Goal: Task Accomplishment & Management: Manage account settings

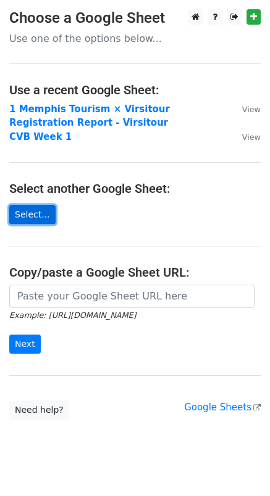
click at [39, 212] on link "Select..." at bounding box center [32, 214] width 46 height 19
click at [36, 215] on link "Select..." at bounding box center [32, 214] width 46 height 19
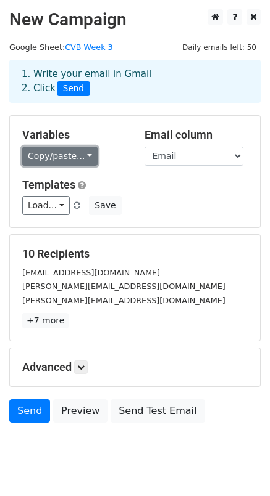
click at [81, 154] on link "Copy/paste..." at bounding box center [59, 156] width 75 height 19
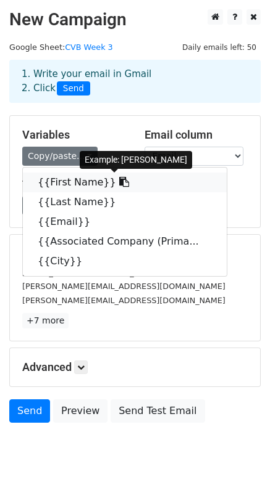
click at [75, 178] on link "{{First Name}}" at bounding box center [125, 183] width 204 height 20
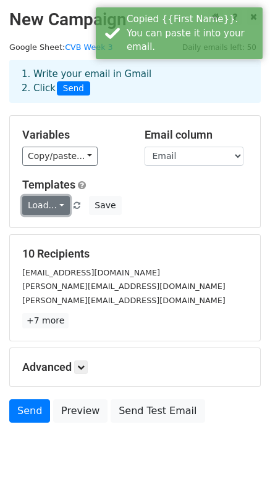
click at [62, 206] on link "Load..." at bounding box center [45, 205] width 47 height 19
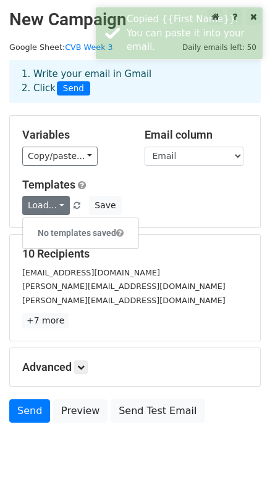
click at [65, 231] on h6 "No templates saved" at bounding box center [80, 233] width 115 height 20
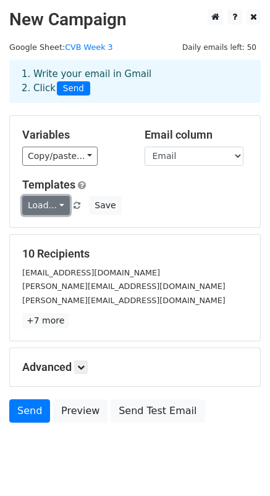
click at [62, 208] on link "Load..." at bounding box center [45, 205] width 47 height 19
click at [120, 234] on span at bounding box center [119, 233] width 7 height 9
click at [50, 207] on link "Load..." at bounding box center [45, 205] width 47 height 19
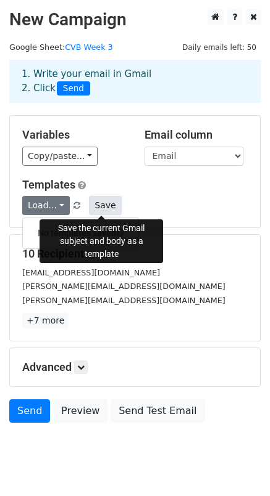
click at [102, 212] on button "Save" at bounding box center [105, 205] width 32 height 19
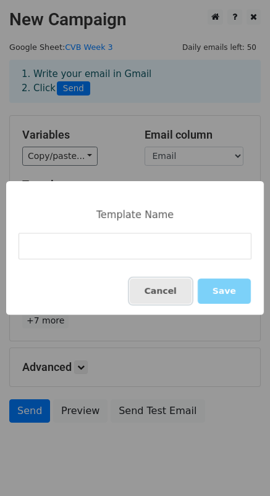
click at [160, 297] on button "Cancel" at bounding box center [161, 291] width 62 height 25
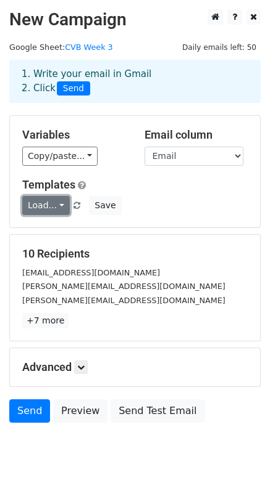
click at [49, 212] on link "Load..." at bounding box center [45, 205] width 47 height 19
click at [156, 212] on div "Load... No templates saved Save" at bounding box center [135, 205] width 244 height 19
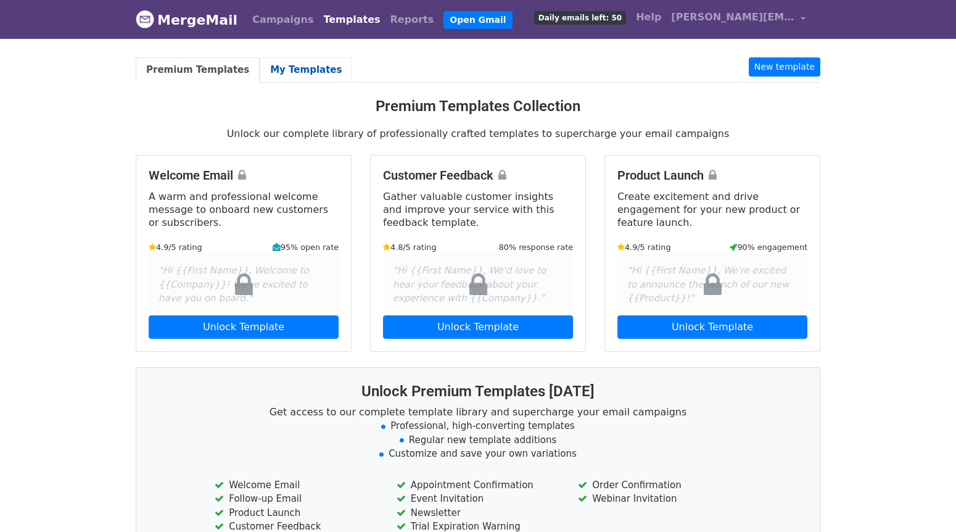
click at [295, 68] on link "My Templates" at bounding box center [306, 69] width 93 height 25
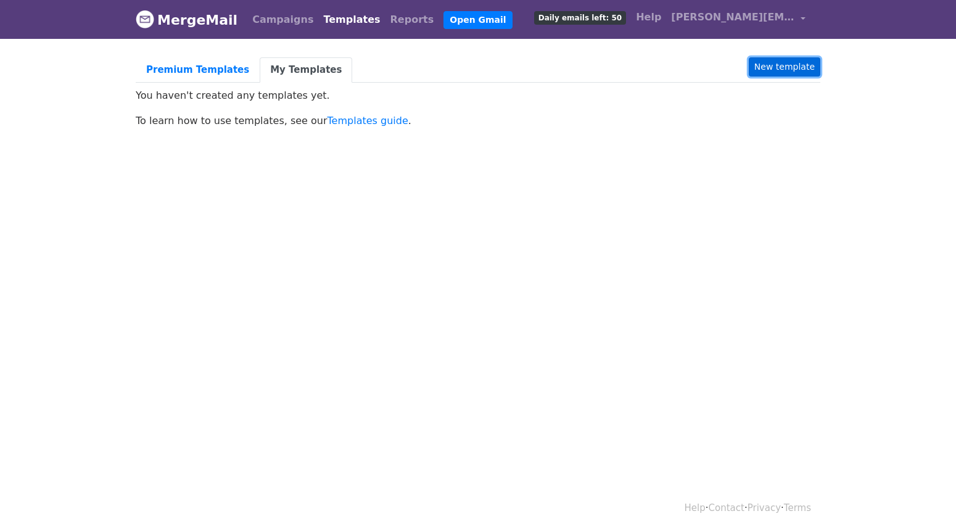
click at [803, 71] on link "New template" at bounding box center [785, 66] width 72 height 19
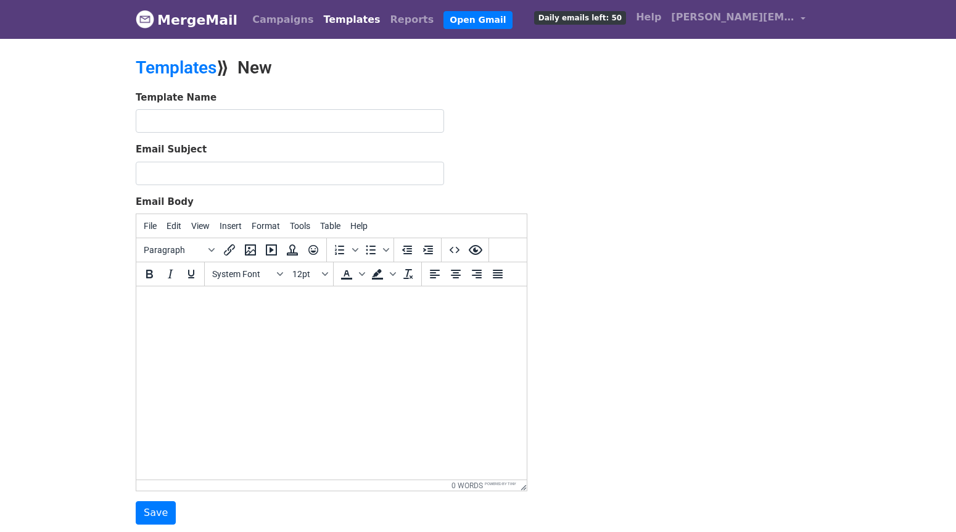
click at [208, 312] on html at bounding box center [331, 302] width 390 height 33
paste body
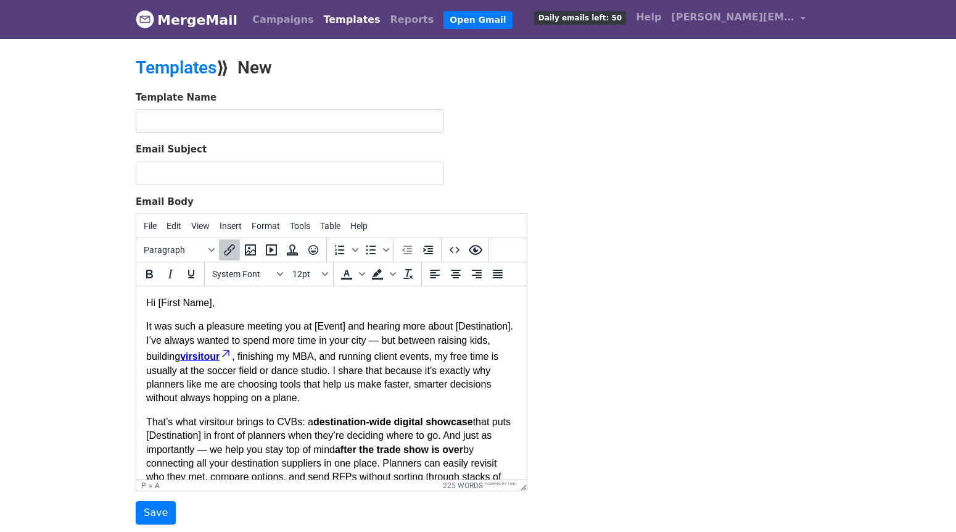
click at [212, 305] on p "Hi [First Name]," at bounding box center [331, 303] width 371 height 14
click at [159, 306] on p "Hi [First Name}}," at bounding box center [331, 303] width 371 height 14
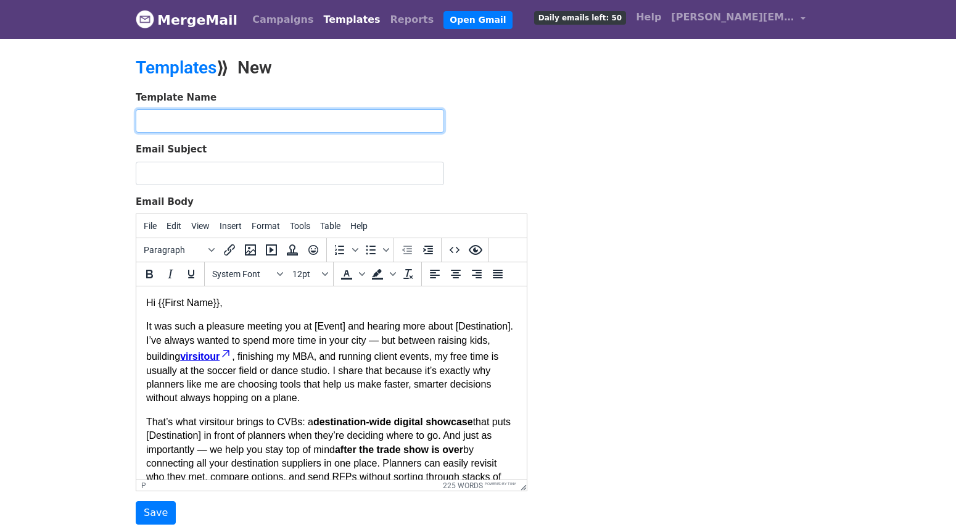
click at [200, 113] on input "text" at bounding box center [290, 120] width 308 height 23
type input "CVB First Email"
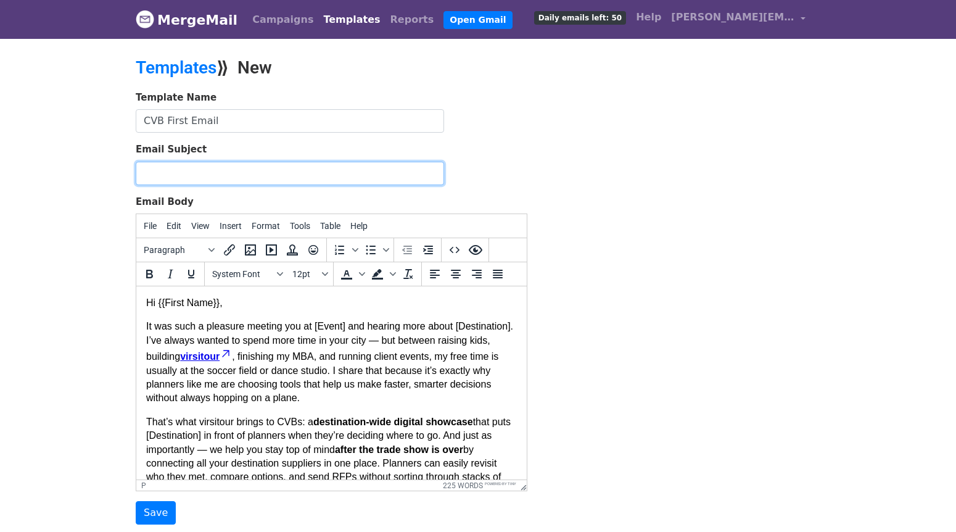
click at [185, 173] on input "Email Subject" at bounding box center [290, 173] width 308 height 23
paste input "Showcasing [Destination] for today’s planners"
drag, startPoint x: 259, startPoint y: 173, endPoint x: 224, endPoint y: 175, distance: 34.6
click at [200, 175] on input "Showcasing [Destination] for today’s planners" at bounding box center [290, 173] width 308 height 23
type input "Showcasing {{City}} for today’s planners"
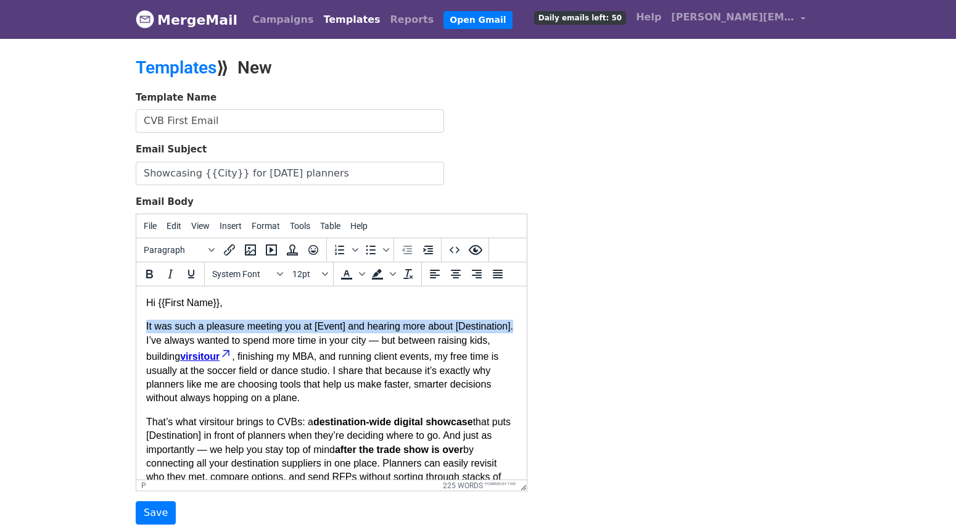
drag, startPoint x: 207, startPoint y: 344, endPoint x: 144, endPoint y: 331, distance: 64.2
click at [144, 331] on html "Hi {{First Name}}, It was such a pleasure meeting you at [Event] and hearing mo…" at bounding box center [331, 460] width 390 height 348
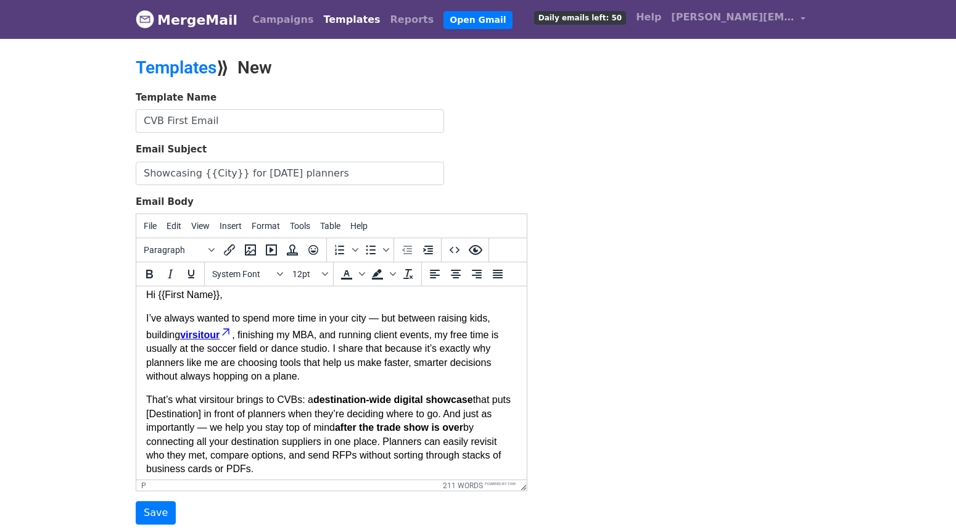
scroll to position [19, 0]
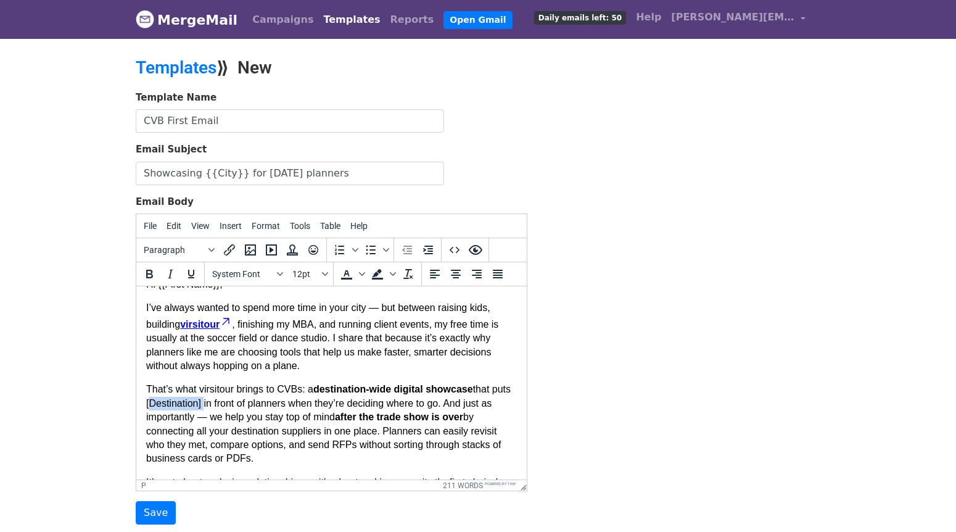
drag, startPoint x: 226, startPoint y: 405, endPoint x: 168, endPoint y: 406, distance: 58.6
click at [168, 406] on p "That’s what virsitour brings to CVBs: a destination-wide digital showcase that …" at bounding box center [331, 423] width 371 height 83
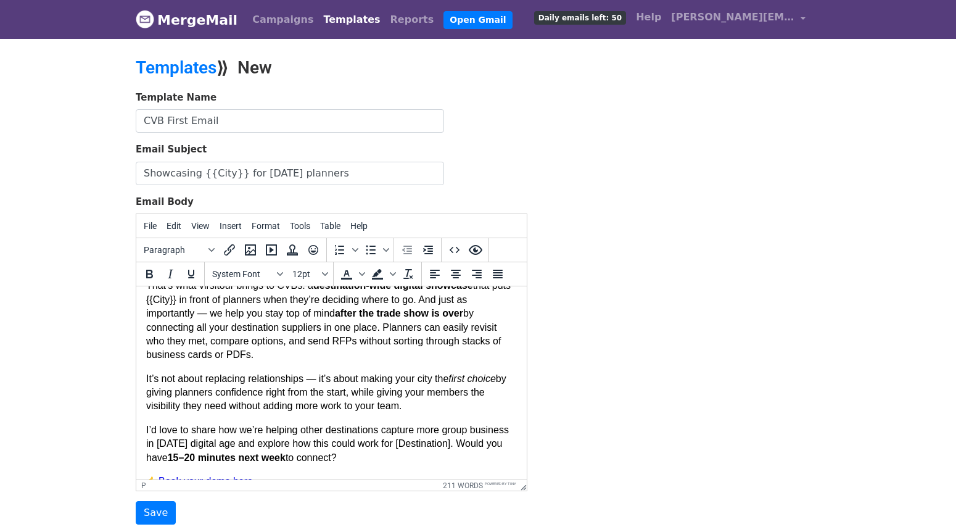
scroll to position [130, 0]
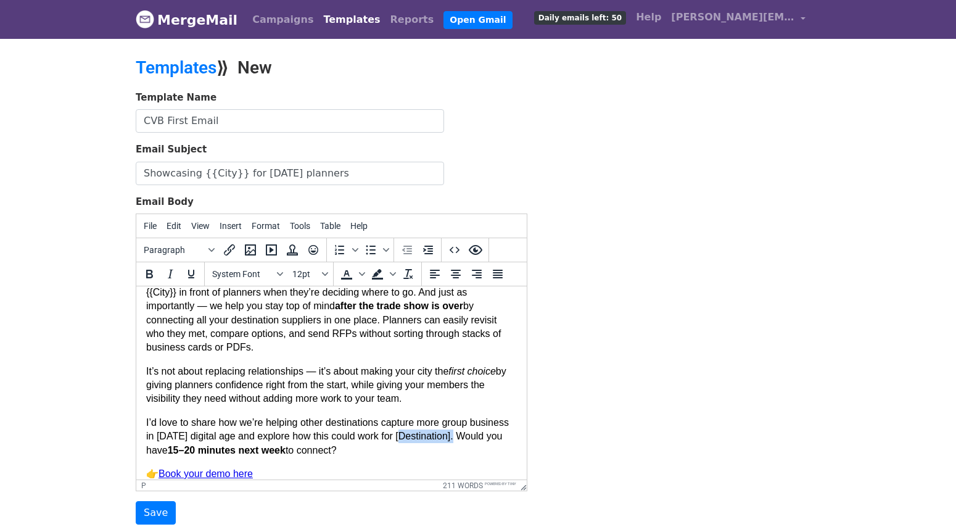
drag, startPoint x: 501, startPoint y: 436, endPoint x: 444, endPoint y: 438, distance: 56.8
click at [444, 438] on p "I’d love to share how we’re helping other destinations capture more group busin…" at bounding box center [331, 436] width 371 height 41
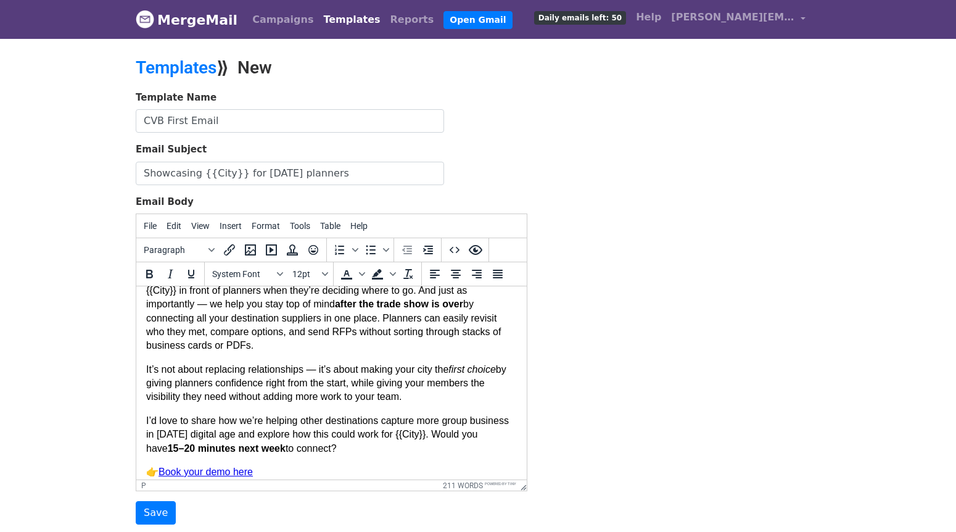
scroll to position [140, 0]
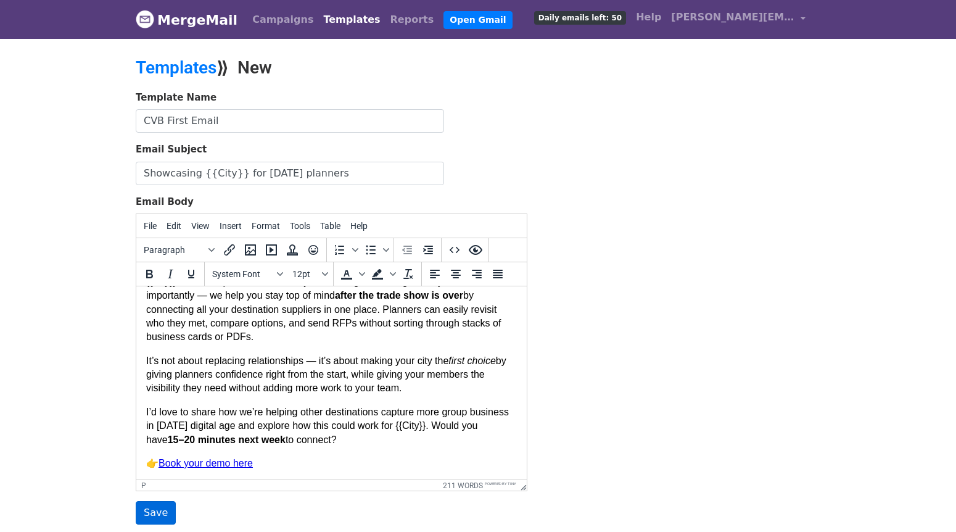
click at [150, 507] on input "Save" at bounding box center [156, 512] width 40 height 23
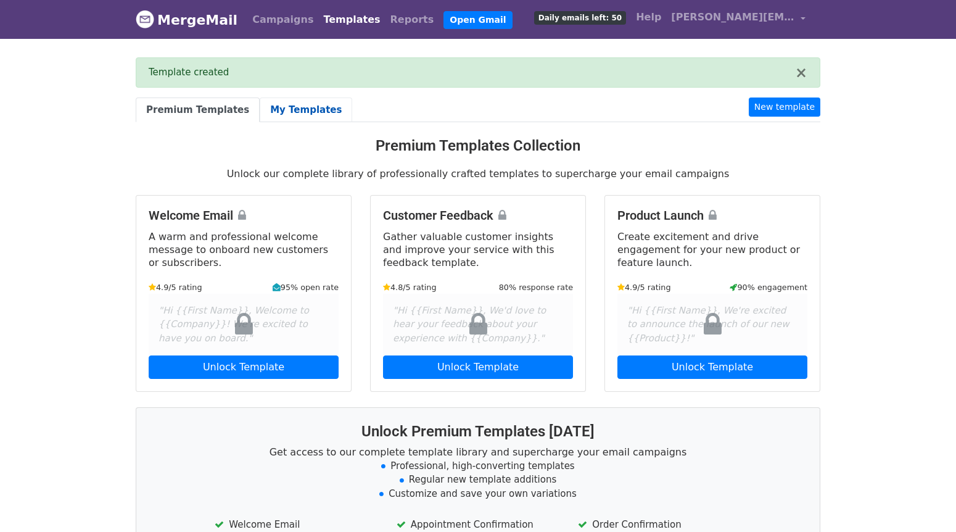
click at [299, 112] on link "My Templates" at bounding box center [306, 109] width 93 height 25
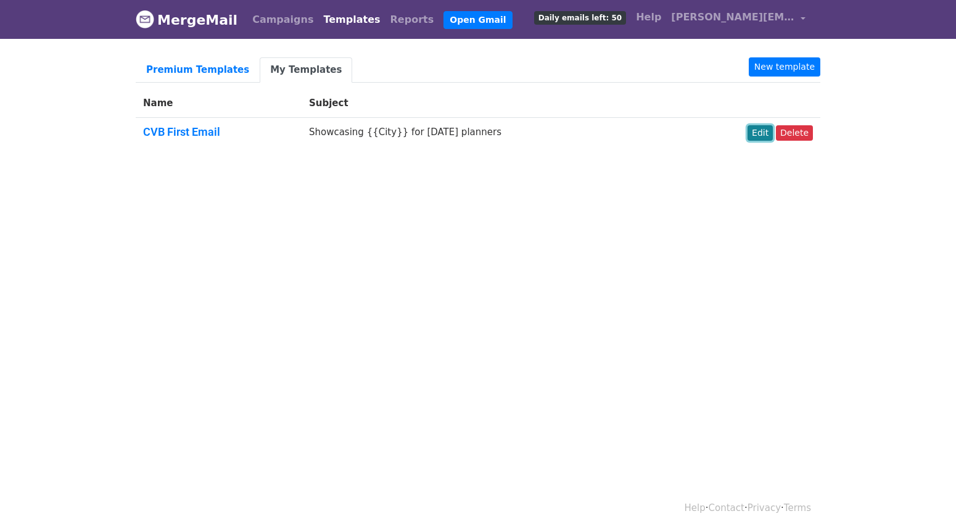
click at [760, 131] on link "Edit" at bounding box center [759, 132] width 25 height 15
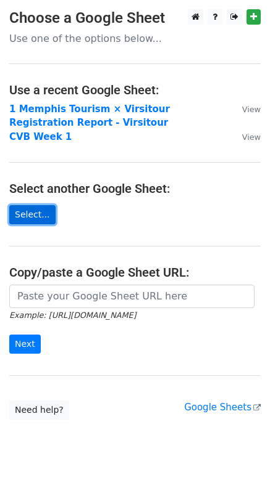
click at [40, 213] on link "Select..." at bounding box center [32, 214] width 46 height 19
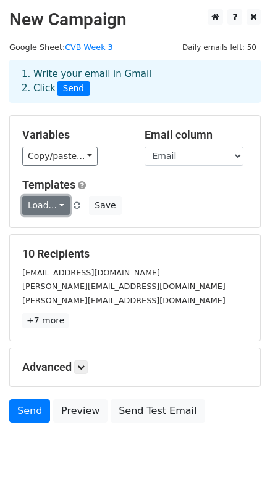
click at [58, 205] on link "Load..." at bounding box center [45, 205] width 47 height 19
click at [189, 220] on div "Variables Copy/paste... {{First Name}} {{Last Name}} {{Email}} {{Associated Com…" at bounding box center [135, 172] width 250 height 112
click at [53, 208] on link "Load..." at bounding box center [45, 205] width 47 height 19
click at [52, 230] on link "CVB First Email" at bounding box center [75, 233] width 104 height 20
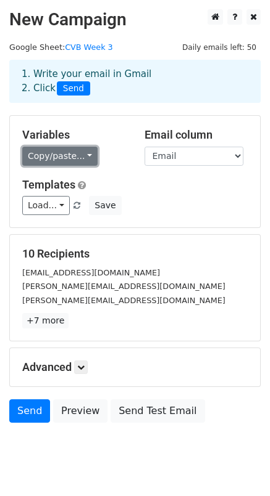
click at [81, 160] on link "Copy/paste..." at bounding box center [59, 156] width 75 height 19
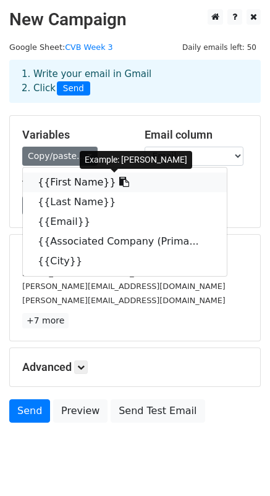
click at [70, 179] on link "{{First Name}}" at bounding box center [125, 183] width 204 height 20
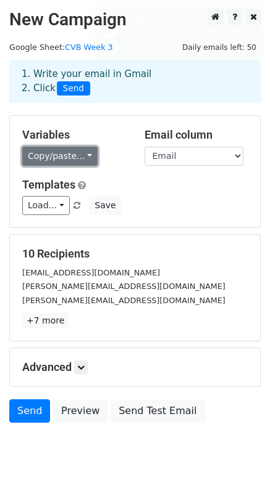
click at [77, 158] on link "Copy/paste..." at bounding box center [59, 156] width 75 height 19
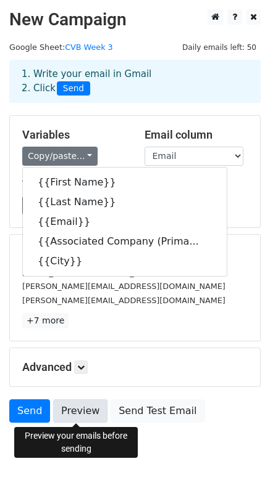
click at [68, 419] on link "Preview" at bounding box center [80, 411] width 54 height 23
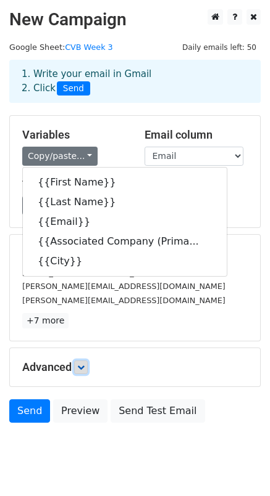
click at [84, 369] on icon at bounding box center [80, 367] width 7 height 7
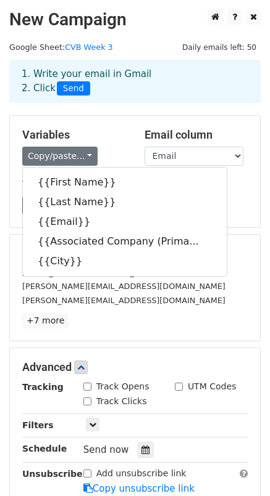
click at [187, 313] on div "10 Recipients dbennett@gotolouisville.com jamie@huntsville.org jehlenfeldt@mtl.…" at bounding box center [134, 287] width 225 height 81
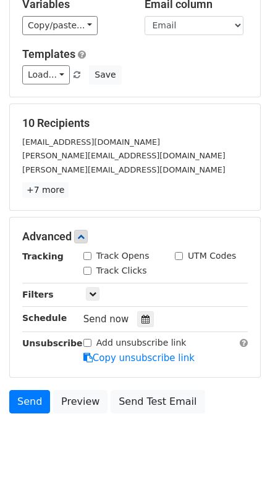
scroll to position [153, 0]
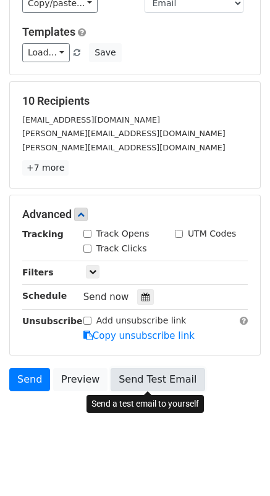
click at [137, 374] on link "Send Test Email" at bounding box center [157, 379] width 94 height 23
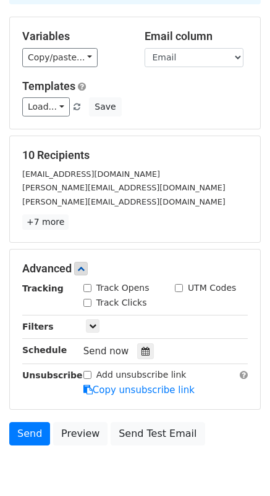
scroll to position [0, 0]
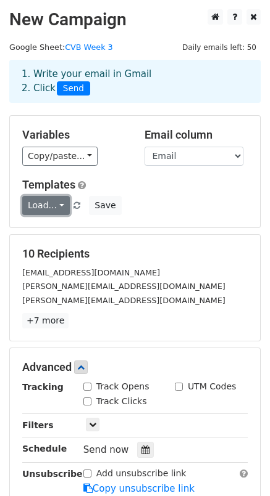
click at [59, 207] on link "Load..." at bounding box center [45, 205] width 47 height 19
click at [56, 231] on link "CVB First Email" at bounding box center [75, 233] width 104 height 20
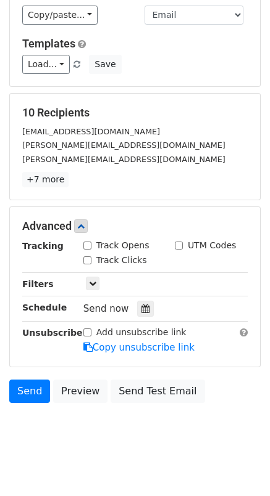
scroll to position [153, 0]
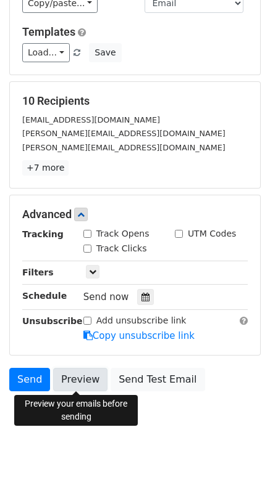
click at [75, 385] on link "Preview" at bounding box center [80, 379] width 54 height 23
click at [83, 384] on link "Preview" at bounding box center [80, 379] width 54 height 23
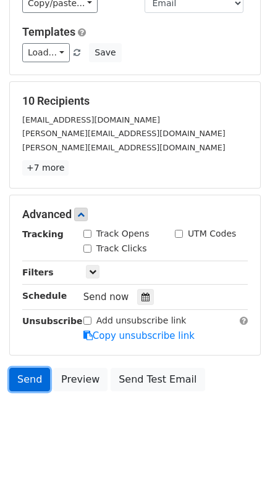
click at [29, 376] on link "Send" at bounding box center [29, 379] width 41 height 23
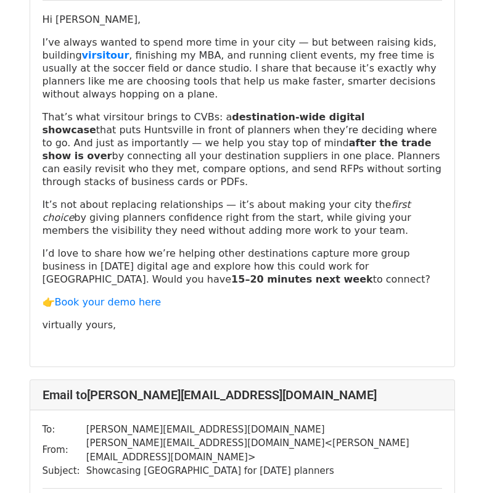
scroll to position [684, 0]
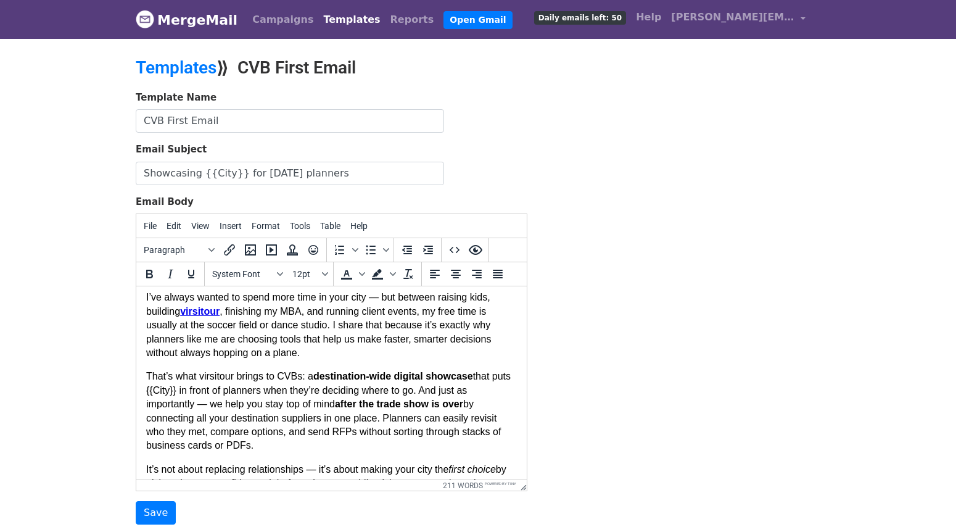
scroll to position [138, 0]
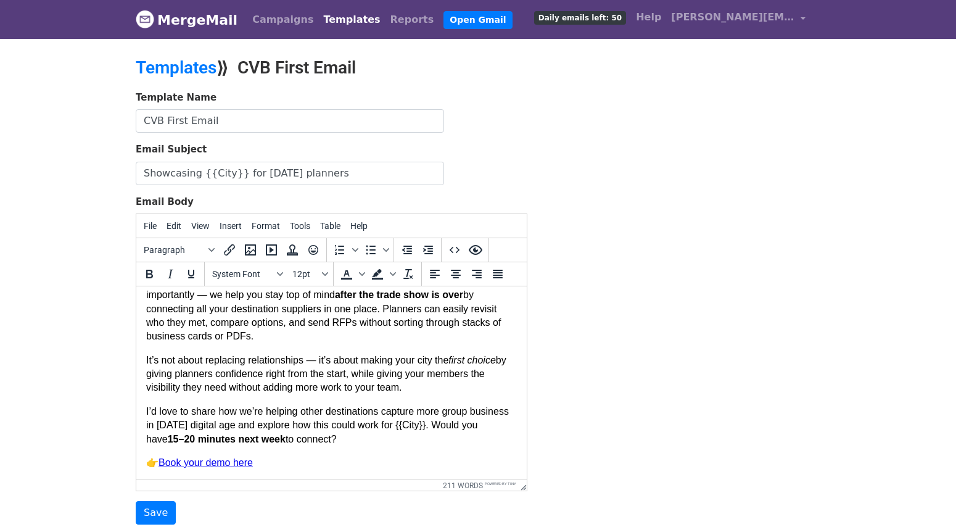
click at [271, 463] on p "👉 Book your demo here" at bounding box center [331, 463] width 371 height 14
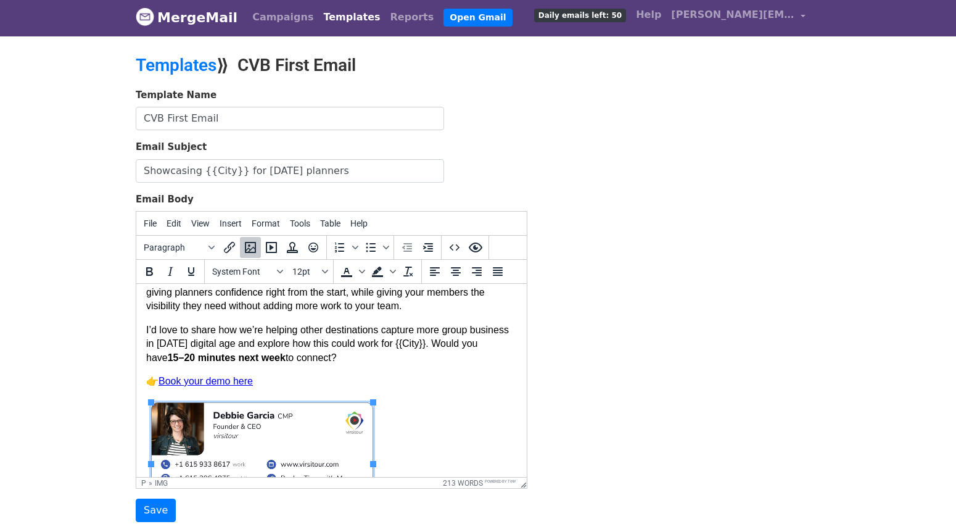
scroll to position [278, 0]
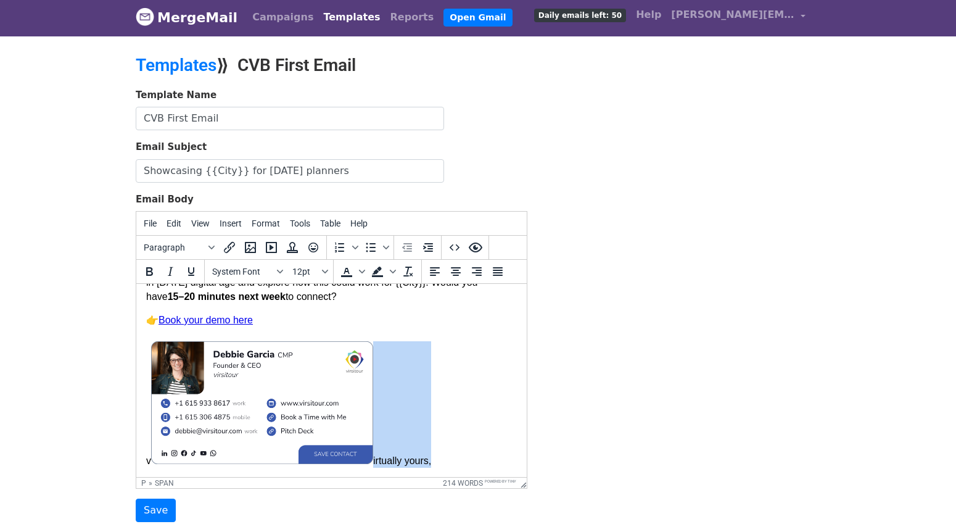
drag, startPoint x: 443, startPoint y: 461, endPoint x: 372, endPoint y: 463, distance: 70.9
click at [372, 463] on p "👉 Book your demo here v irtually yours, ﻿" at bounding box center [331, 390] width 371 height 154
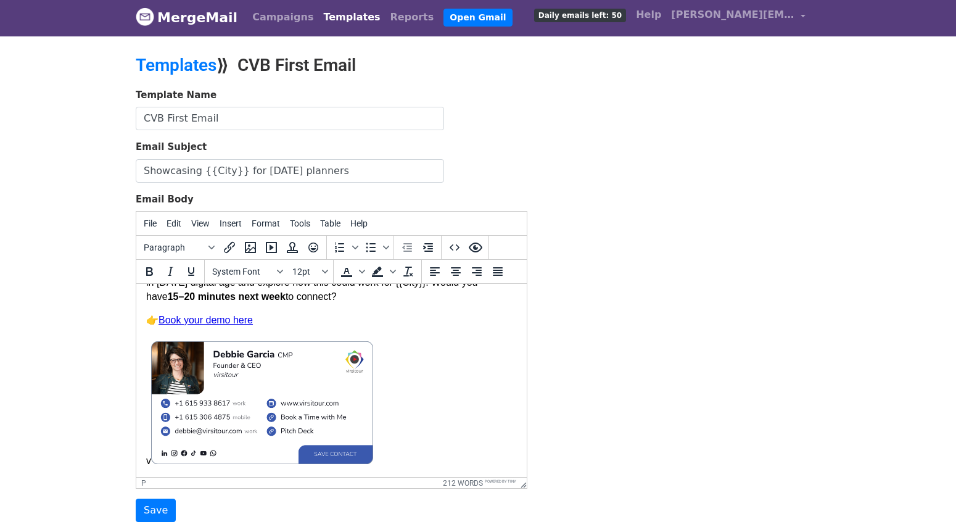
click at [150, 461] on p "👉 Book your demo here v ﻿" at bounding box center [331, 390] width 371 height 154
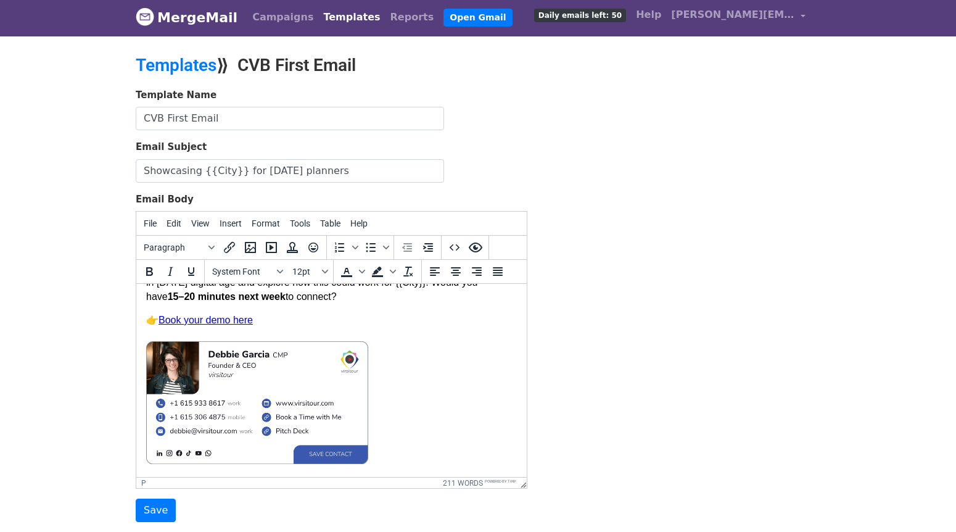
click at [158, 334] on p "👉 Book your demo here ﻿" at bounding box center [331, 390] width 371 height 154
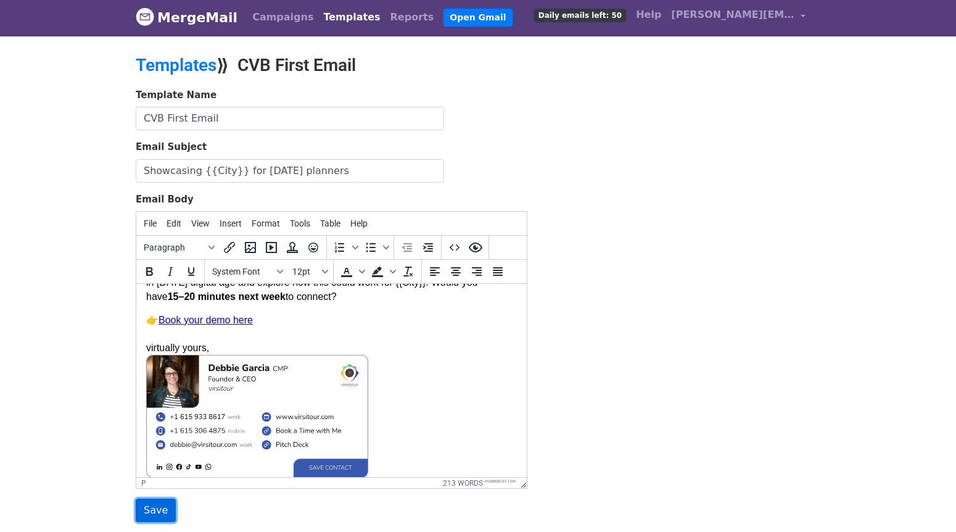
click at [160, 510] on input "Save" at bounding box center [156, 509] width 40 height 23
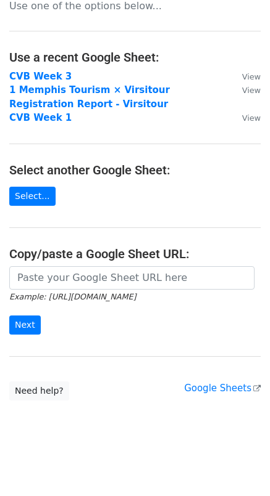
scroll to position [36, 0]
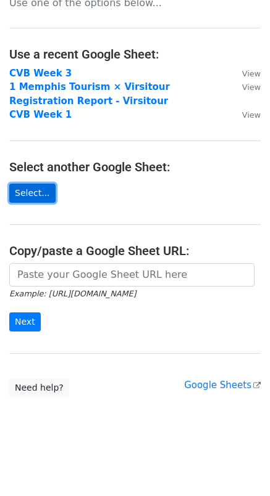
click at [33, 189] on link "Select..." at bounding box center [32, 193] width 46 height 19
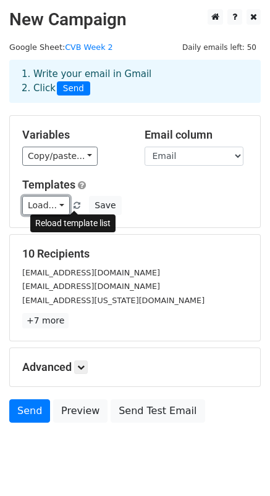
click at [57, 210] on link "Load..." at bounding box center [45, 205] width 47 height 19
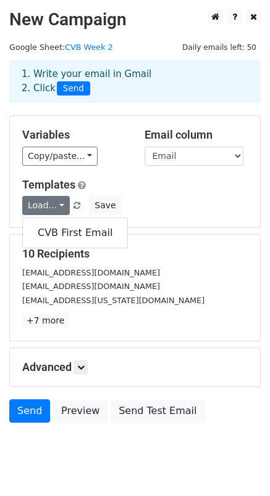
click at [141, 207] on div "Load... CVB First Email Save" at bounding box center [135, 205] width 244 height 19
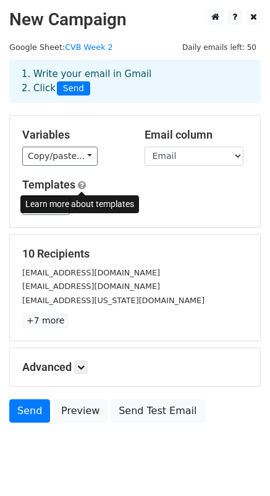
click at [80, 188] on span at bounding box center [82, 185] width 8 height 9
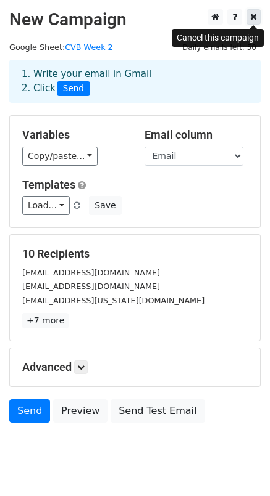
click at [250, 14] on icon at bounding box center [253, 16] width 7 height 9
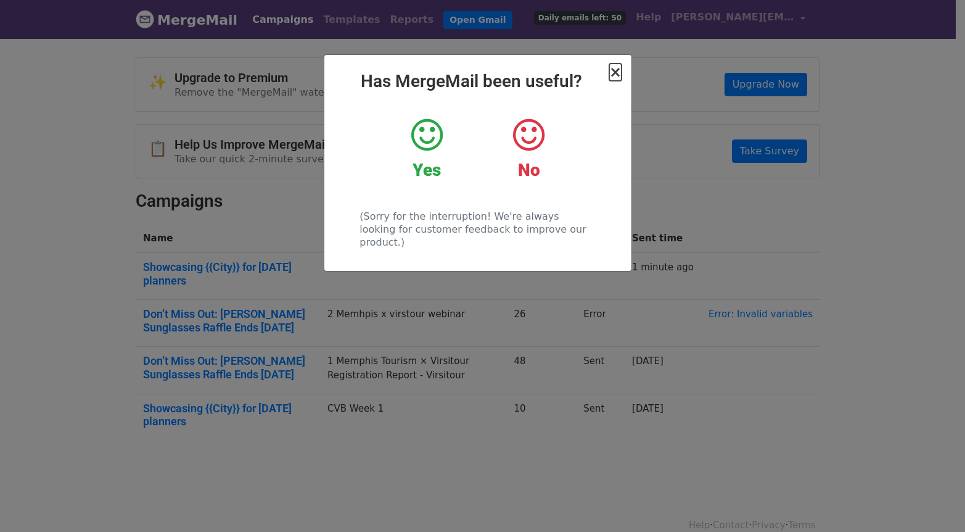
click at [617, 69] on span "×" at bounding box center [615, 72] width 12 height 17
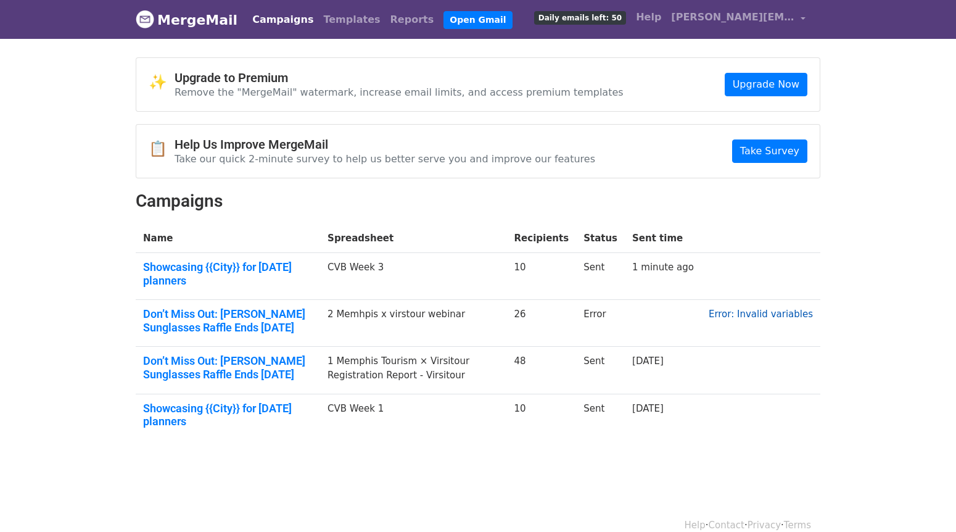
click at [736, 309] on link "Error: Invalid variables" at bounding box center [761, 313] width 104 height 11
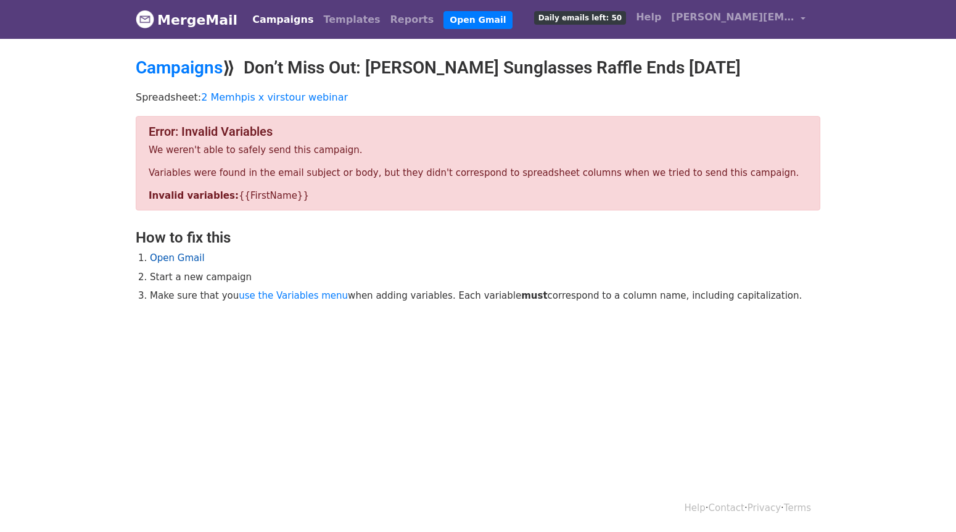
click at [194, 257] on link "Open Gmail" at bounding box center [177, 257] width 55 height 11
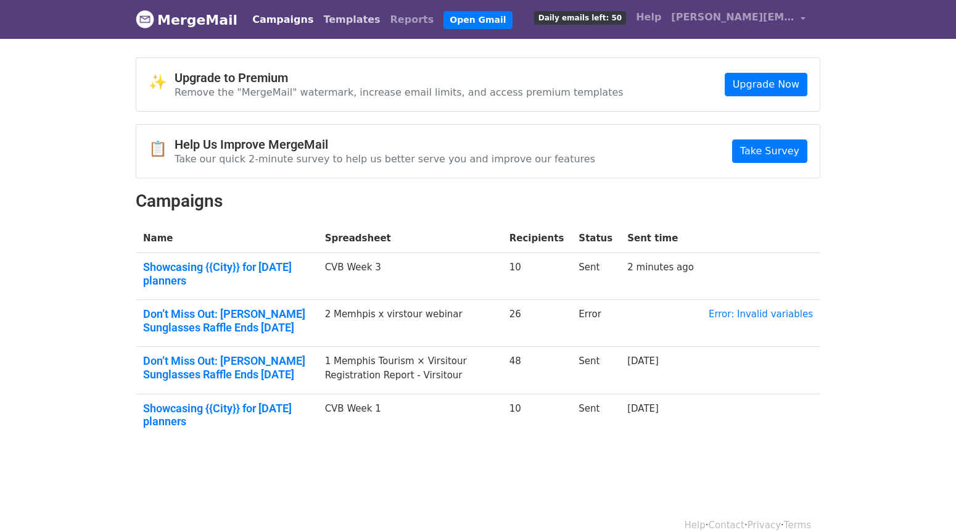
click at [340, 24] on link "Templates" at bounding box center [351, 19] width 67 height 25
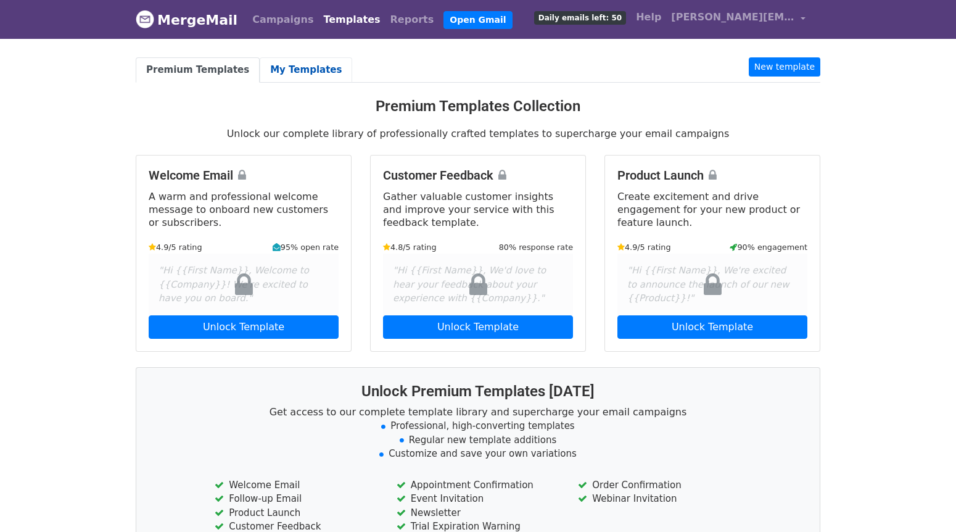
click at [274, 68] on link "My Templates" at bounding box center [306, 69] width 93 height 25
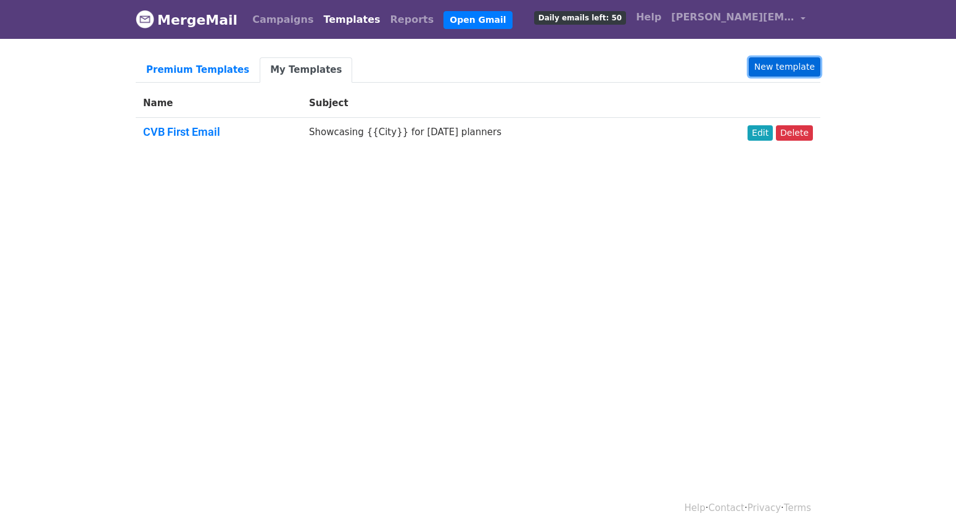
click at [804, 67] on link "New template" at bounding box center [785, 66] width 72 height 19
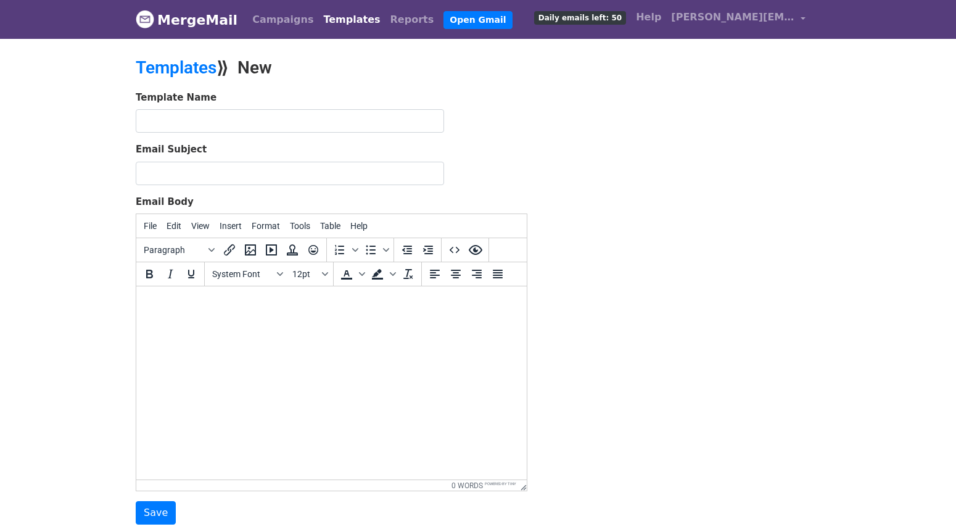
click at [157, 305] on body at bounding box center [331, 303] width 371 height 14
paste body
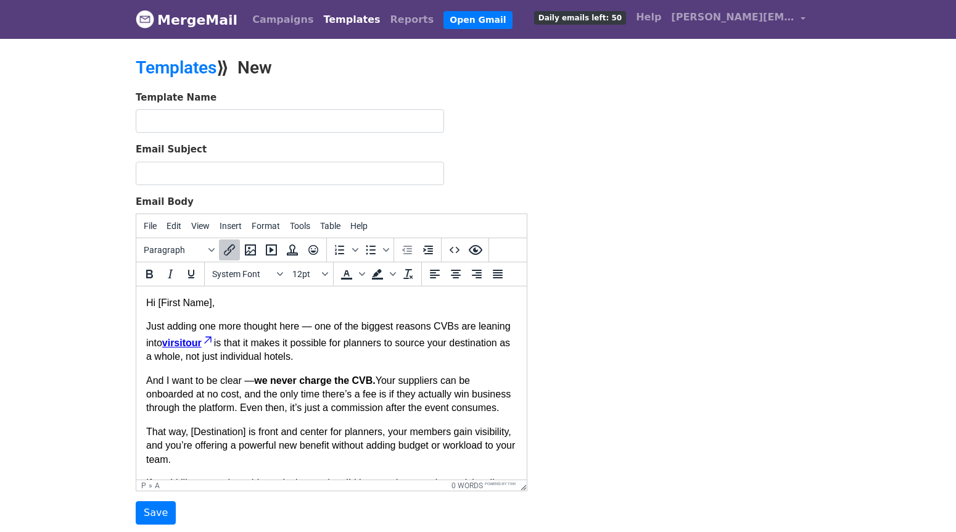
click at [213, 306] on p "Hi [First Name]," at bounding box center [331, 303] width 371 height 14
click at [162, 303] on p "Hi [First Name}}," at bounding box center [331, 303] width 371 height 14
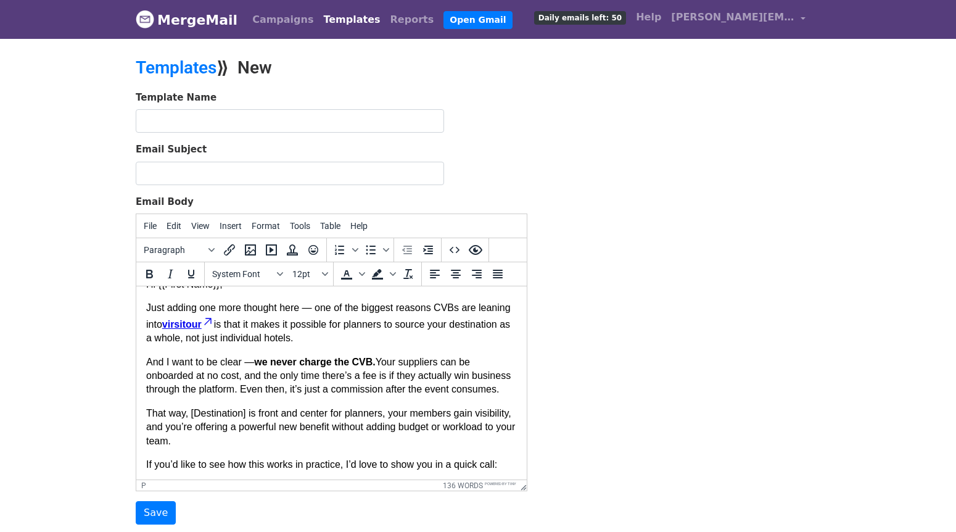
scroll to position [19, 0]
drag, startPoint x: 249, startPoint y: 430, endPoint x: 191, endPoint y: 430, distance: 58.6
click at [191, 430] on p "That way, [Destination] is front and center for planners, your members gain vis…" at bounding box center [331, 426] width 371 height 41
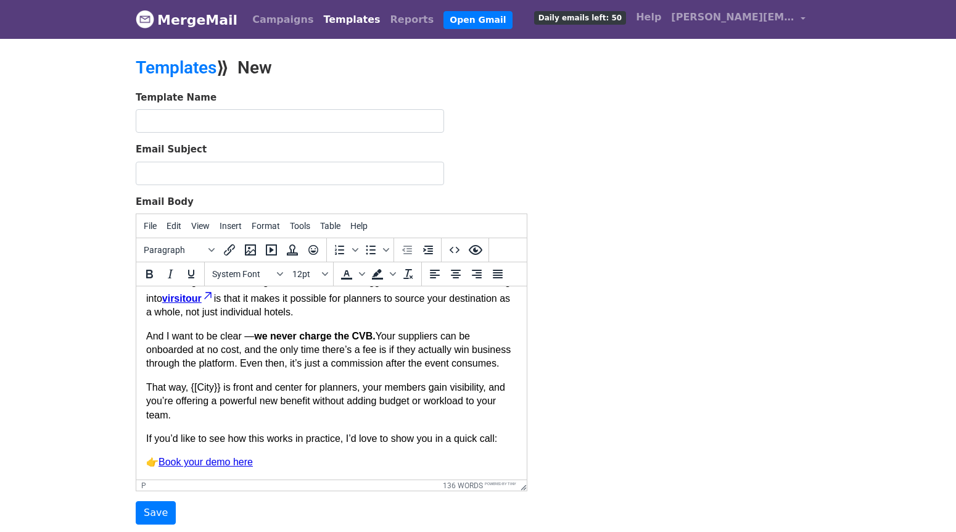
scroll to position [57, 0]
click at [309, 463] on p "👉 Book your demo here﻿" at bounding box center [331, 462] width 371 height 14
click at [288, 469] on html "Hi {{First Name}}, Just adding one more thought here — one of the biggest reaso…" at bounding box center [331, 360] width 390 height 237
click at [290, 467] on p "👉 Book your demo here﻿" at bounding box center [331, 462] width 371 height 14
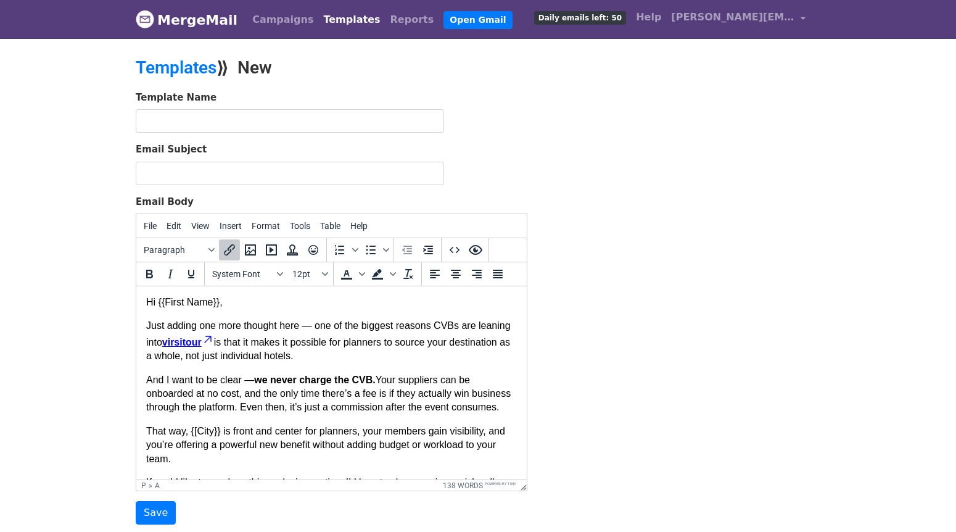
scroll to position [0, 0]
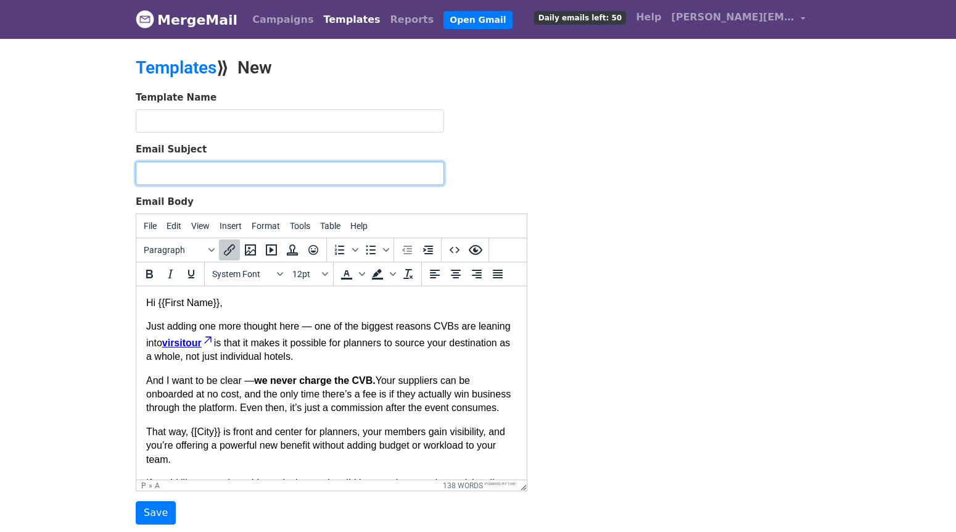
click at [187, 178] on input "Email Subject" at bounding box center [290, 173] width 308 height 23
click at [155, 171] on input "Email Subject" at bounding box center [290, 173] width 308 height 23
paste input "Showcasing [Destination] for today’s planners"
drag, startPoint x: 258, startPoint y: 174, endPoint x: 200, endPoint y: 176, distance: 58.0
click at [200, 176] on input "Showcasing [Destination] for today’s planners" at bounding box center [290, 173] width 308 height 23
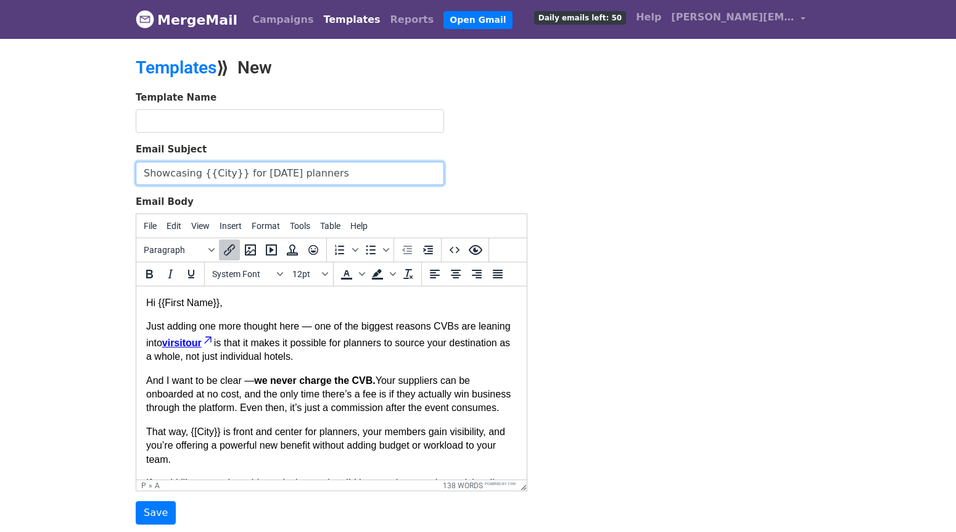
type input "Showcasing {{City}} for [DATE] planners"
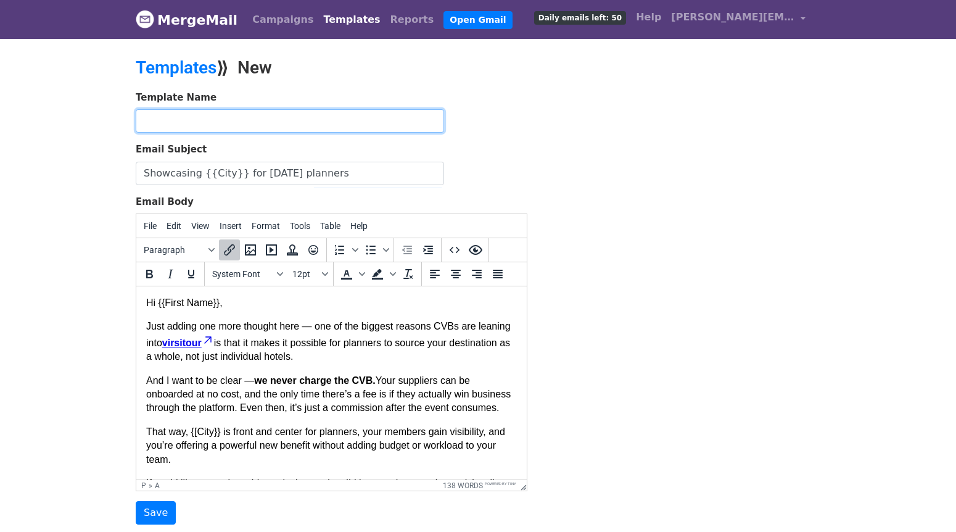
click at [162, 126] on input "text" at bounding box center [290, 120] width 308 height 23
drag, startPoint x: 186, startPoint y: 121, endPoint x: 167, endPoint y: 121, distance: 19.1
click at [167, 121] on input "CVB First Email" at bounding box center [290, 120] width 308 height 23
type input "CVB Second Email"
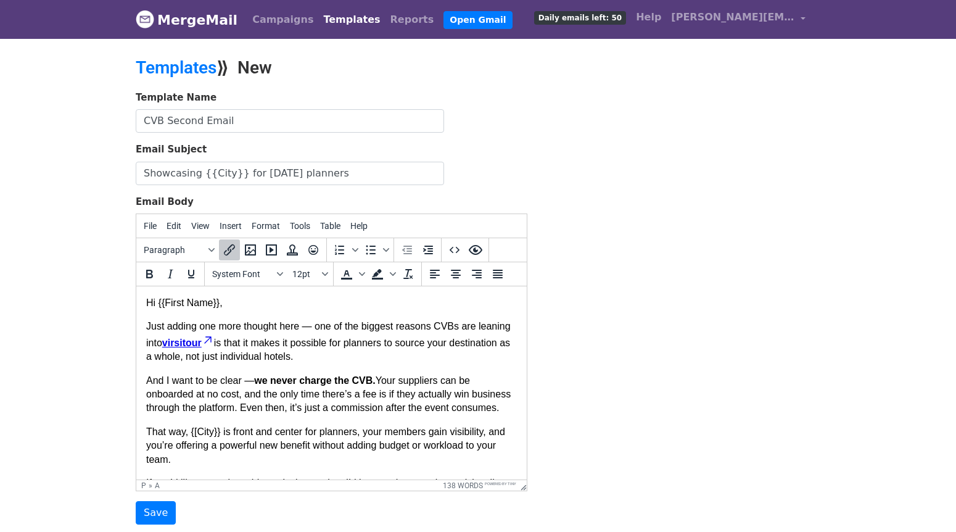
click at [502, 168] on div "Email Subject Showcasing {{City}} for today’s planners" at bounding box center [332, 163] width 392 height 43
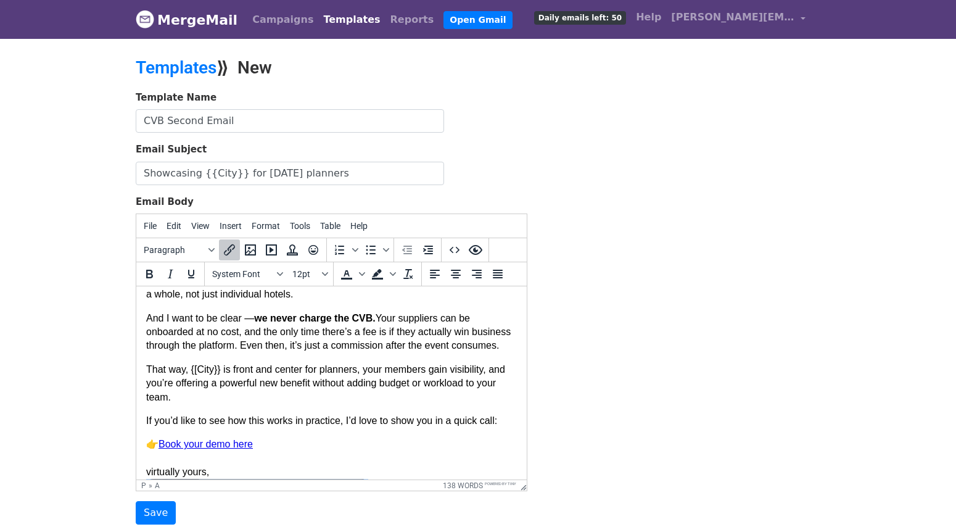
scroll to position [211, 0]
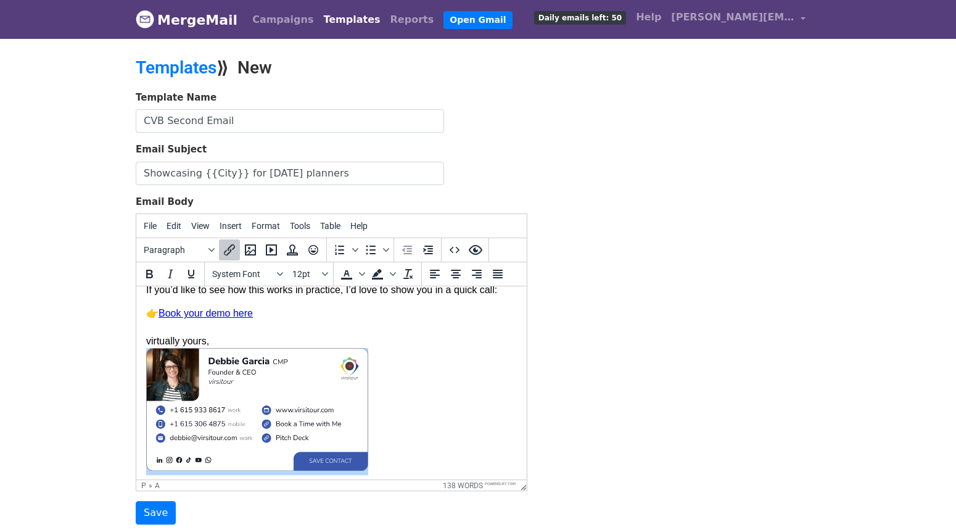
click at [389, 400] on p "👉 Book your demo here virtually yours, ﻿" at bounding box center [331, 391] width 371 height 168
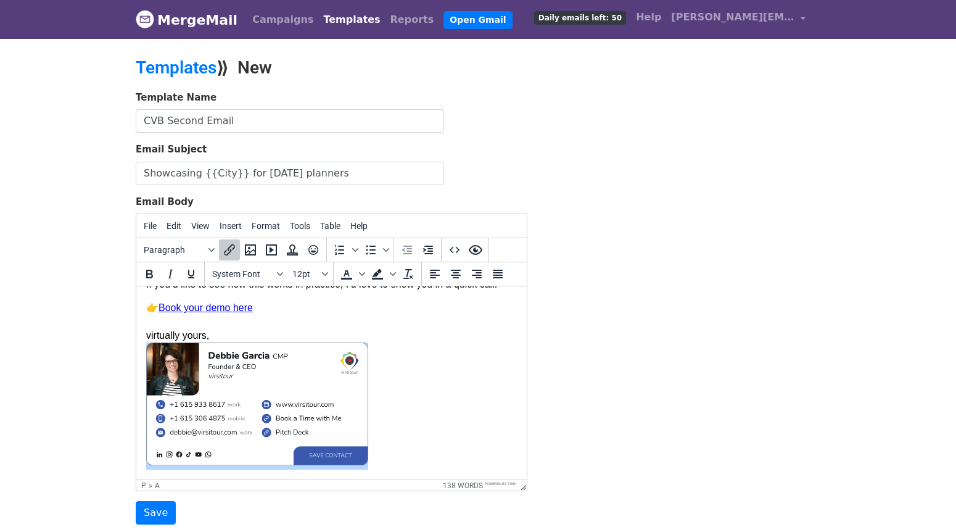
click at [166, 471] on html "Hi {{First Name}}, Just adding one more thought here — one of the biggest reaso…" at bounding box center [331, 284] width 390 height 392
click at [158, 469] on link "﻿" at bounding box center [257, 405] width 222 height 126
click at [158, 508] on input "Save" at bounding box center [156, 512] width 40 height 23
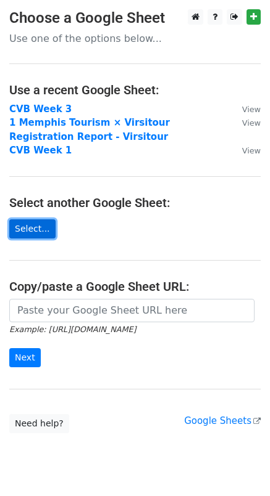
click at [33, 224] on link "Select..." at bounding box center [32, 229] width 46 height 19
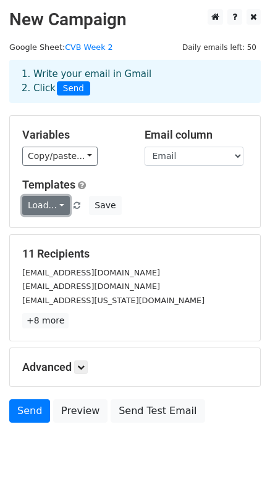
click at [62, 205] on link "Load..." at bounding box center [45, 205] width 47 height 19
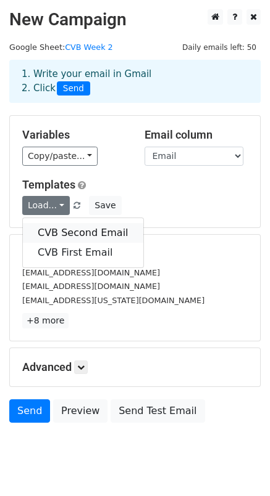
click at [67, 232] on link "CVB Second Email" at bounding box center [83, 233] width 120 height 20
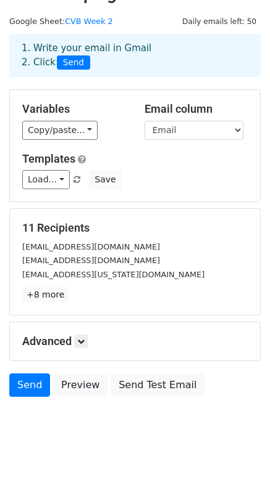
scroll to position [32, 0]
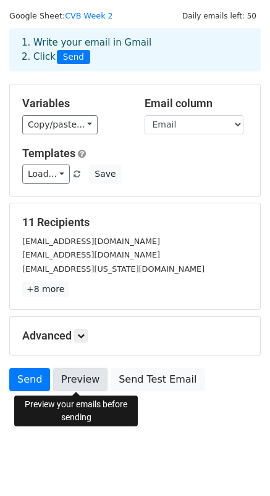
click at [72, 379] on link "Preview" at bounding box center [80, 379] width 54 height 23
click at [78, 377] on link "Preview" at bounding box center [80, 379] width 54 height 23
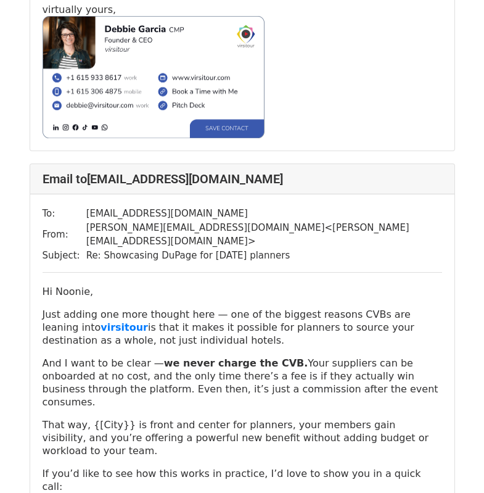
scroll to position [451, 0]
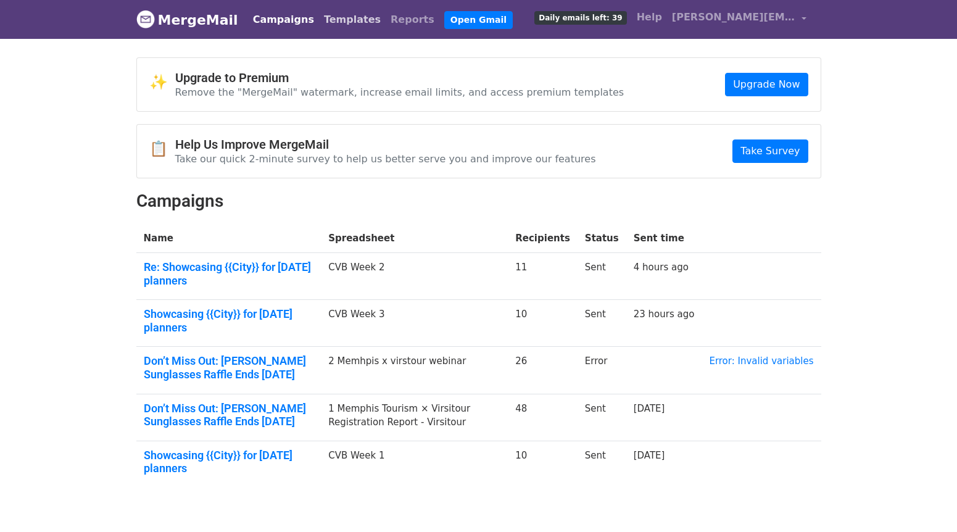
click at [341, 19] on link "Templates" at bounding box center [352, 19] width 67 height 25
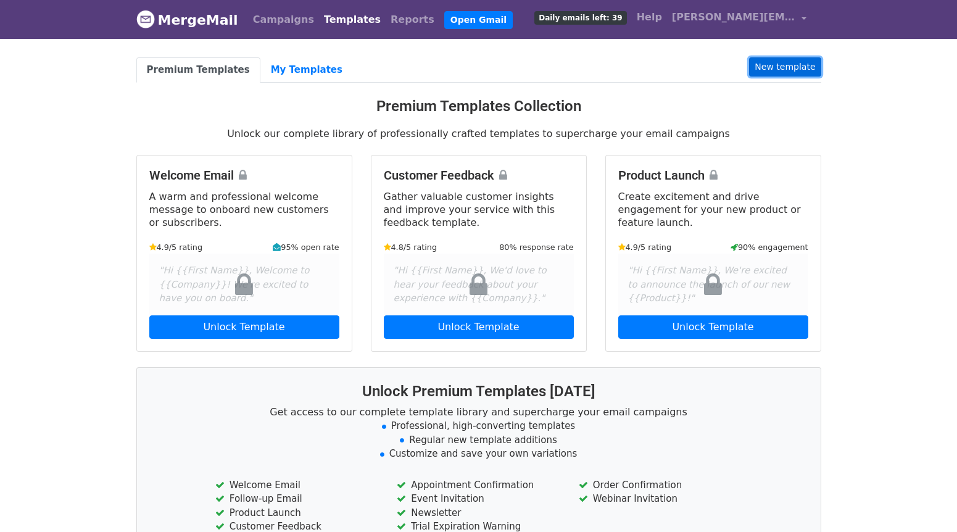
click at [781, 68] on link "New template" at bounding box center [785, 66] width 72 height 19
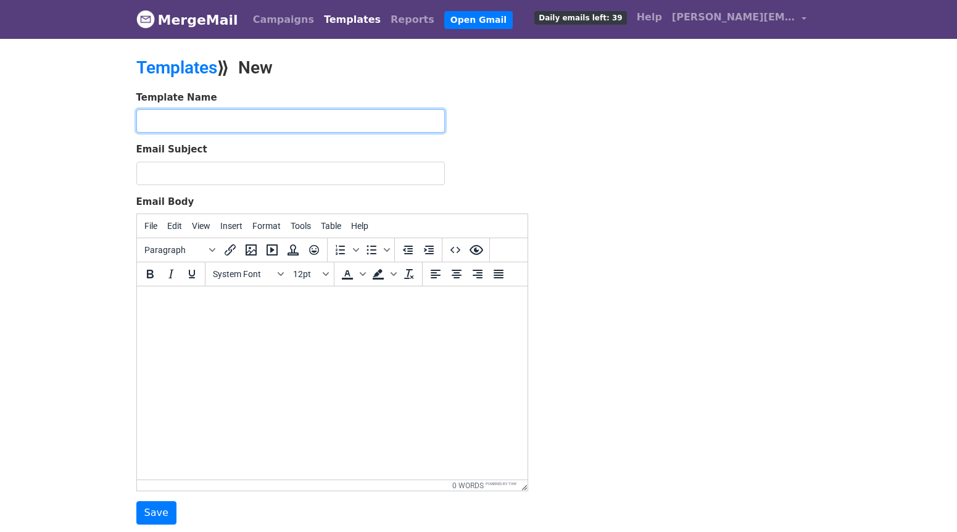
click at [177, 118] on input "text" at bounding box center [290, 120] width 308 height 23
drag, startPoint x: 201, startPoint y: 120, endPoint x: 168, endPoint y: 123, distance: 33.5
click at [168, 123] on input "CVB Second Email" at bounding box center [290, 120] width 308 height 23
type input "CVB Third Email"
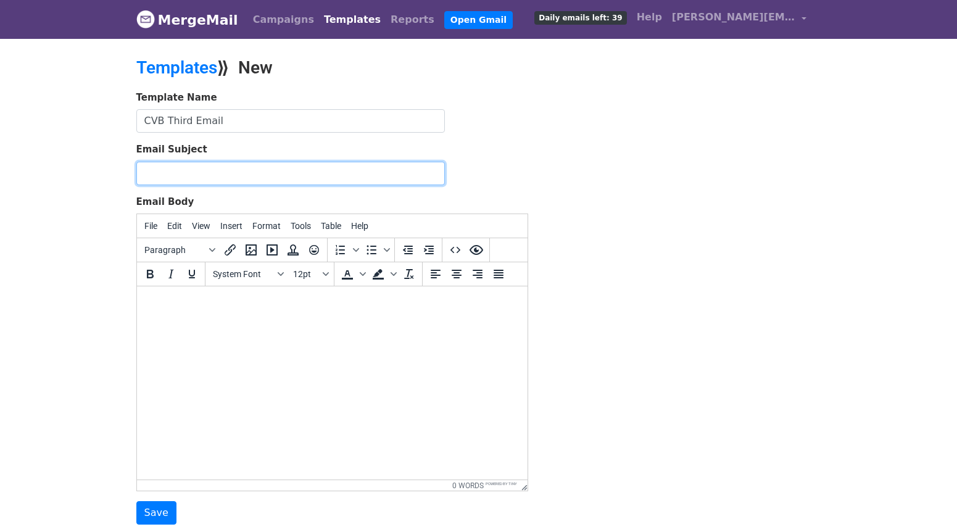
click at [181, 173] on input "Email Subject" at bounding box center [290, 173] width 308 height 23
paste input "Obviously Awesome by [PERSON_NAME]"
type input "Obviously Awesome by [PERSON_NAME]"
drag, startPoint x: 328, startPoint y: 173, endPoint x: 61, endPoint y: 157, distance: 267.5
click at [61, 157] on body "MergeMail Campaigns Templates Reports Open Gmail Daily emails left: 39 Help [PE…" at bounding box center [478, 287] width 957 height 574
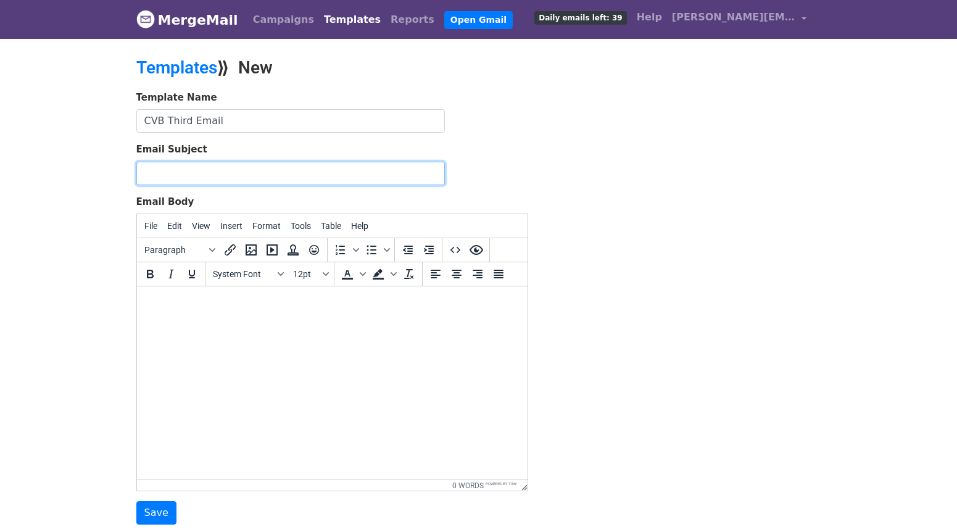
paste input "Put Your Entire Destination in the Spotlight — At Zero Cost"
type input "Put Your Entire Destination in the Spotlight — At Zero Cost"
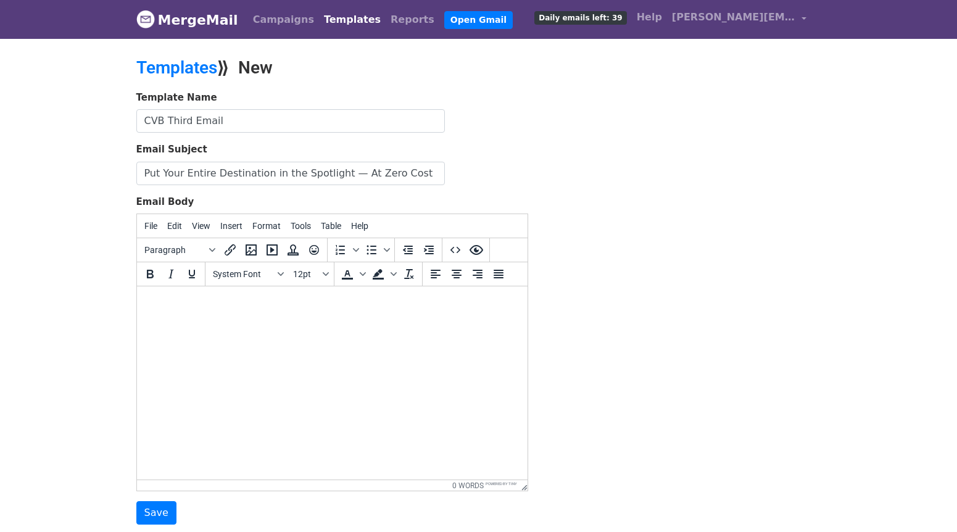
click at [157, 303] on body at bounding box center [331, 303] width 371 height 14
paste body
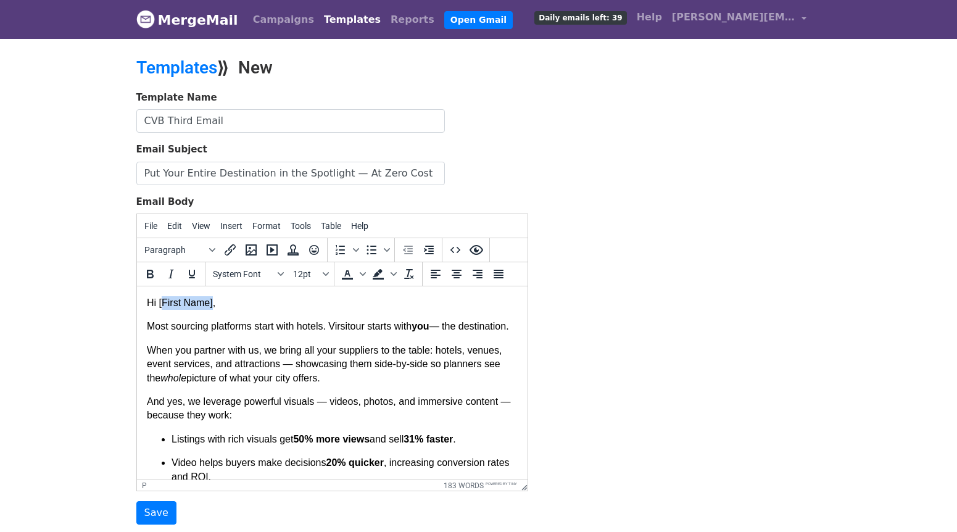
drag, startPoint x: 213, startPoint y: 303, endPoint x: 160, endPoint y: 305, distance: 53.7
click at [160, 305] on p "Hi [First Name]," at bounding box center [331, 303] width 371 height 14
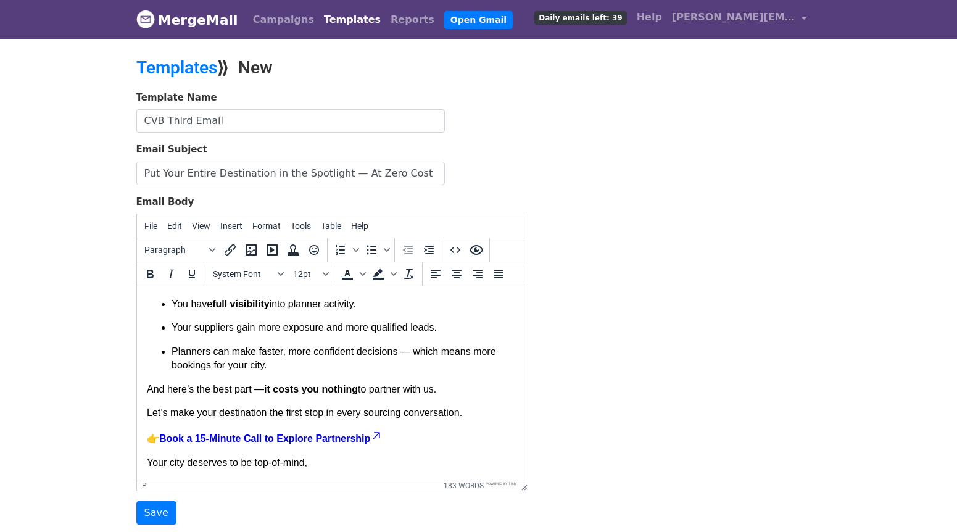
scroll to position [261, 0]
click at [321, 466] on p "Your city deserves to be top-of-mind," at bounding box center [331, 463] width 371 height 14
drag, startPoint x: 187, startPoint y: 463, endPoint x: 146, endPoint y: 463, distance: 41.3
click at [146, 463] on p "Your city deserves to be top-of-mind," at bounding box center [331, 463] width 371 height 14
click at [326, 462] on p "{{City}} deserves to be top-of-mind," at bounding box center [331, 463] width 371 height 14
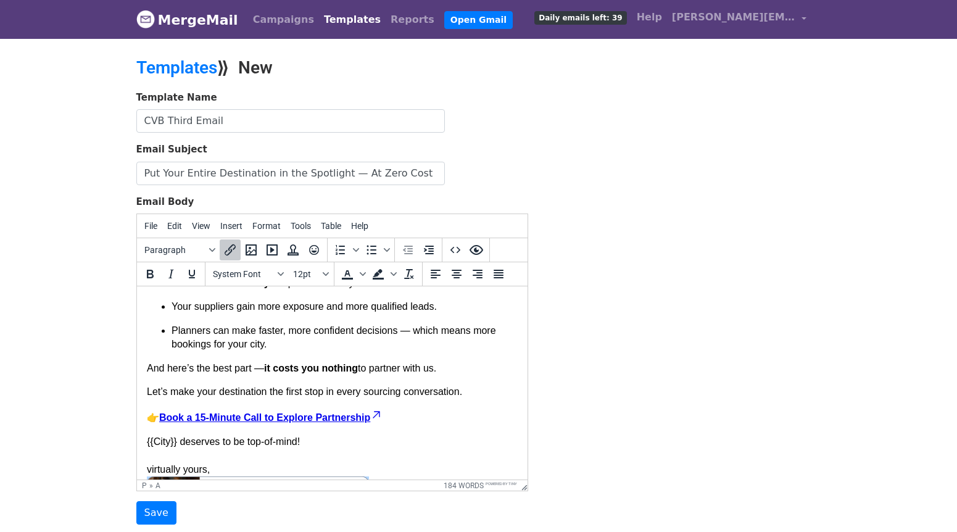
scroll to position [289, 0]
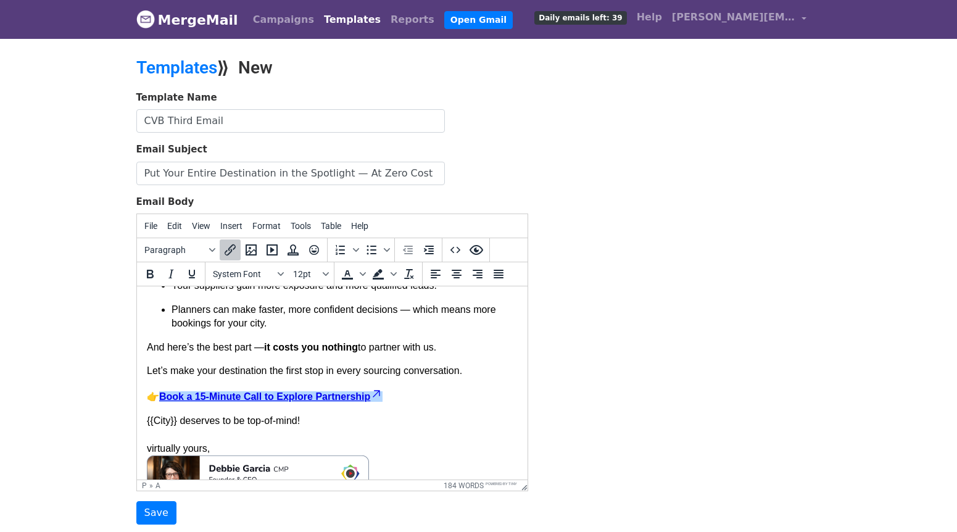
click at [369, 401] on link "Book a 15-Minute Call to Explore Partnership" at bounding box center [269, 396] width 223 height 10
click at [226, 252] on icon "Insert/edit link" at bounding box center [230, 249] width 15 height 15
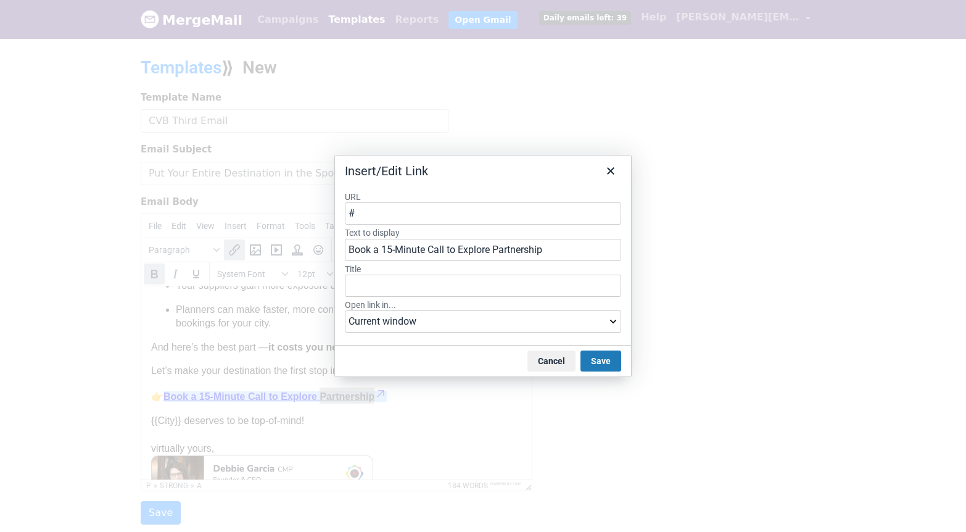
drag, startPoint x: 376, startPoint y: 213, endPoint x: 331, endPoint y: 208, distance: 45.4
click at [331, 208] on div "Insert/Edit Link URL # Text to display Book a 15-Minute Call to Explore Partner…" at bounding box center [483, 266] width 966 height 532
click at [603, 170] on icon "Close" at bounding box center [610, 170] width 15 height 15
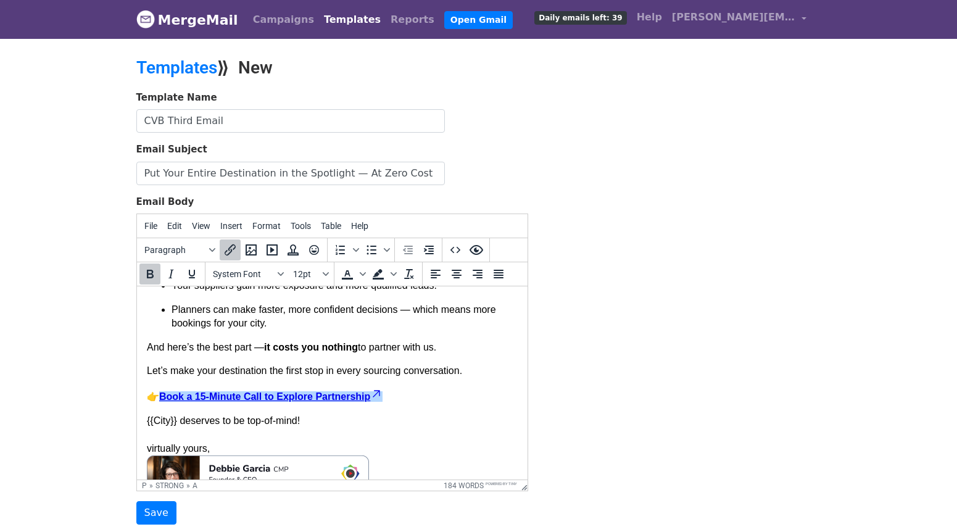
click at [382, 401] on span at bounding box center [375, 396] width 12 height 10
drag, startPoint x: 375, startPoint y: 413, endPoint x: 221, endPoint y: 406, distance: 153.7
click at [221, 401] on link "Book a 15-Minute Call to Explore Partnership﻿" at bounding box center [269, 396] width 223 height 10
click at [220, 401] on link "Book a 15-Minute Call to Explore Partnership﻿" at bounding box center [269, 396] width 223 height 10
drag, startPoint x: 197, startPoint y: 412, endPoint x: 248, endPoint y: 411, distance: 50.6
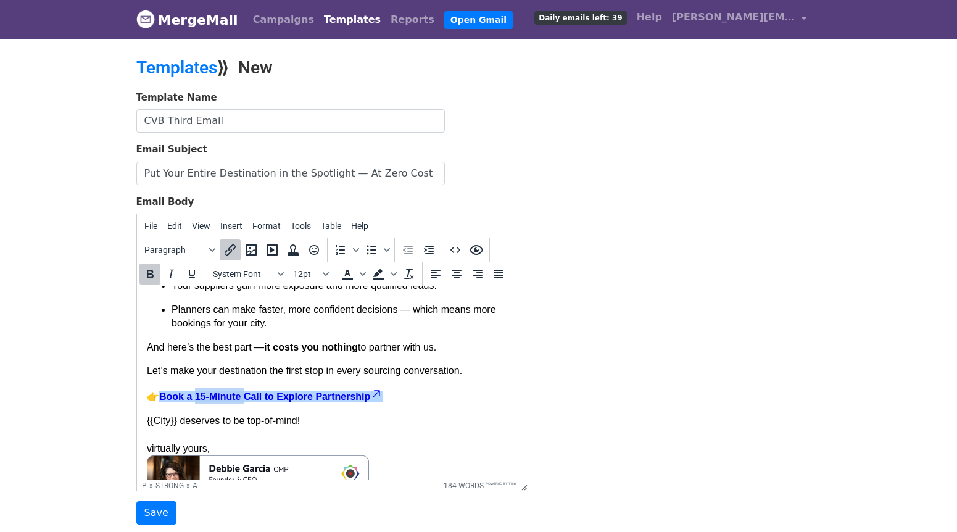
click at [248, 401] on link "Book a 15-Minute Call to Explore Partnership﻿" at bounding box center [269, 396] width 223 height 10
click at [233, 255] on icon "Insert/edit link" at bounding box center [230, 249] width 15 height 15
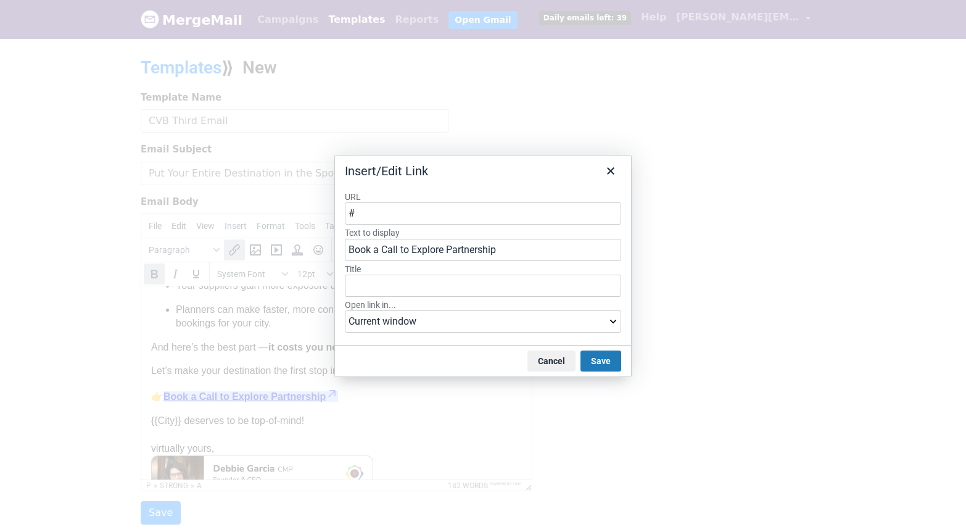
drag, startPoint x: 365, startPoint y: 210, endPoint x: 324, endPoint y: 210, distance: 40.7
click at [324, 210] on div "Insert/Edit Link URL # Text to display Book a Call to Explore Partnership Title…" at bounding box center [483, 266] width 966 height 532
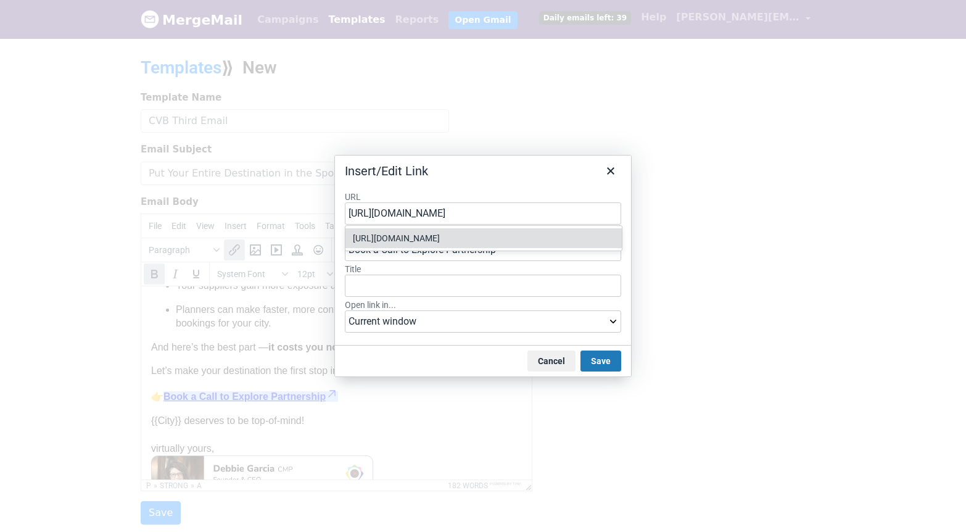
click at [438, 239] on div "https://tidycal.com/virsitour/virsitour-demo" at bounding box center [485, 238] width 264 height 15
type input "https://tidycal.com/virsitour/virsitour-demo"
click at [405, 326] on select "Current window New window" at bounding box center [483, 321] width 276 height 22
select select "_blank"
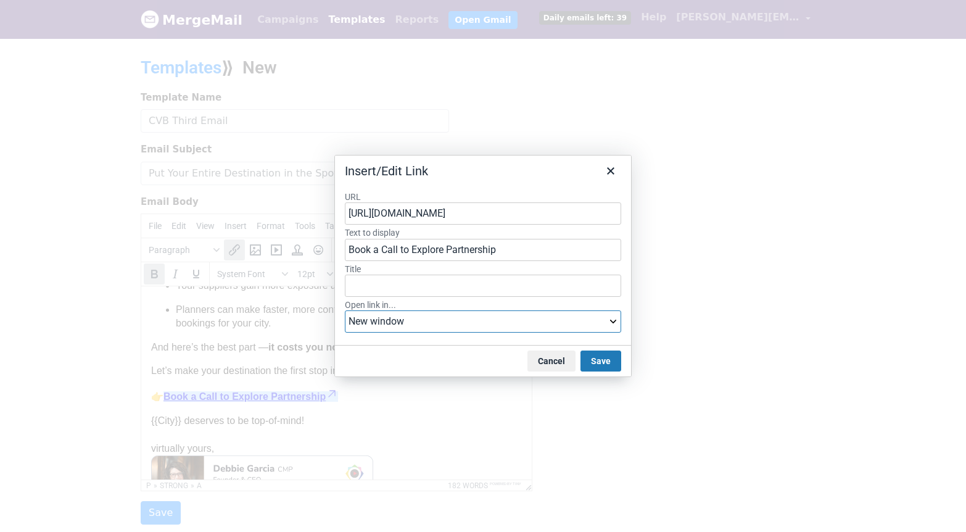
click at [345, 310] on select "Current window New window" at bounding box center [483, 321] width 276 height 22
click at [589, 360] on button "Save" at bounding box center [600, 360] width 41 height 21
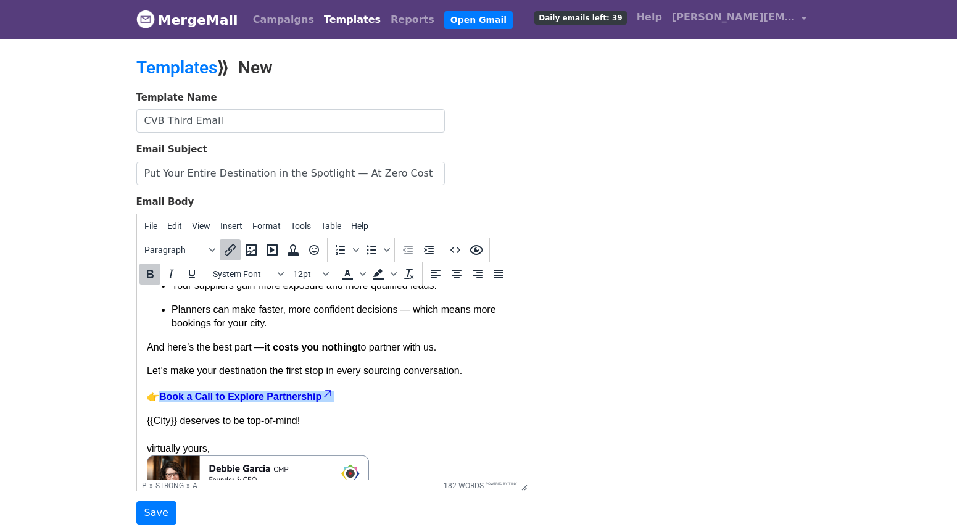
click at [414, 403] on p "👉 Book a Call to Explore Partnership" at bounding box center [331, 395] width 371 height 16
click at [406, 403] on p "👉 Book a Call to Explore Partnership﻿" at bounding box center [331, 395] width 371 height 16
click at [348, 403] on p "👉 Book a Call to Explore Partnership﻿" at bounding box center [331, 395] width 371 height 16
drag, startPoint x: 341, startPoint y: 412, endPoint x: 300, endPoint y: 412, distance: 40.7
click at [304, 403] on p "👉 Book a Call to Explore Partnership﻿" at bounding box center [331, 395] width 371 height 16
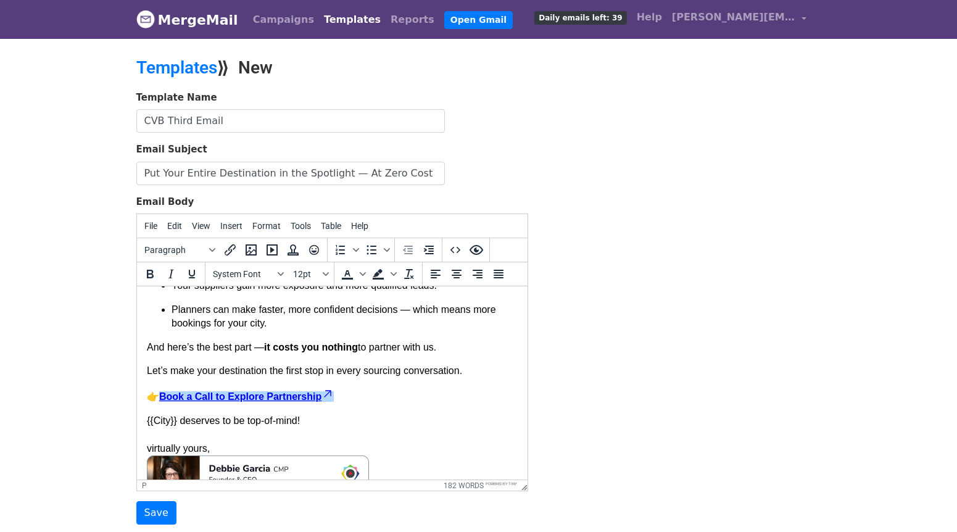
click at [276, 393] on body "Hi {{First Name}}, Most sourcing platforms start with hotels. Virsitour starts …" at bounding box center [331, 294] width 371 height 575
click at [358, 403] on p "👉 Book a Call to Explore Partnership" at bounding box center [331, 395] width 371 height 16
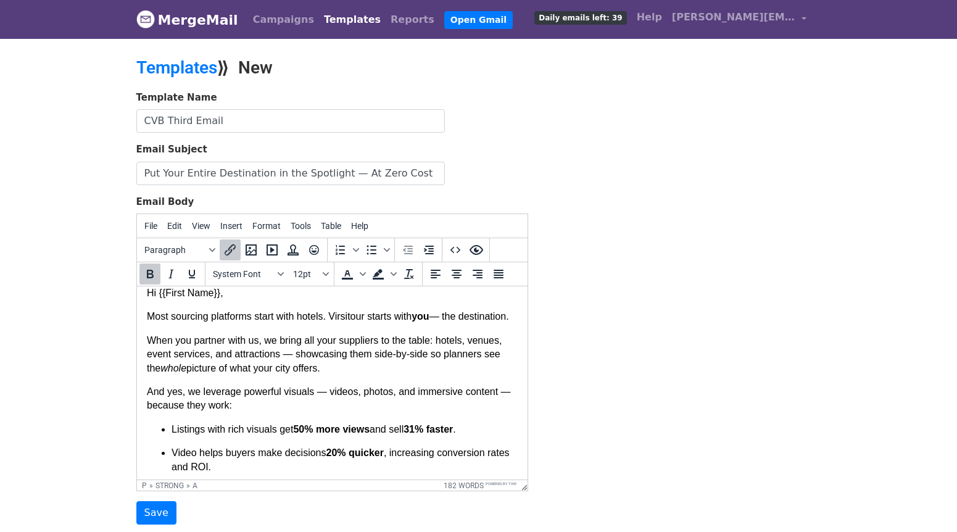
scroll to position [0, 0]
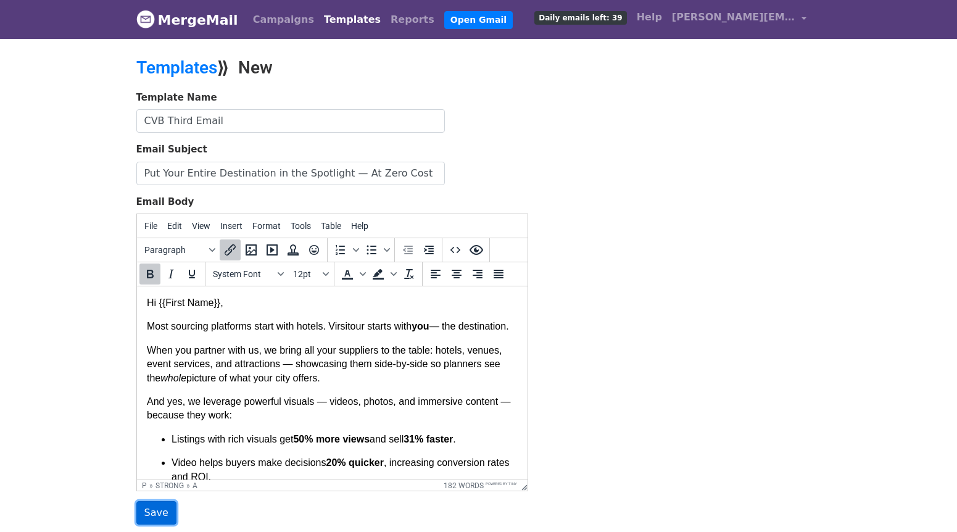
click at [154, 516] on input "Save" at bounding box center [156, 512] width 40 height 23
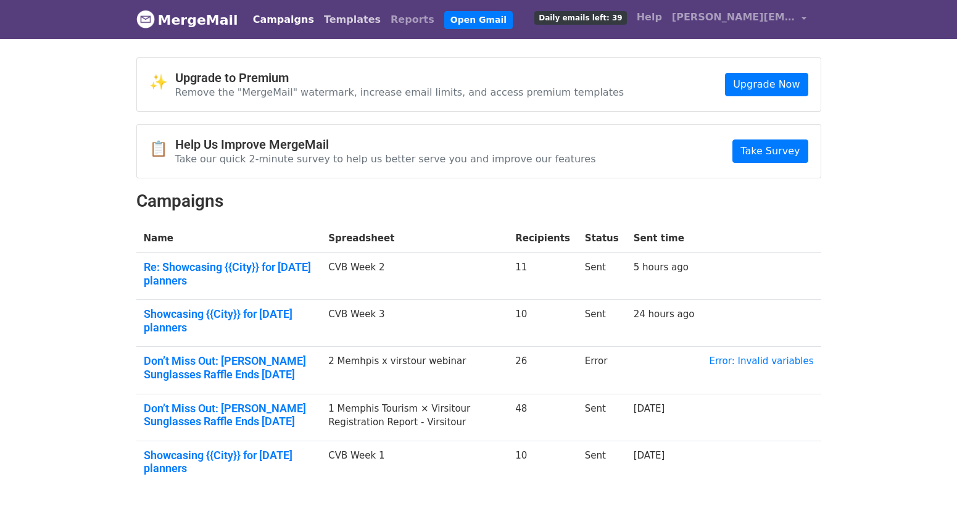
click at [326, 20] on link "Templates" at bounding box center [352, 19] width 67 height 25
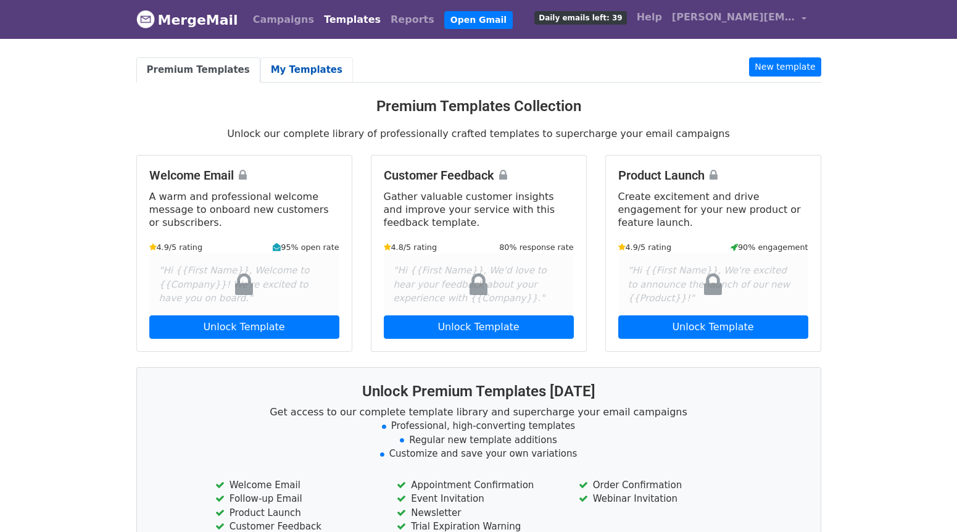
click at [308, 77] on link "My Templates" at bounding box center [306, 69] width 93 height 25
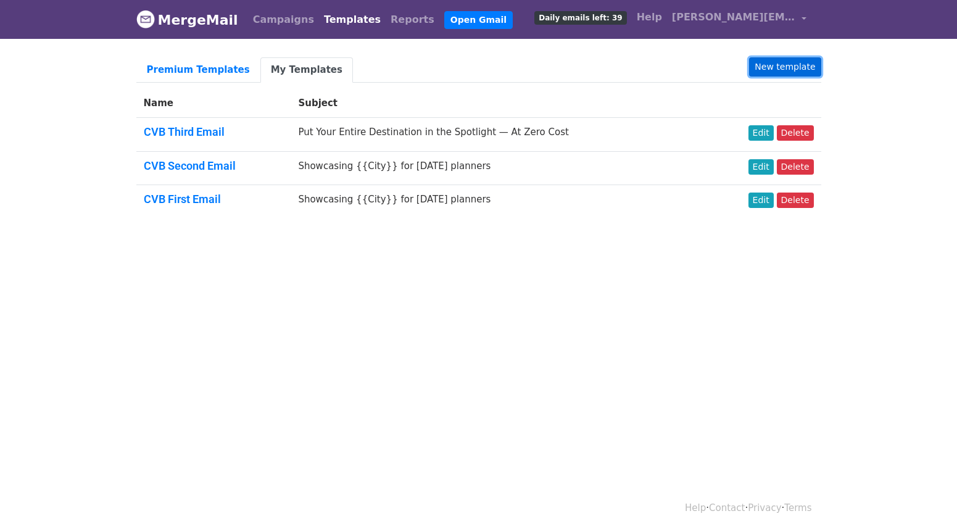
click at [784, 63] on link "New template" at bounding box center [785, 66] width 72 height 19
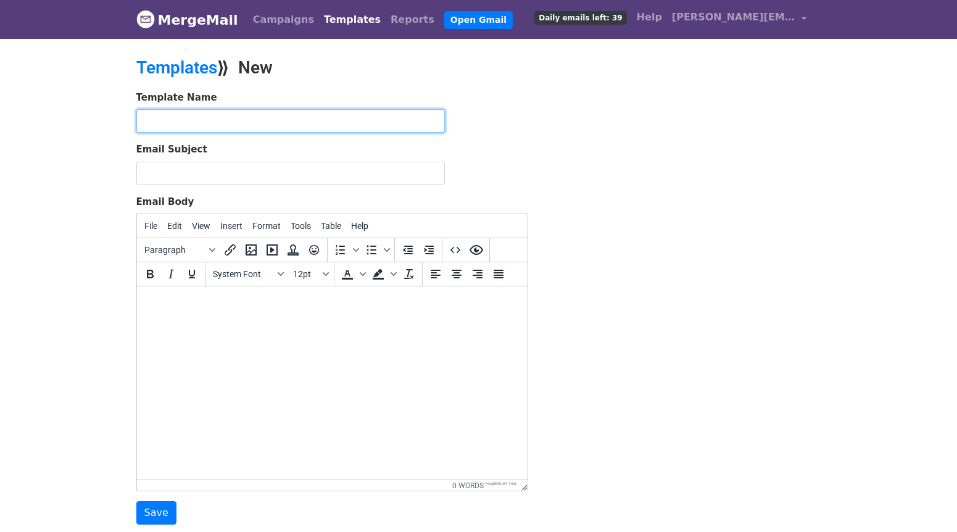
click at [231, 111] on input "text" at bounding box center [290, 120] width 308 height 23
click at [196, 120] on input "Supplier EMail One" at bounding box center [290, 120] width 308 height 23
type input "Supplier Email One"
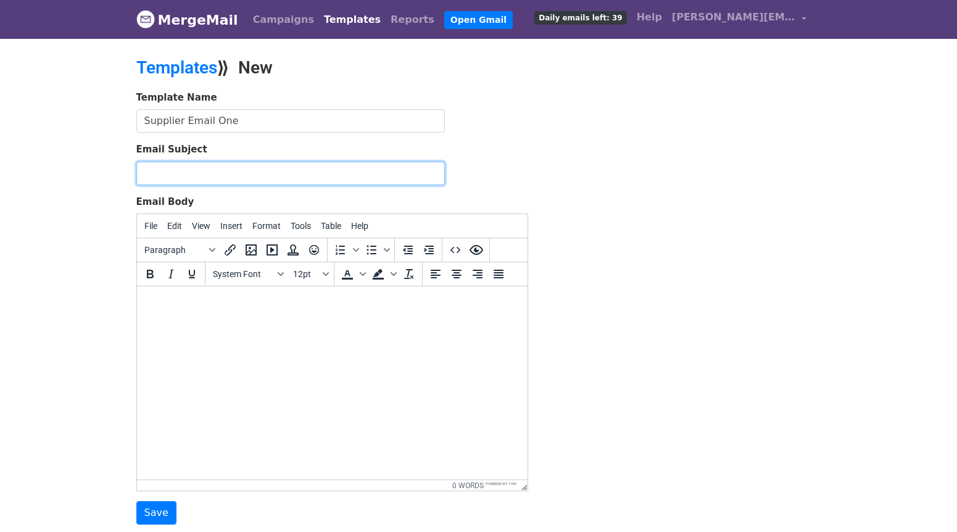
click at [187, 173] on input "Email Subject" at bounding box center [290, 173] width 308 height 23
paste input "Get More Qualified Leads — With Zero Upfront Cost"
type input "Get More Qualified Leads — With Zero Upfront Cost"
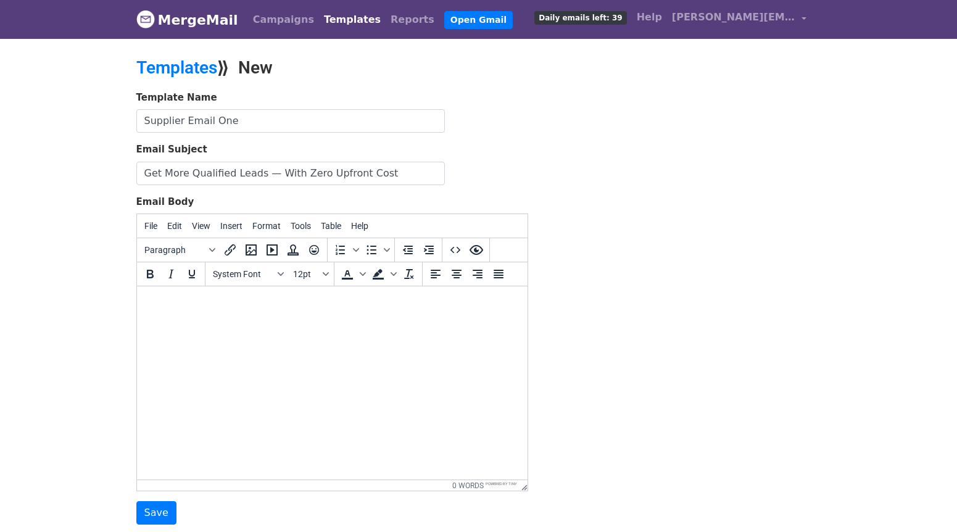
click at [184, 314] on html at bounding box center [331, 302] width 390 height 33
paste body
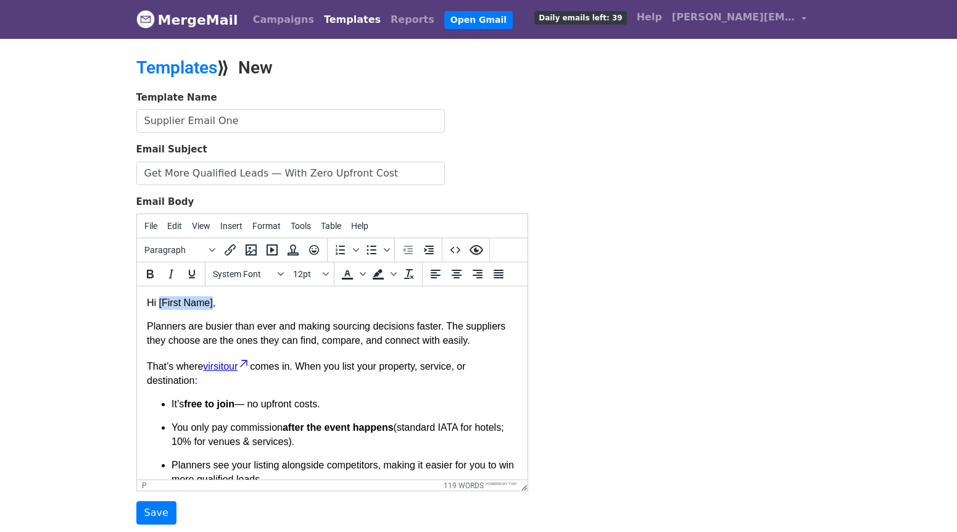
drag, startPoint x: 215, startPoint y: 304, endPoint x: 159, endPoint y: 303, distance: 55.5
click at [159, 303] on p "Hi [First Name]," at bounding box center [331, 303] width 371 height 14
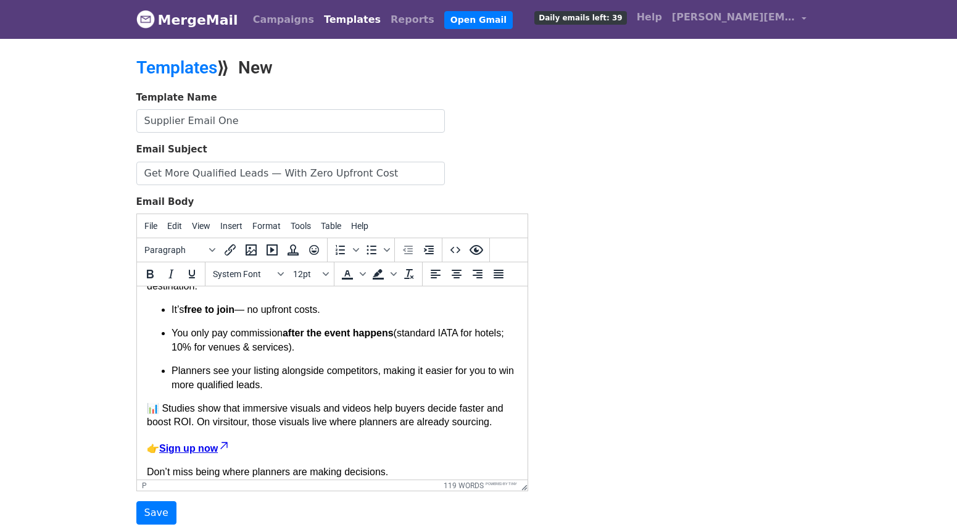
scroll to position [130, 0]
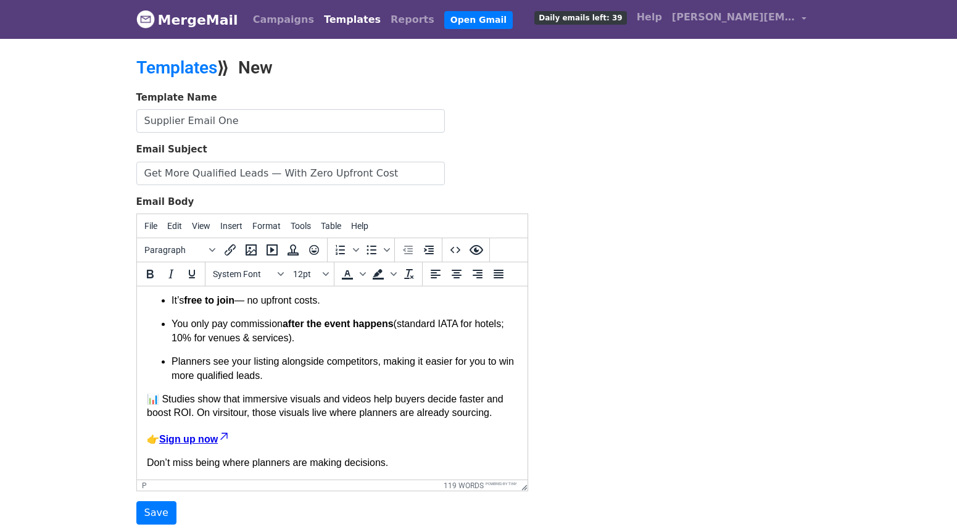
click at [419, 467] on p "Don’t miss being where planners are making decisions." at bounding box center [331, 463] width 371 height 14
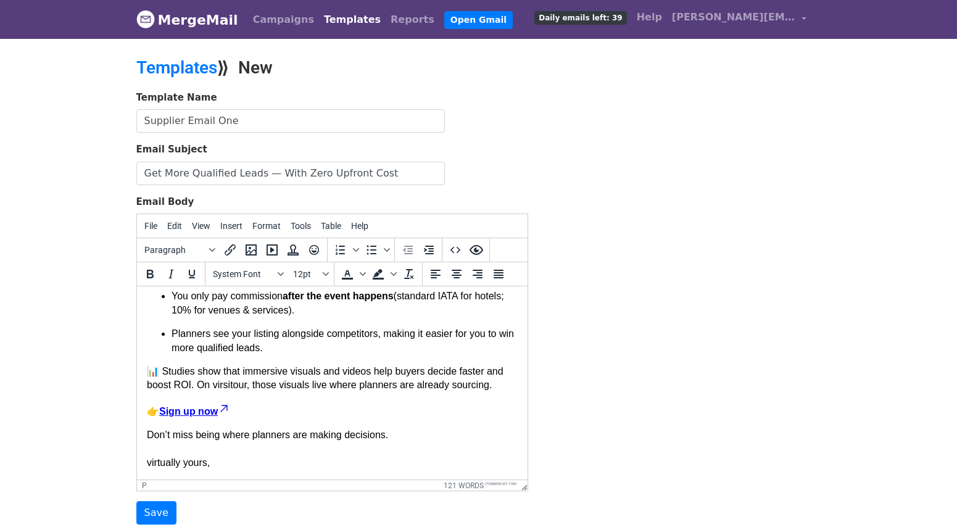
scroll to position [160, 0]
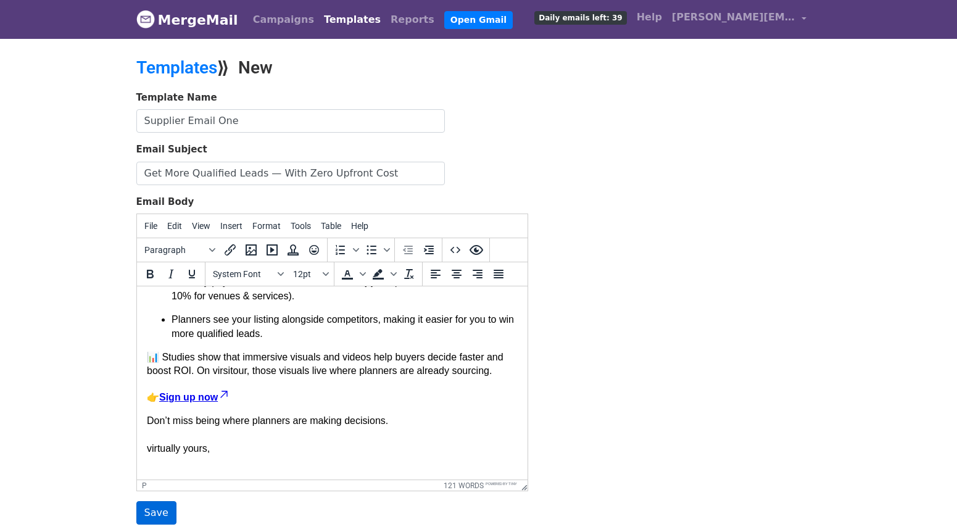
click at [161, 508] on input "Save" at bounding box center [156, 512] width 40 height 23
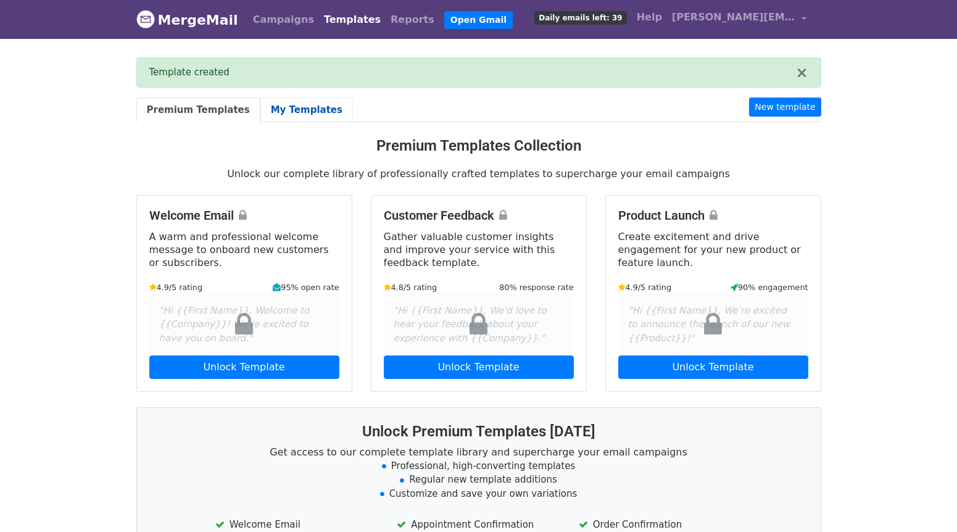
click at [292, 113] on link "My Templates" at bounding box center [306, 109] width 93 height 25
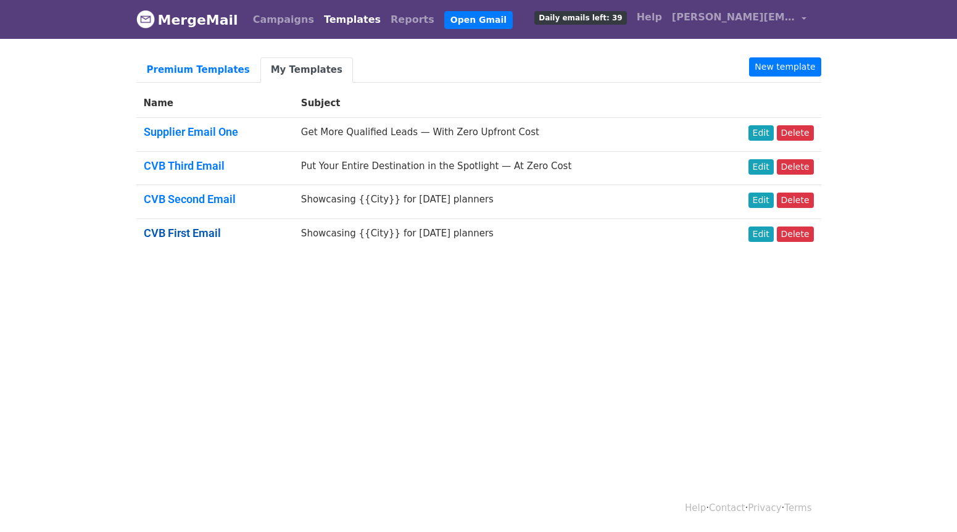
click at [195, 229] on link "CVB First Email" at bounding box center [182, 232] width 77 height 13
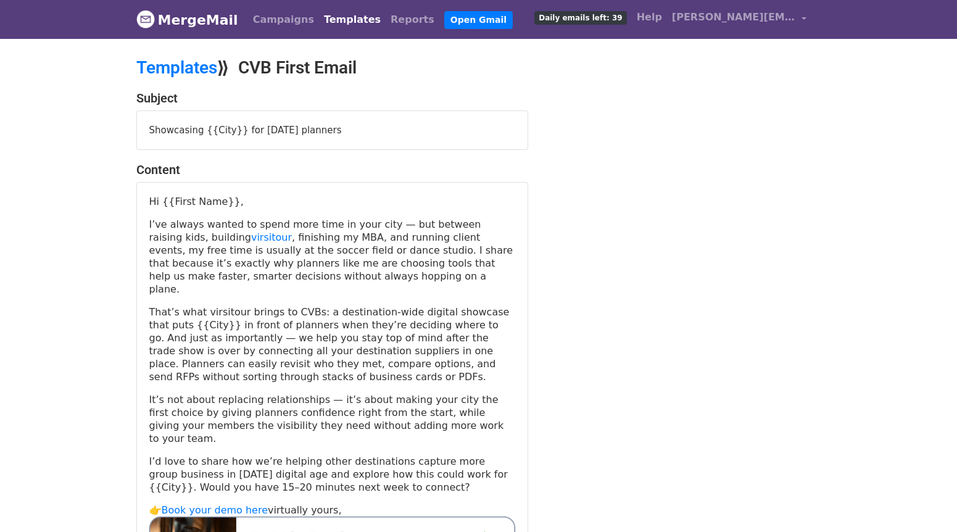
scroll to position [273, 0]
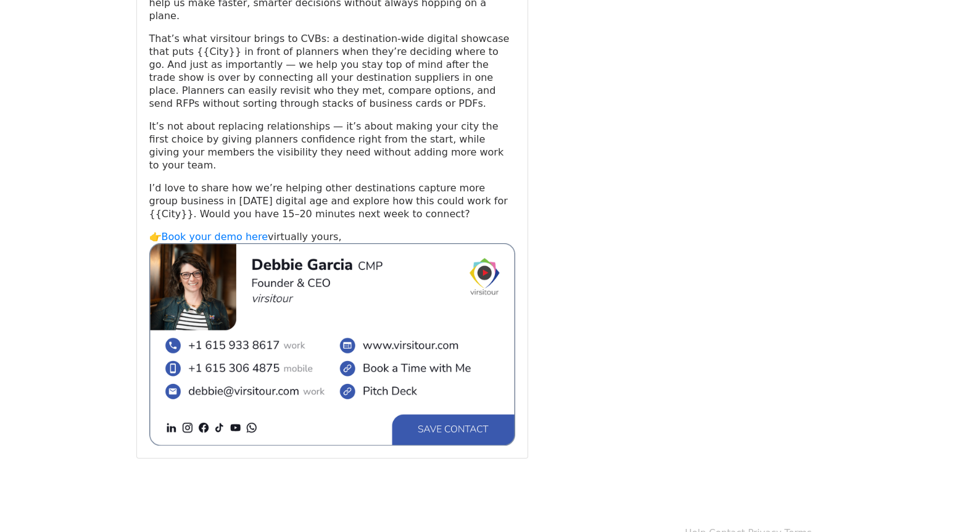
click at [261, 230] on p "👉 Book your demo here virtually yours," at bounding box center [332, 337] width 366 height 215
click at [258, 231] on link "Book your demo here" at bounding box center [215, 237] width 106 height 12
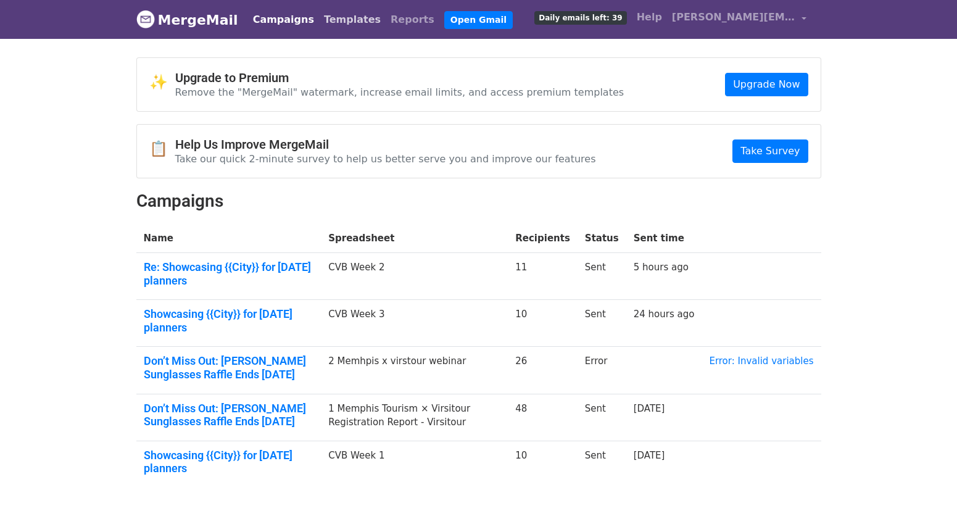
click at [350, 22] on link "Templates" at bounding box center [352, 19] width 67 height 25
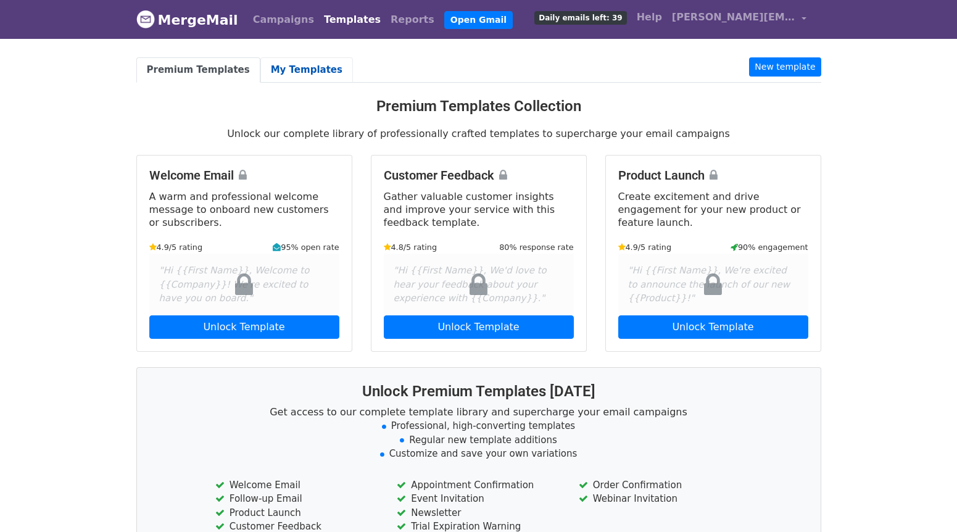
click at [276, 65] on link "My Templates" at bounding box center [306, 69] width 93 height 25
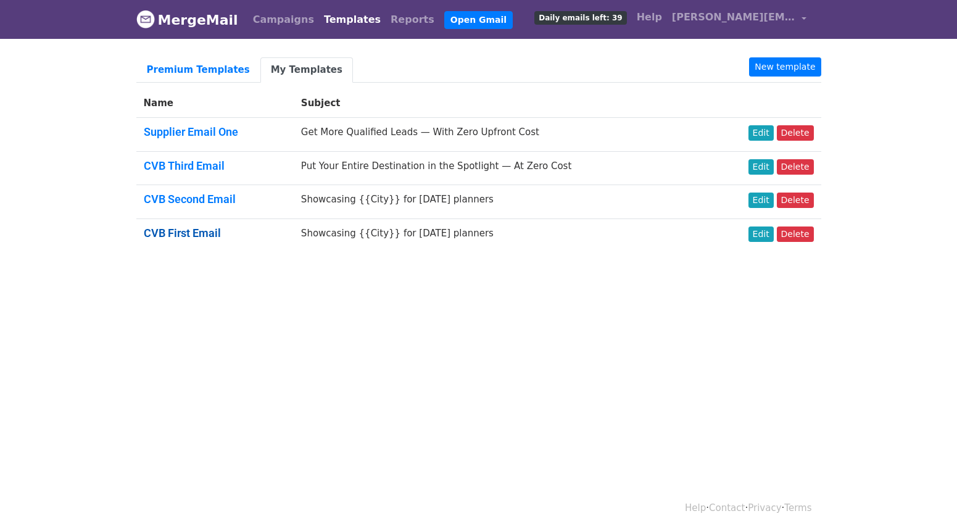
click at [216, 232] on link "CVB First Email" at bounding box center [182, 232] width 77 height 13
click at [761, 233] on link "Edit" at bounding box center [760, 233] width 25 height 15
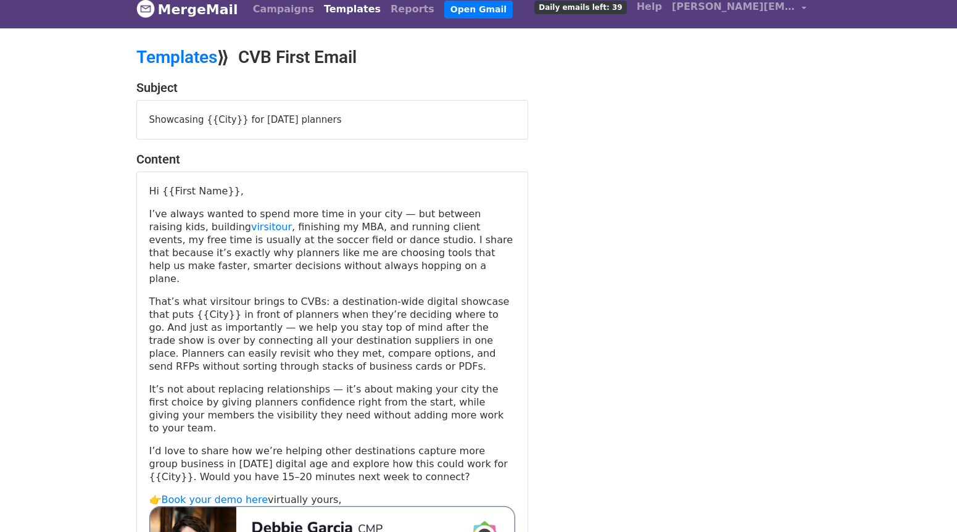
scroll to position [22, 0]
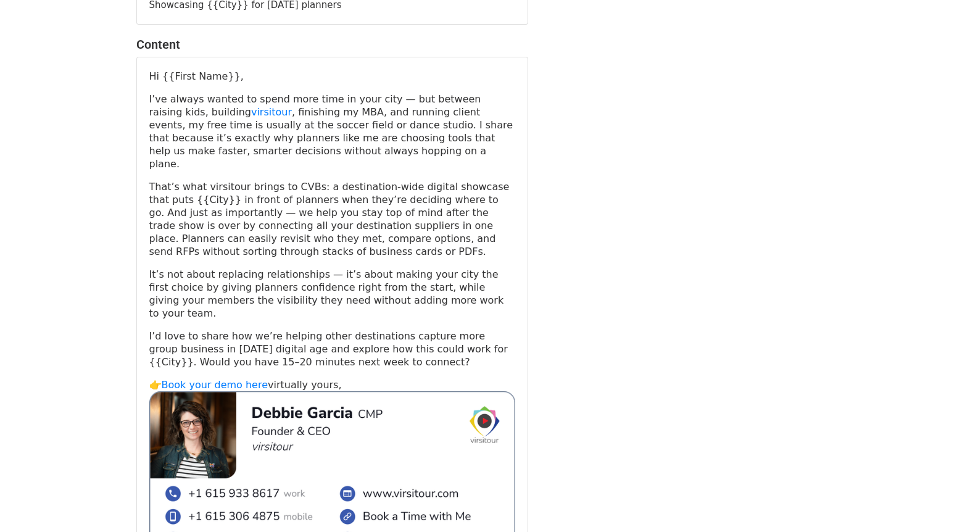
scroll to position [263, 0]
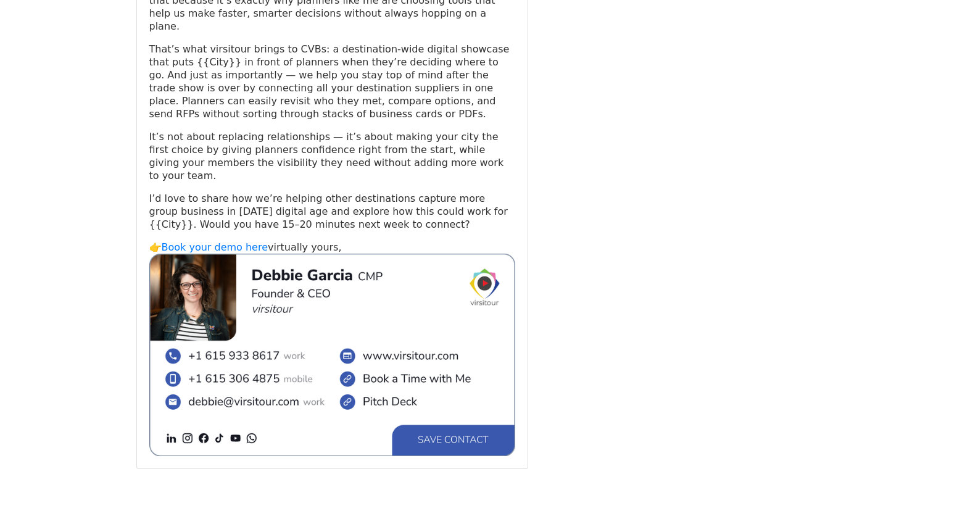
click at [332, 241] on p "👉 Book your demo here virtually yours," at bounding box center [332, 348] width 366 height 215
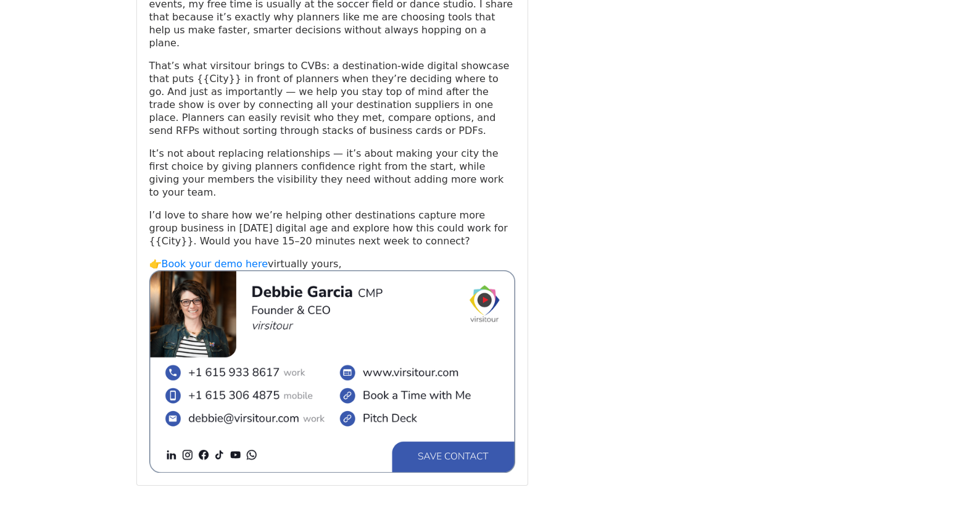
scroll to position [0, 0]
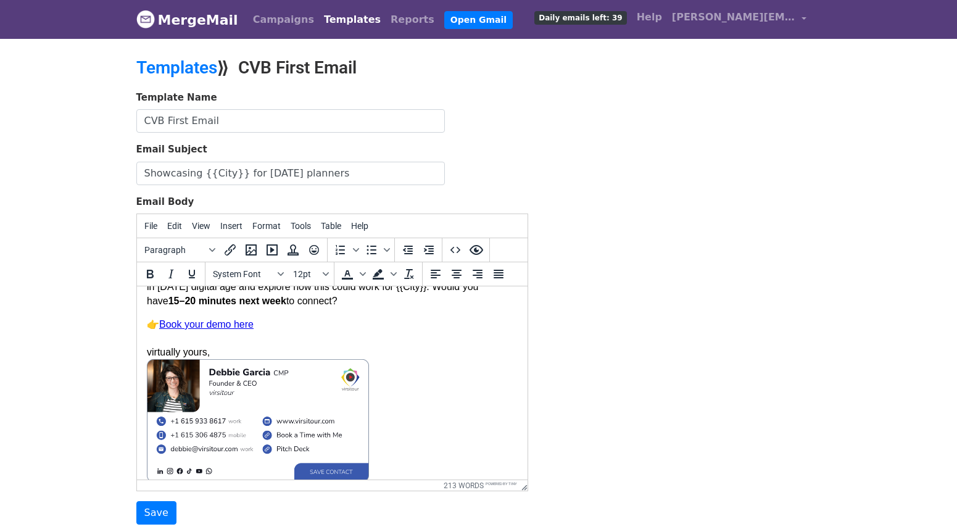
scroll to position [269, 0]
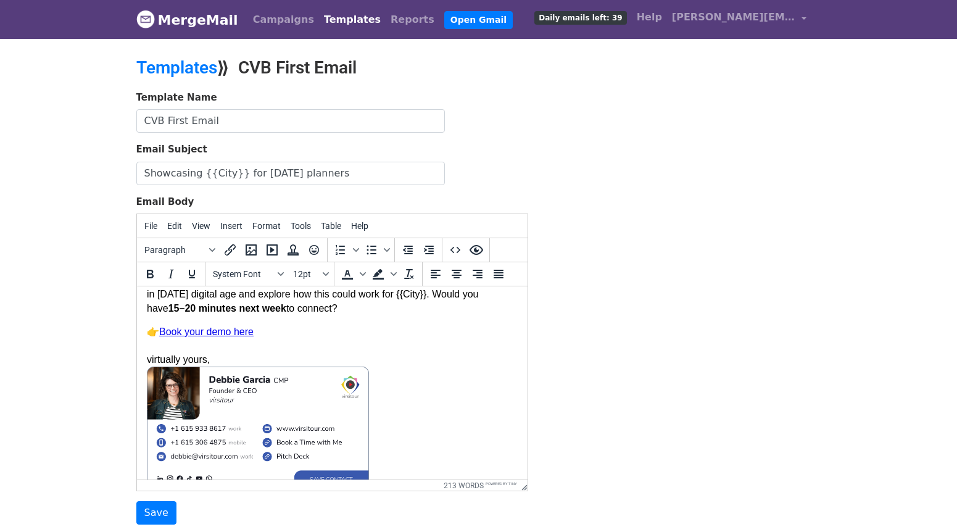
click at [160, 350] on p "👉 Book your demo here virtually yours," at bounding box center [331, 409] width 371 height 168
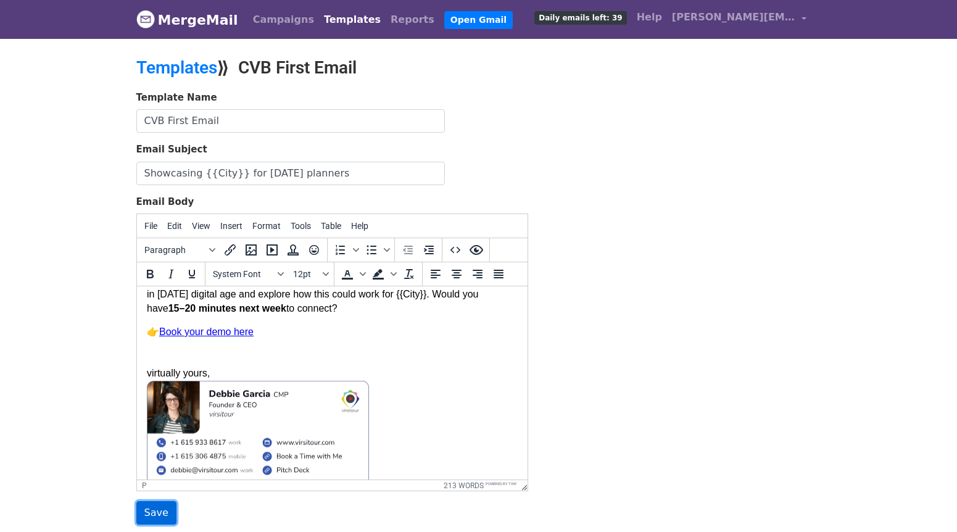
click at [154, 511] on input "Save" at bounding box center [156, 512] width 40 height 23
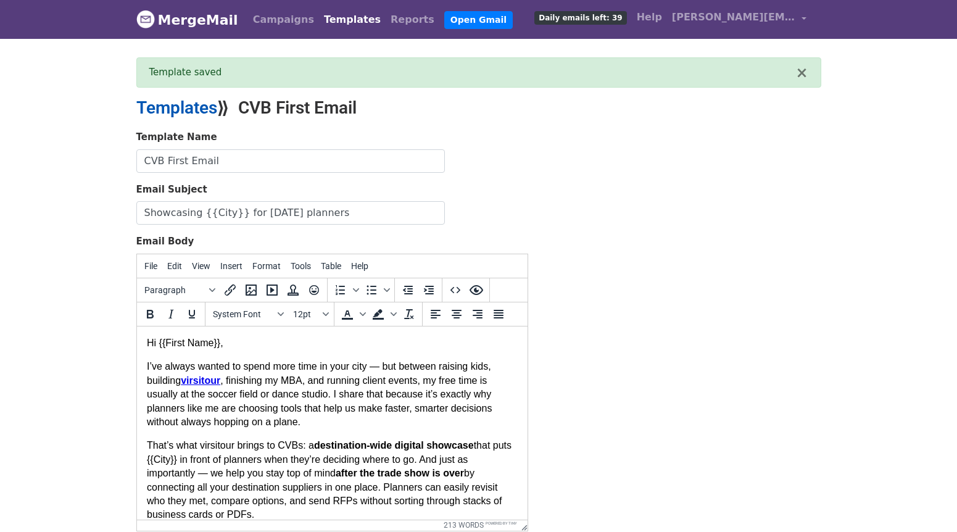
click at [201, 102] on link "Templates" at bounding box center [176, 107] width 81 height 20
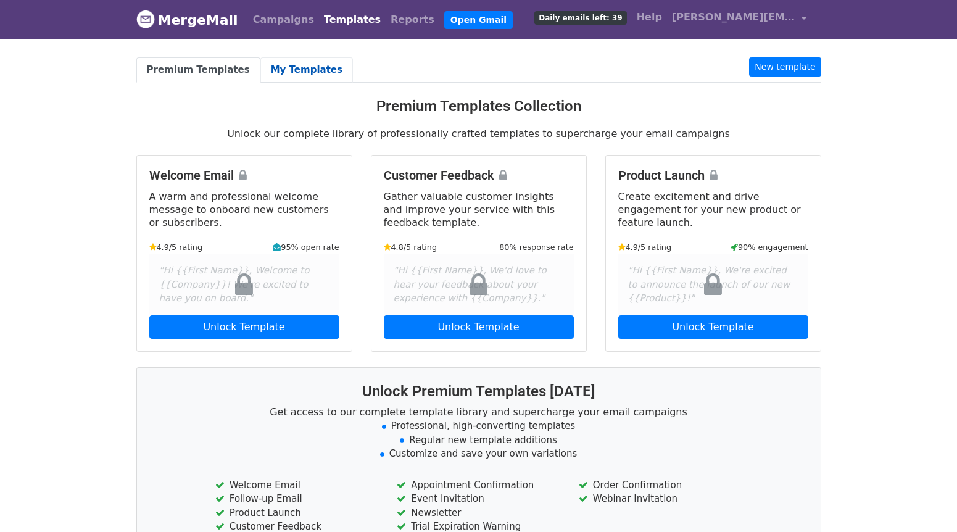
click at [278, 69] on link "My Templates" at bounding box center [306, 69] width 93 height 25
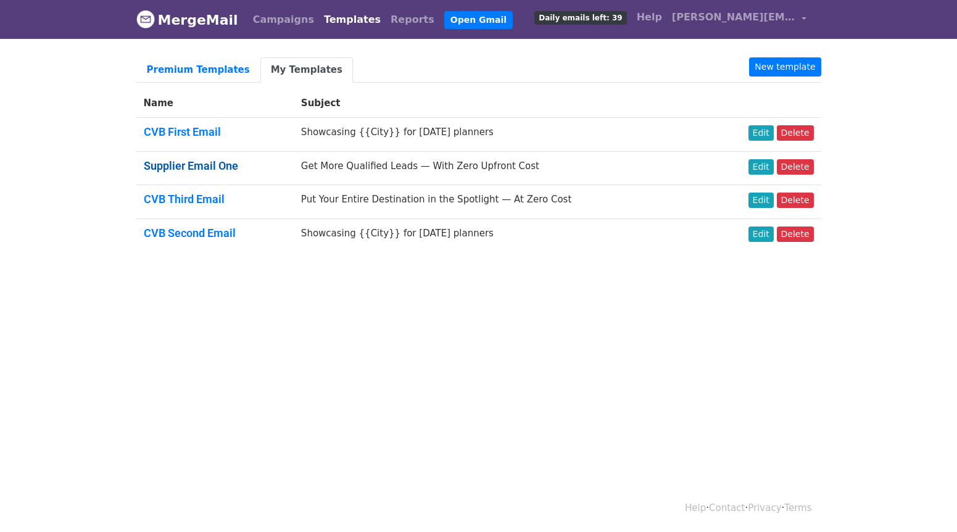
click at [216, 162] on link "Supplier Email One" at bounding box center [191, 165] width 94 height 13
click at [767, 134] on link "Edit" at bounding box center [760, 132] width 25 height 15
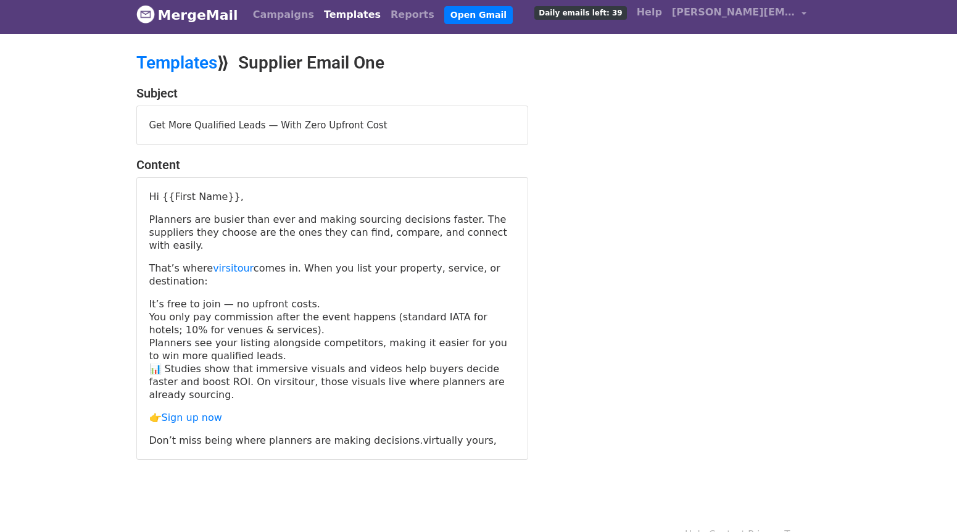
scroll to position [7, 0]
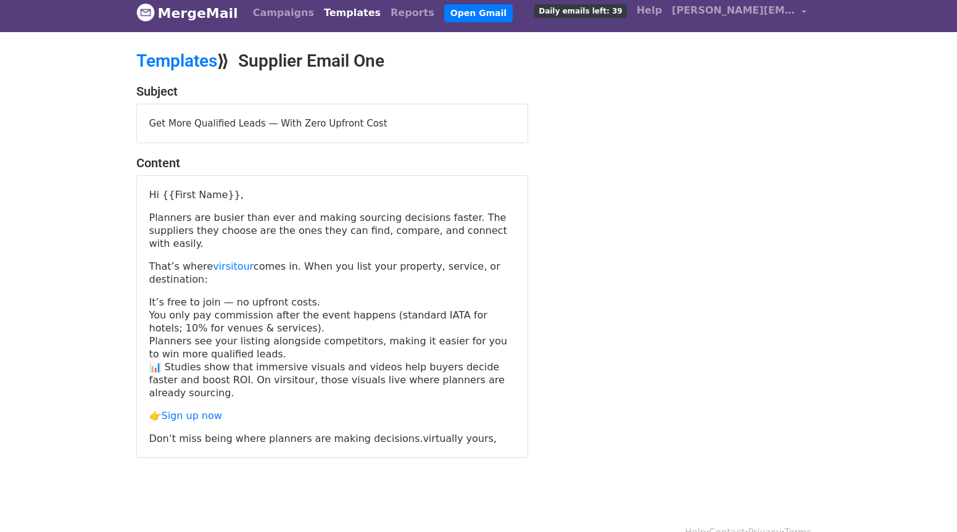
click at [395, 432] on p "Don’t miss being where planners are making decisions.virtually yours," at bounding box center [332, 438] width 366 height 13
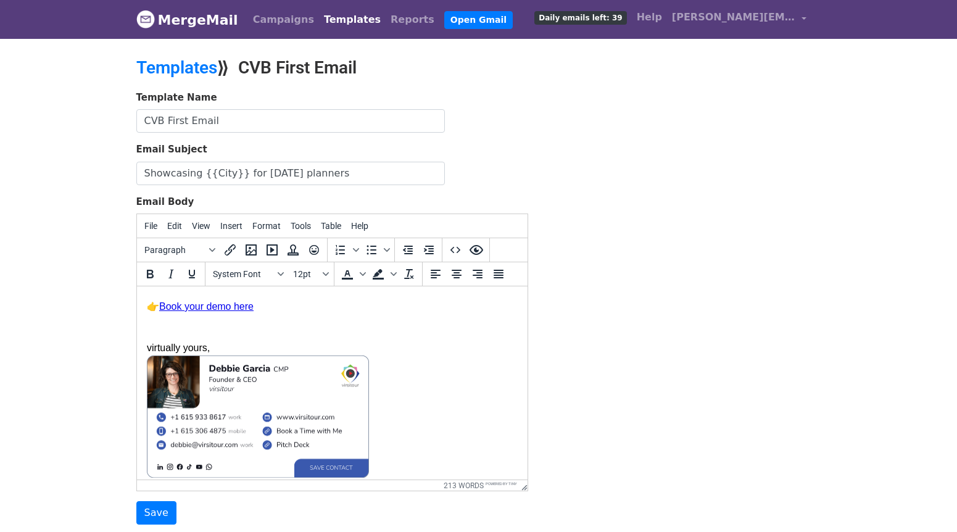
scroll to position [294, 0]
click at [192, 329] on p "👉 Book your demo here virtually yours," at bounding box center [331, 391] width 371 height 182
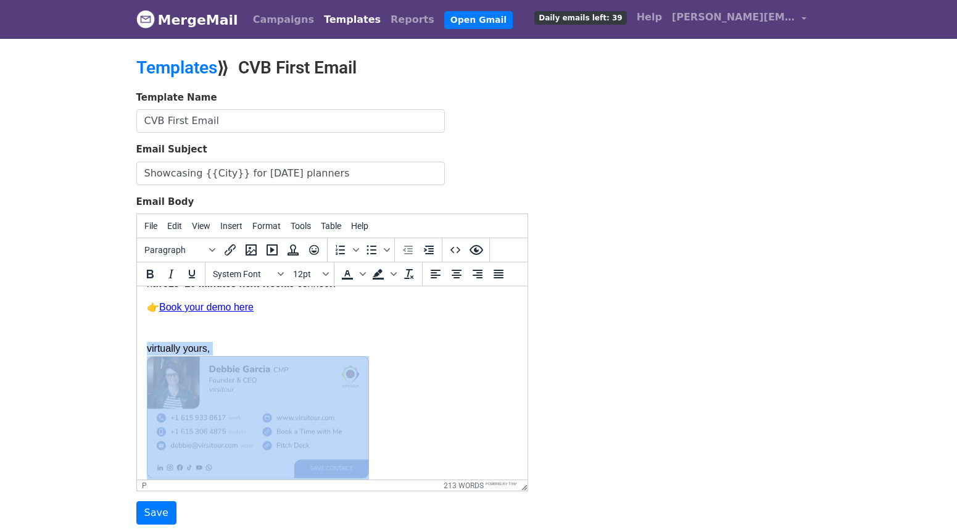
scroll to position [306, 0]
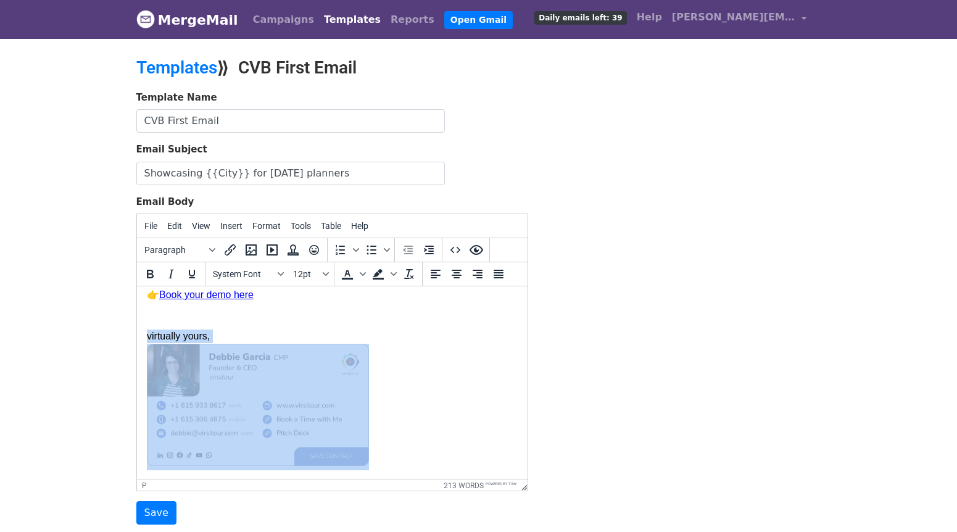
drag, startPoint x: 147, startPoint y: 350, endPoint x: 377, endPoint y: 469, distance: 259.0
click at [377, 469] on p "👉 Book your demo here virtually yours," at bounding box center [331, 379] width 371 height 182
drag, startPoint x: 377, startPoint y: 463, endPoint x: 127, endPoint y: 336, distance: 279.9
click at [136, 336] on html "Hi {{First Name}}, I’ve always wanted to spend more time in your city — but bet…" at bounding box center [331, 230] width 390 height 500
click at [146, 337] on p "👉 Book your demo here virtually yours," at bounding box center [331, 379] width 371 height 182
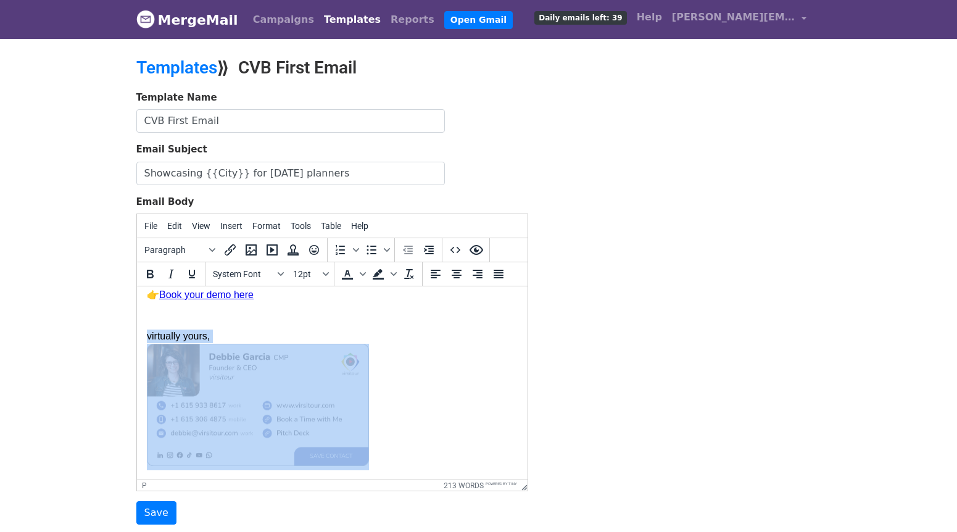
drag, startPoint x: 146, startPoint y: 337, endPoint x: 368, endPoint y: 469, distance: 258.6
click at [368, 469] on html "Hi {{First Name}}, I’ve always wanted to spend more time in your city — but bet…" at bounding box center [331, 230] width 390 height 500
click at [428, 411] on p "👉 Book your demo here virtually yours," at bounding box center [331, 379] width 371 height 182
copy br
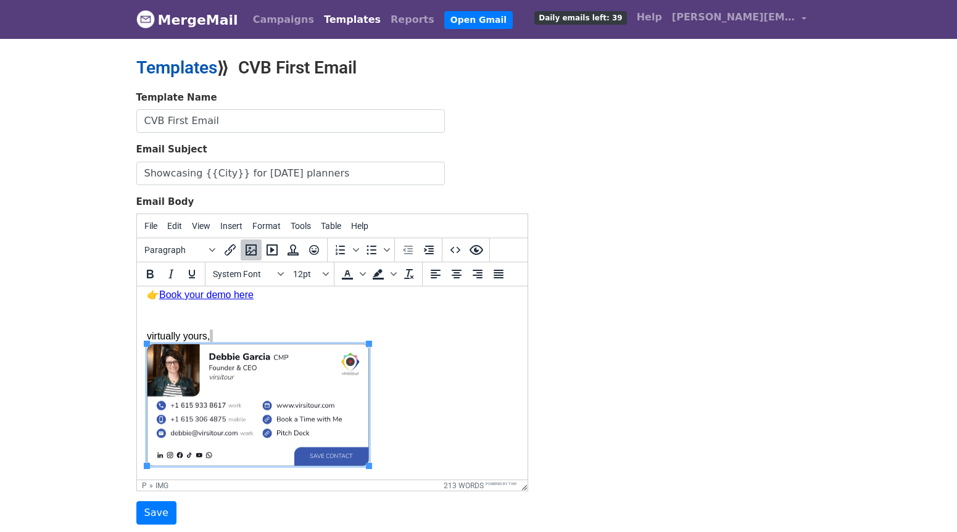
click at [202, 69] on link "Templates" at bounding box center [176, 67] width 81 height 20
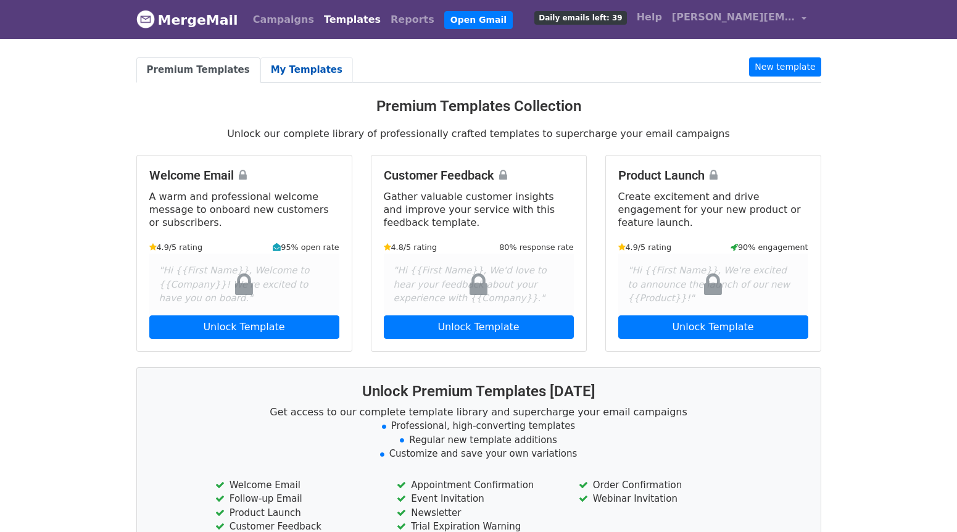
click at [301, 75] on link "My Templates" at bounding box center [306, 69] width 93 height 25
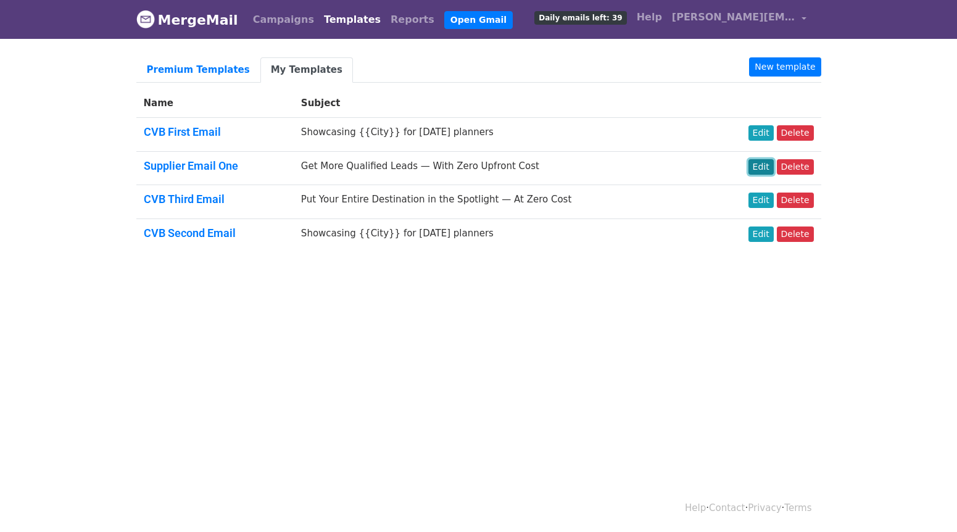
click at [767, 165] on link "Edit" at bounding box center [760, 166] width 25 height 15
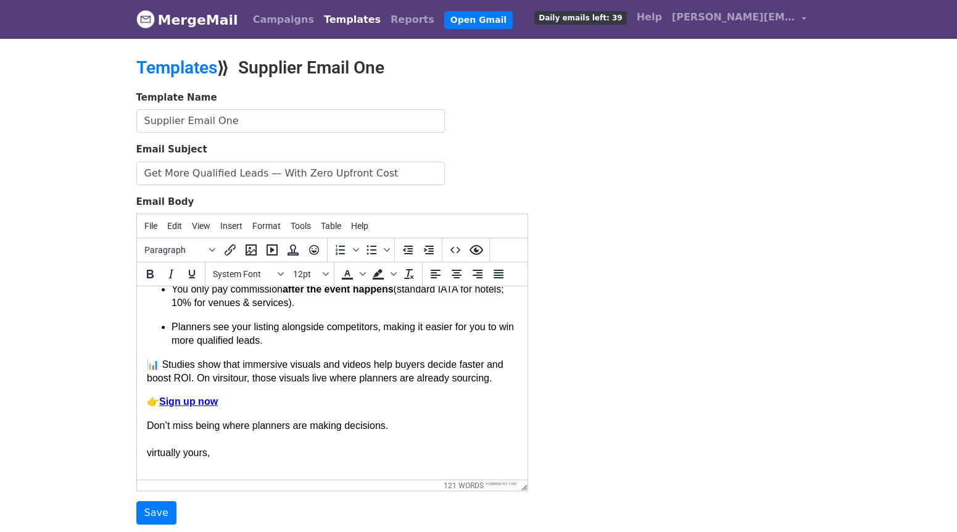
scroll to position [168, 0]
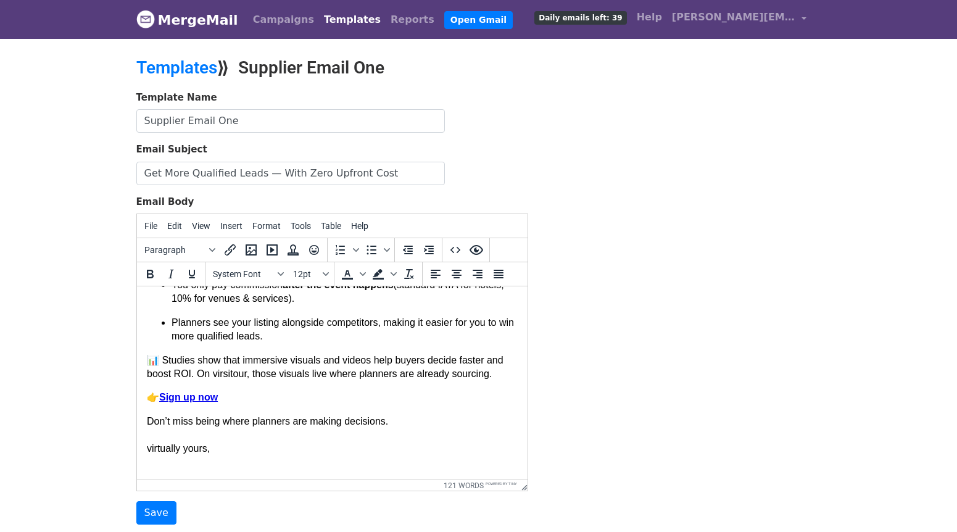
click at [181, 467] on p "Don’t miss being where planners are making decisions. virtually yours," at bounding box center [331, 442] width 371 height 56
paste body
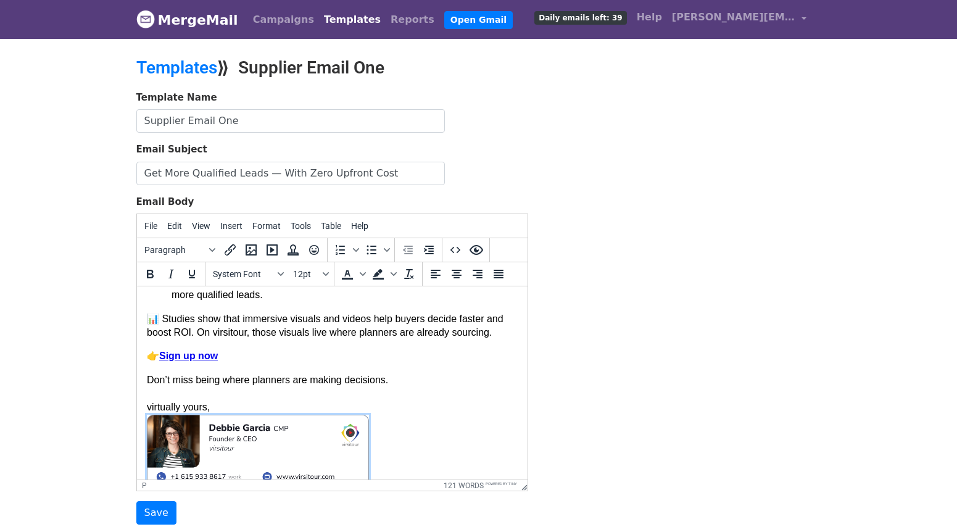
scroll to position [210, 0]
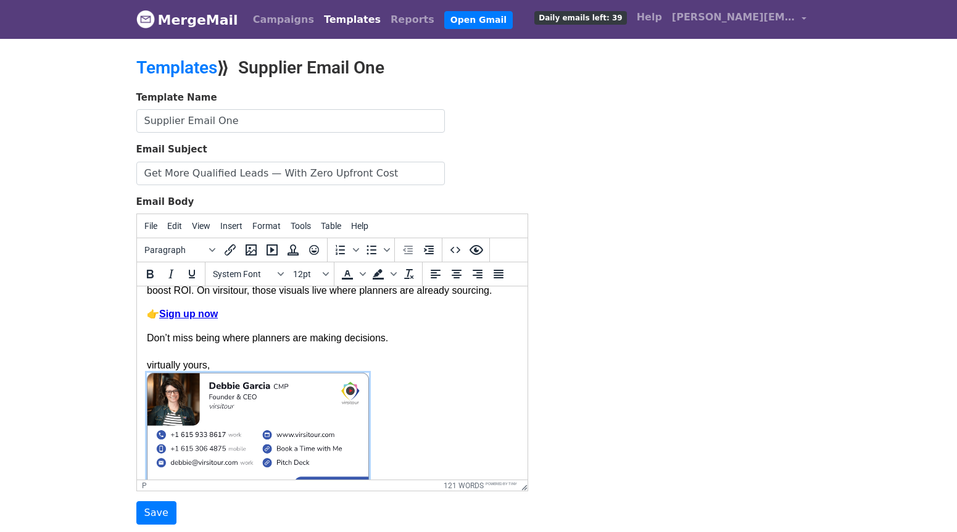
click at [241, 402] on p "Don’t miss being where planners are making decisions. virtually yours," at bounding box center [331, 415] width 371 height 168
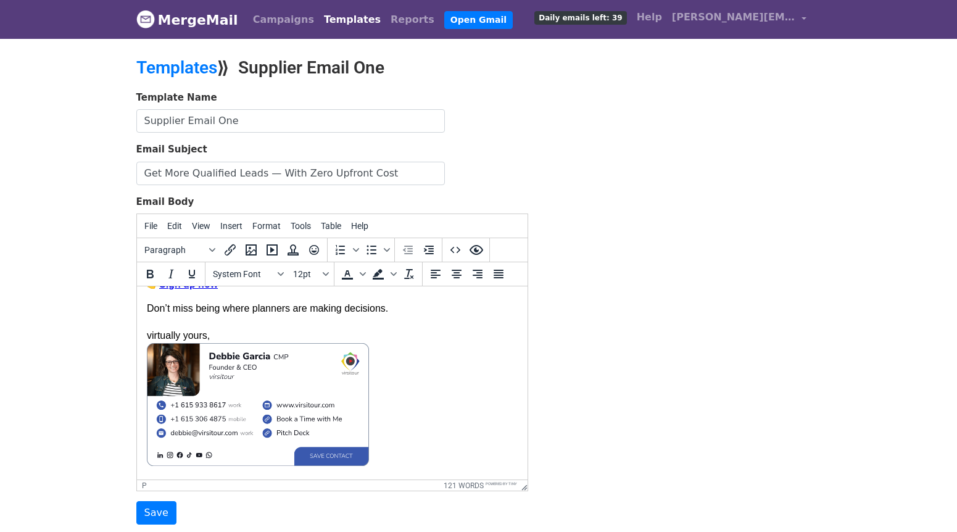
scroll to position [280, 0]
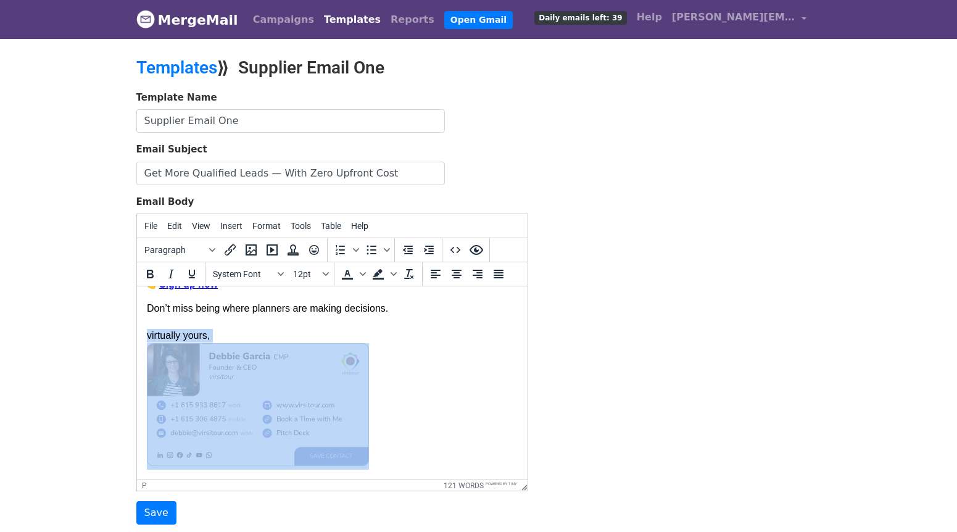
drag, startPoint x: 377, startPoint y: 453, endPoint x: 147, endPoint y: 336, distance: 257.3
click at [147, 336] on p "Don’t miss being where planners are making decisions. virtually yours," at bounding box center [331, 386] width 371 height 168
click at [255, 336] on p "Don’t miss being where planners are making decisions. virtually yours," at bounding box center [331, 386] width 371 height 168
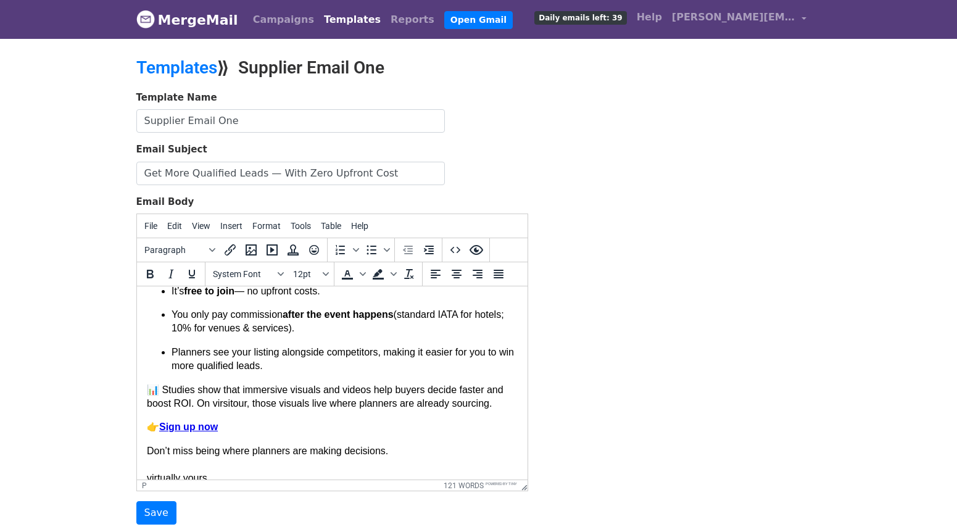
scroll to position [246, 0]
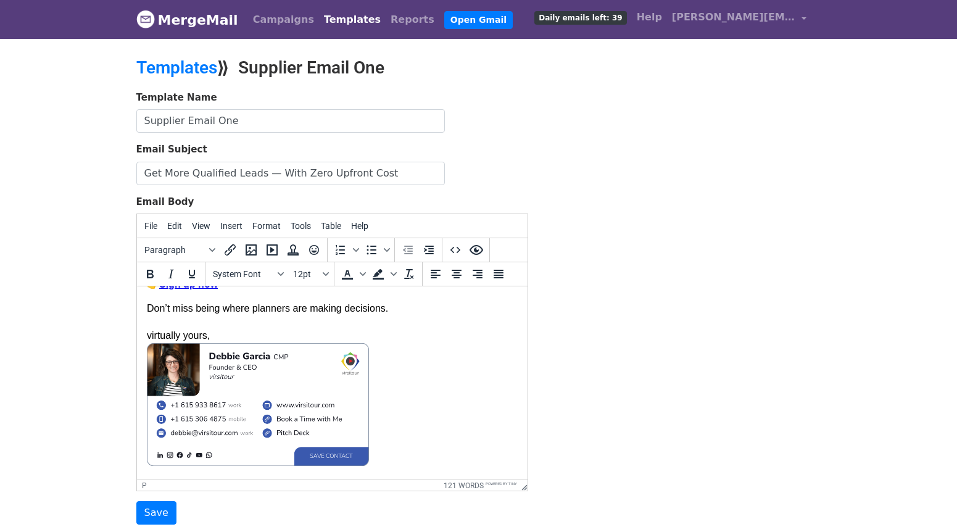
click at [210, 289] on link "Sign up now" at bounding box center [187, 284] width 59 height 10
click at [226, 245] on icon "Insert/edit link" at bounding box center [230, 249] width 15 height 15
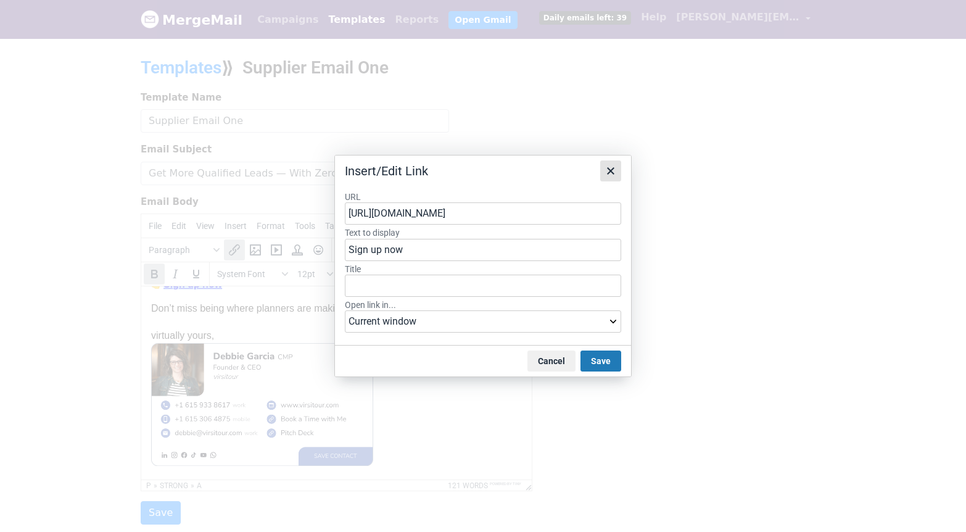
click at [612, 174] on icon "Close" at bounding box center [610, 170] width 15 height 15
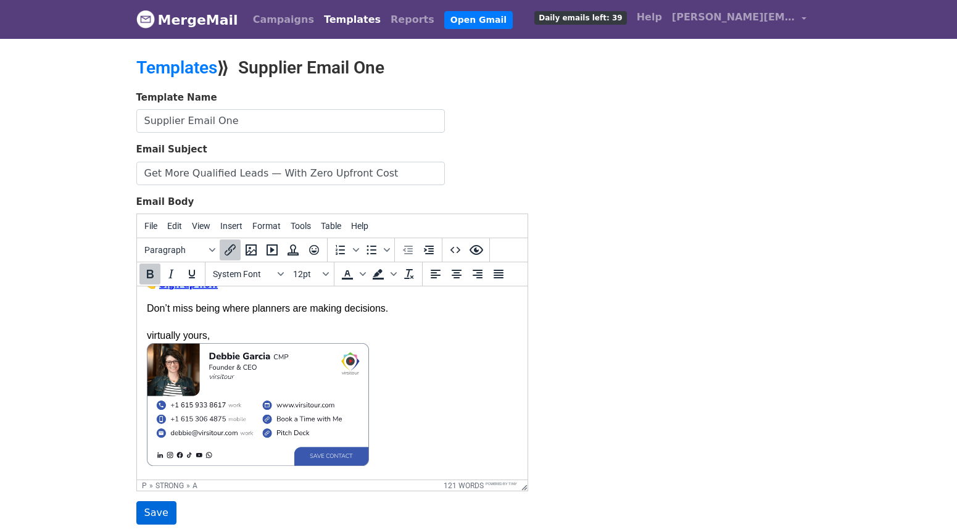
click at [147, 519] on input "Save" at bounding box center [156, 512] width 40 height 23
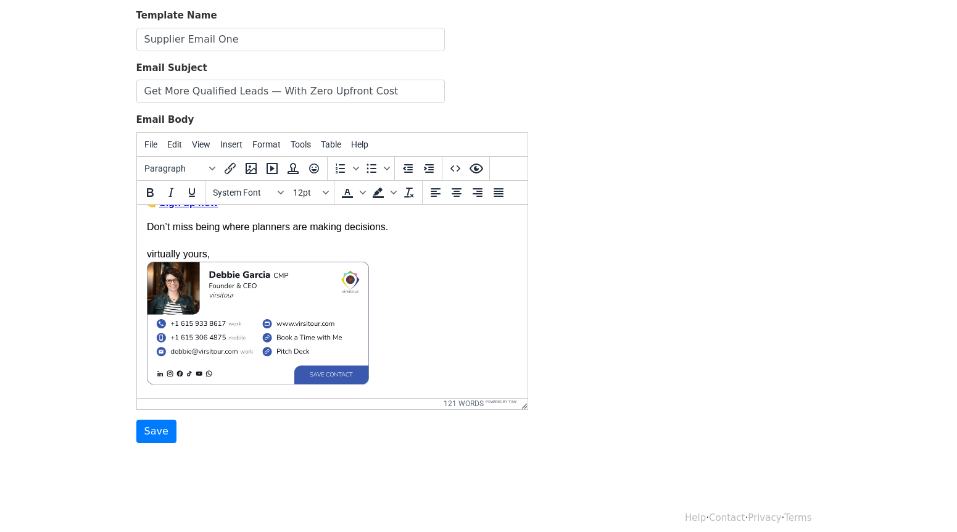
scroll to position [132, 0]
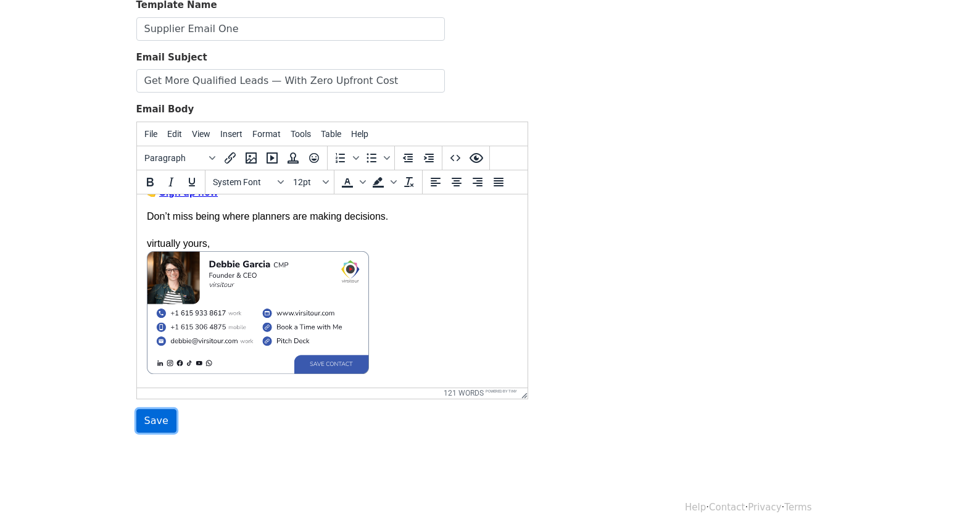
click at [162, 424] on input "Save" at bounding box center [156, 420] width 40 height 23
click at [148, 424] on input "Save" at bounding box center [156, 420] width 40 height 23
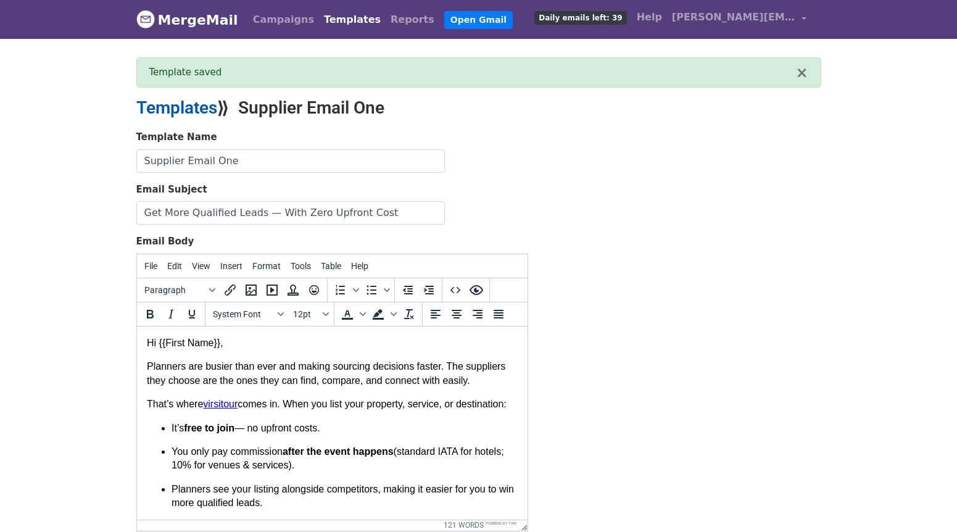
click at [175, 109] on link "Templates" at bounding box center [176, 107] width 81 height 20
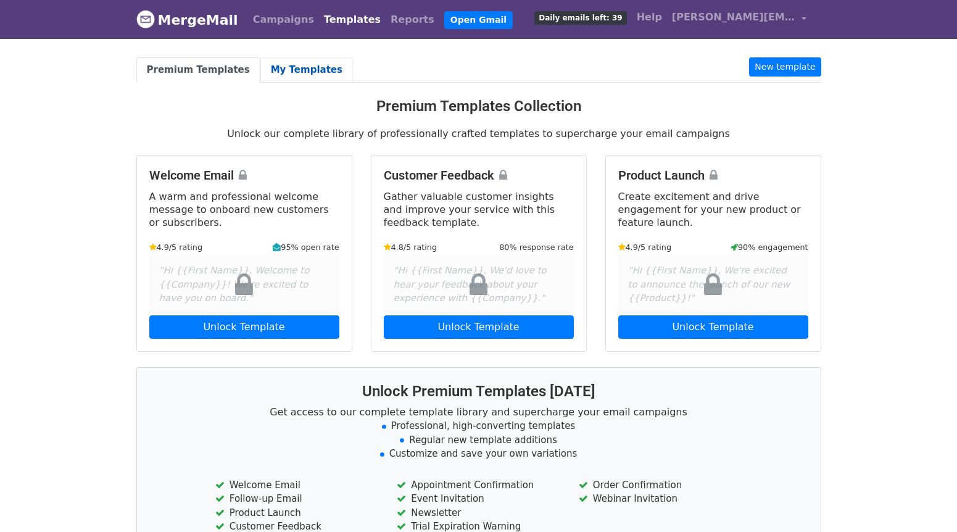
click at [307, 72] on link "My Templates" at bounding box center [306, 69] width 93 height 25
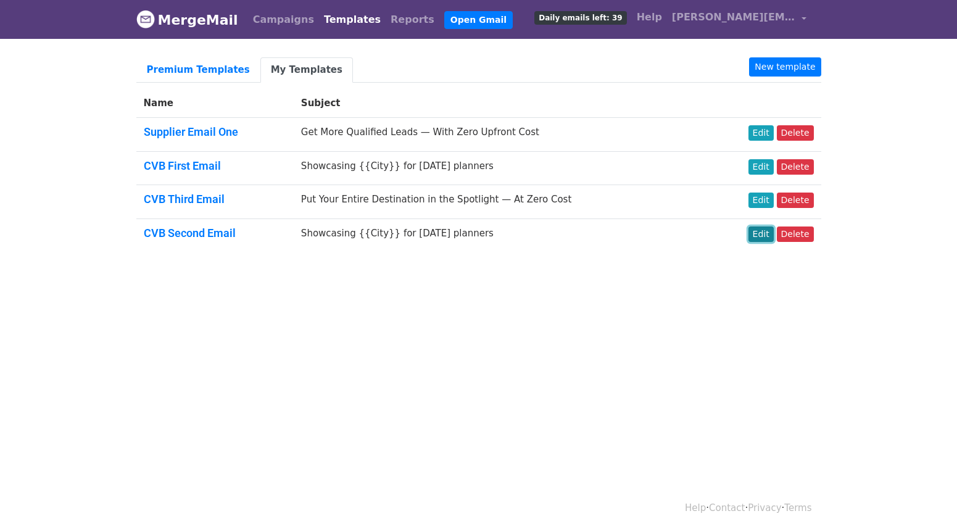
click at [758, 231] on link "Edit" at bounding box center [760, 233] width 25 height 15
click at [762, 201] on link "Edit" at bounding box center [760, 199] width 25 height 15
click at [770, 70] on link "New template" at bounding box center [785, 66] width 72 height 19
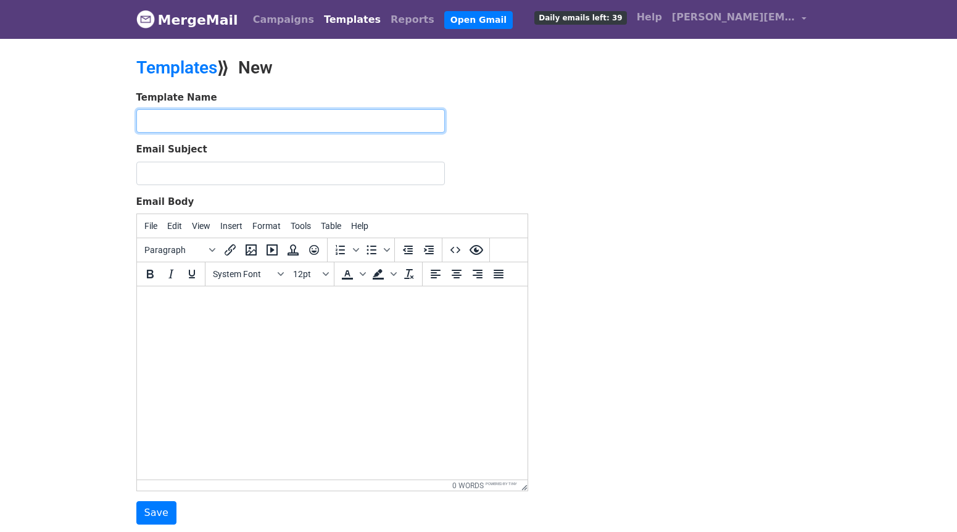
click at [254, 125] on input "text" at bounding box center [290, 120] width 308 height 23
click at [253, 123] on input "Supplier Email One" at bounding box center [290, 120] width 308 height 23
type input "Supplier Email Two"
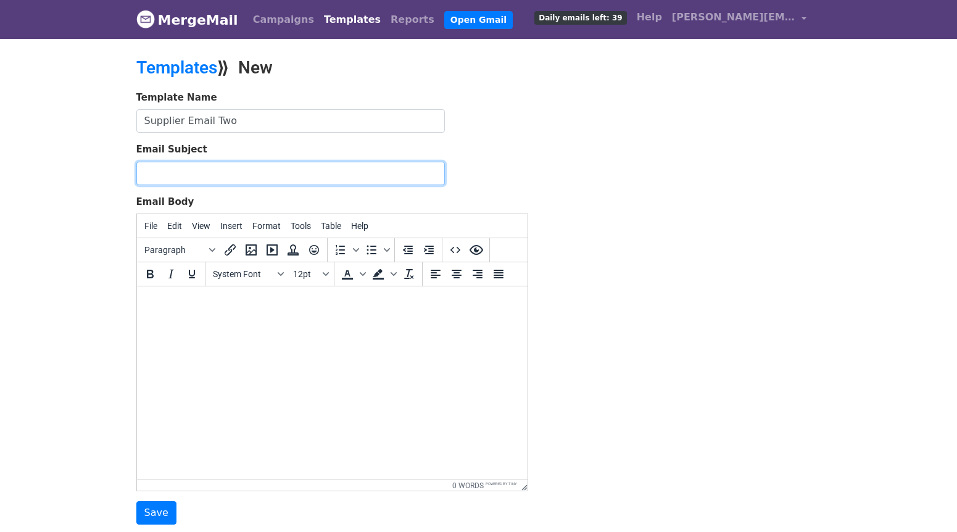
click at [179, 170] on input "Email Subject" at bounding box center [290, 173] width 308 height 23
paste input "Not Sure if virsitour is Right for You? Let’s Show You."
type input "Not Sure if virsitour is Right for You? Let’s Show You."
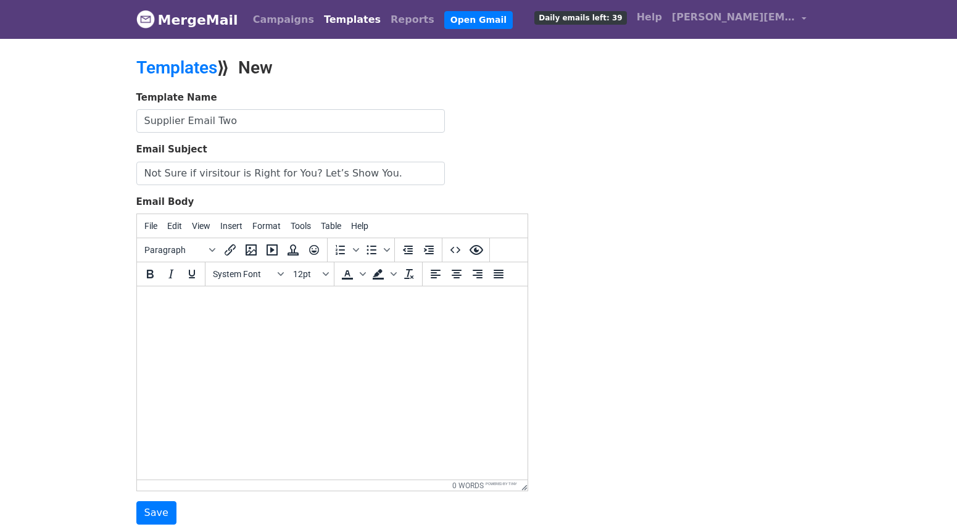
click at [175, 310] on html at bounding box center [331, 302] width 390 height 33
paste body
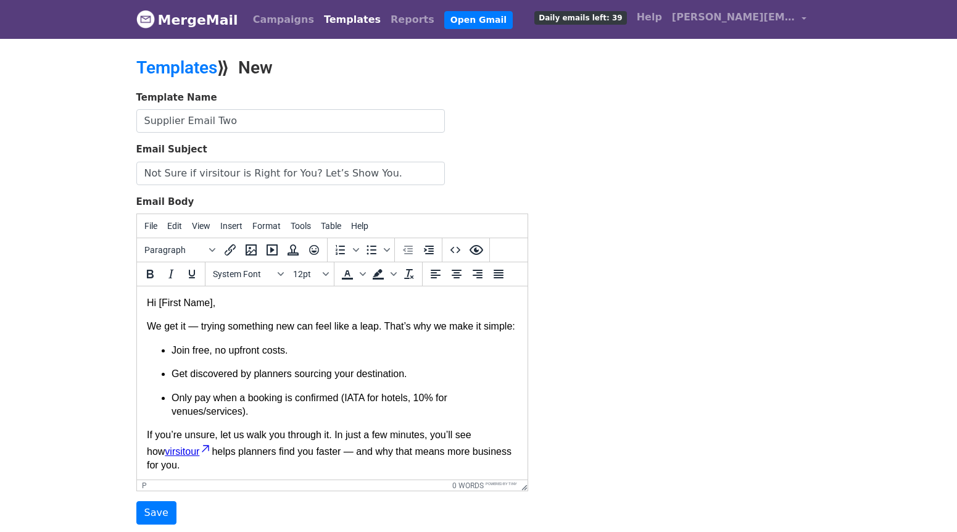
click at [213, 304] on p "Hi [First Name]," at bounding box center [331, 303] width 371 height 14
click at [162, 302] on p "Hi [First Name}}," at bounding box center [331, 303] width 371 height 14
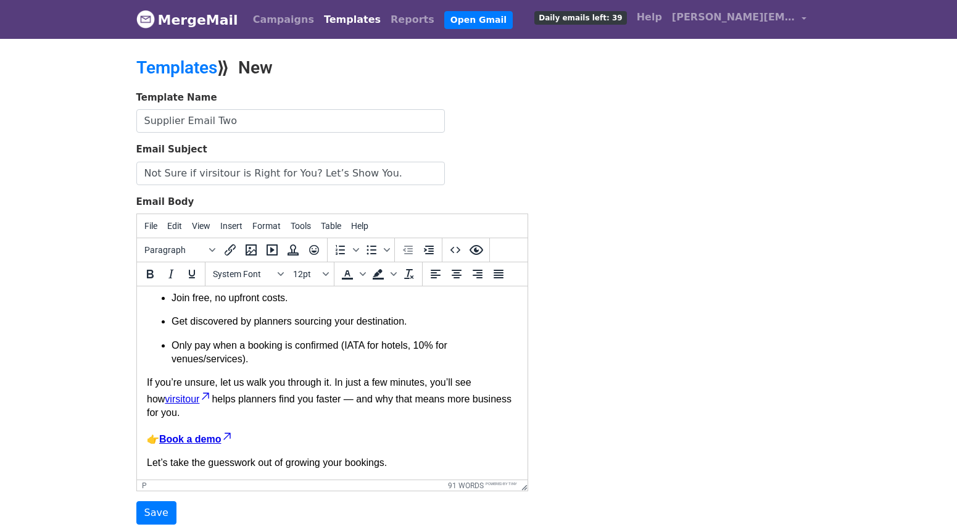
scroll to position [65, 0]
click at [409, 463] on p "Let’s take the guesswork out of growing your bookings." at bounding box center [331, 463] width 371 height 14
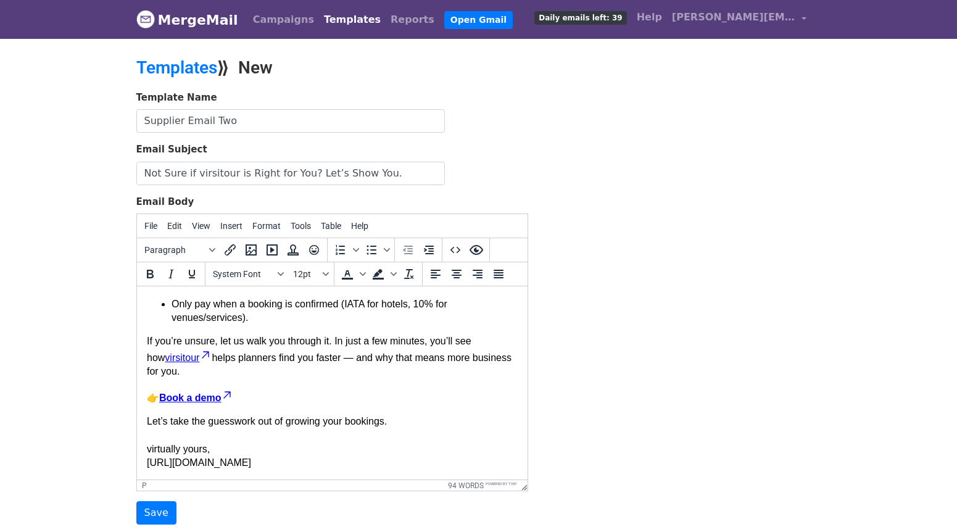
scroll to position [107, 0]
drag, startPoint x: 302, startPoint y: 475, endPoint x: 147, endPoint y: 471, distance: 154.2
click at [147, 471] on html "Hi {{First Name}}, We get it — trying something new can feel like a leap. That’…" at bounding box center [331, 335] width 390 height 287
drag, startPoint x: 147, startPoint y: 464, endPoint x: 339, endPoint y: 464, distance: 191.8
click at [339, 464] on p "Let’s take the guesswork out of growing your bookings. virtually yours, [URL][D…" at bounding box center [331, 442] width 371 height 56
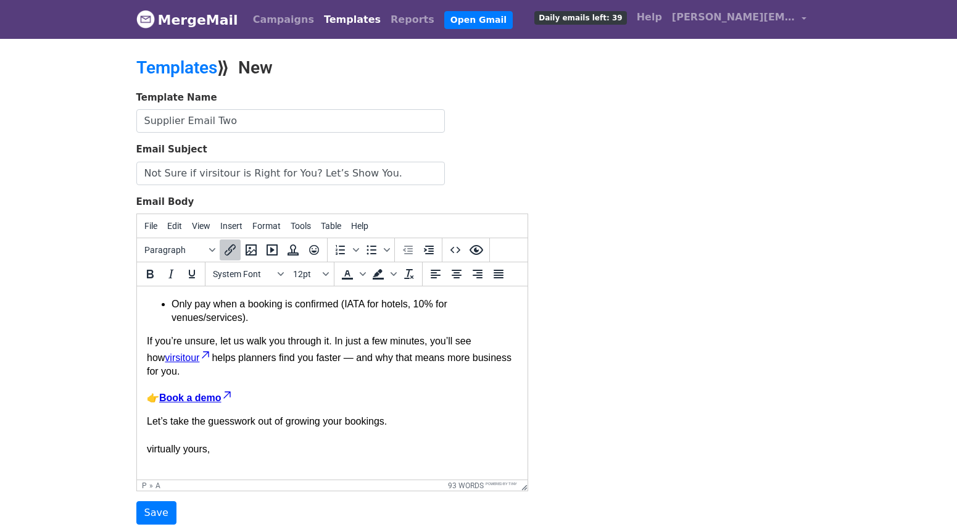
scroll to position [134, 0]
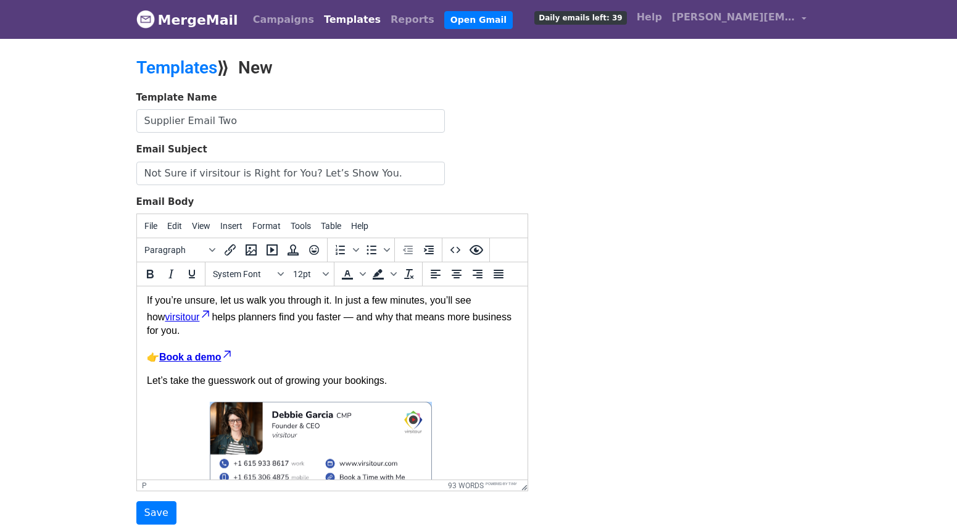
click at [204, 438] on p "Let’s take the guesswork out of growing your bookings. virtually yours, ﻿" at bounding box center [331, 451] width 371 height 154
click at [434, 266] on icon "Align left" at bounding box center [435, 273] width 15 height 15
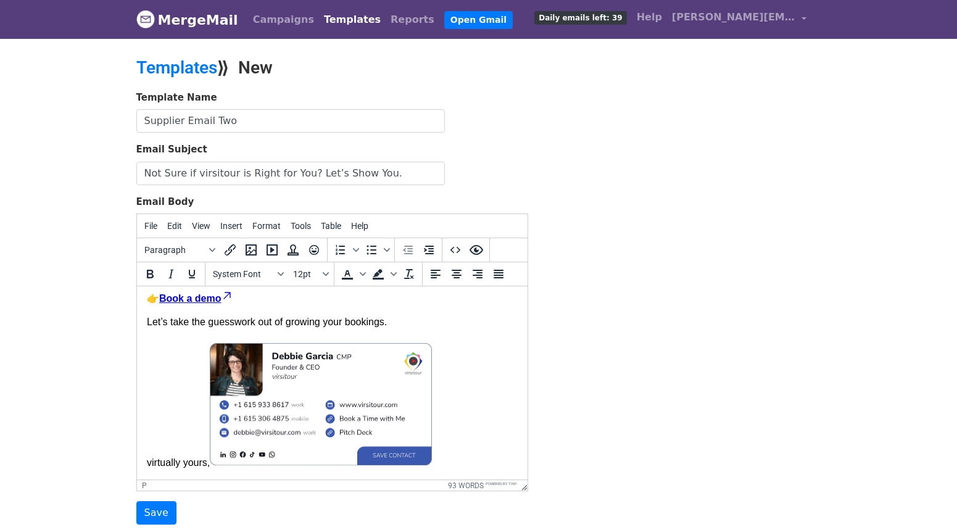
scroll to position [107, 0]
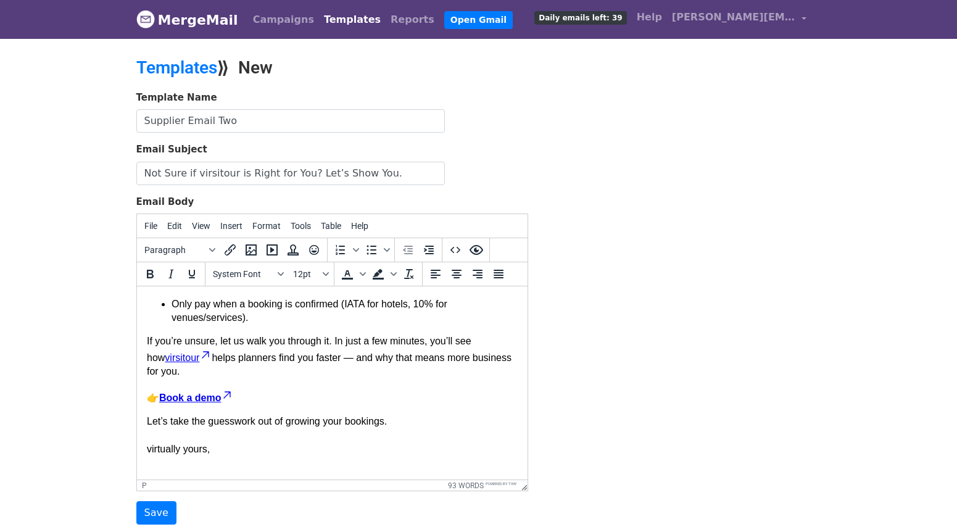
click at [217, 450] on p "Let’s take the guesswork out of growing your bookings. virtually yours," at bounding box center [331, 442] width 371 height 56
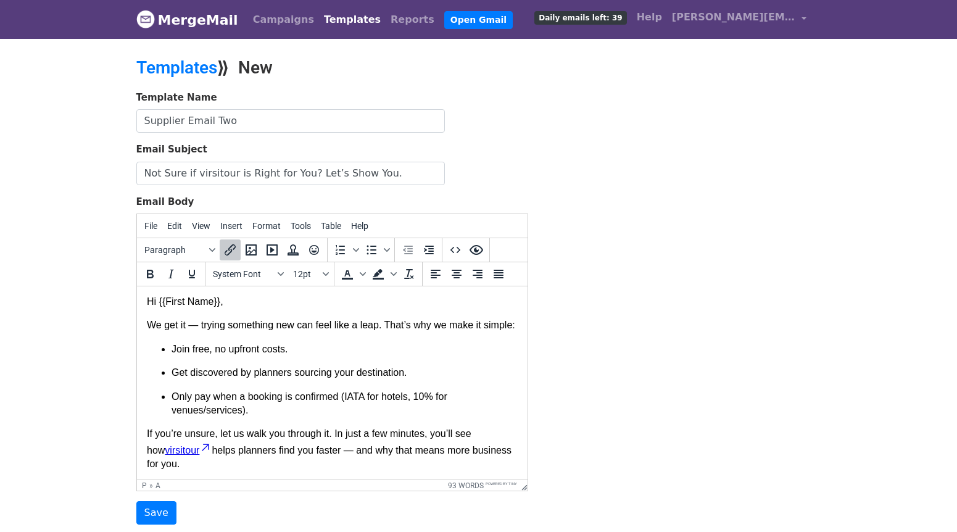
scroll to position [0, 0]
click at [160, 511] on input "Save" at bounding box center [156, 512] width 40 height 23
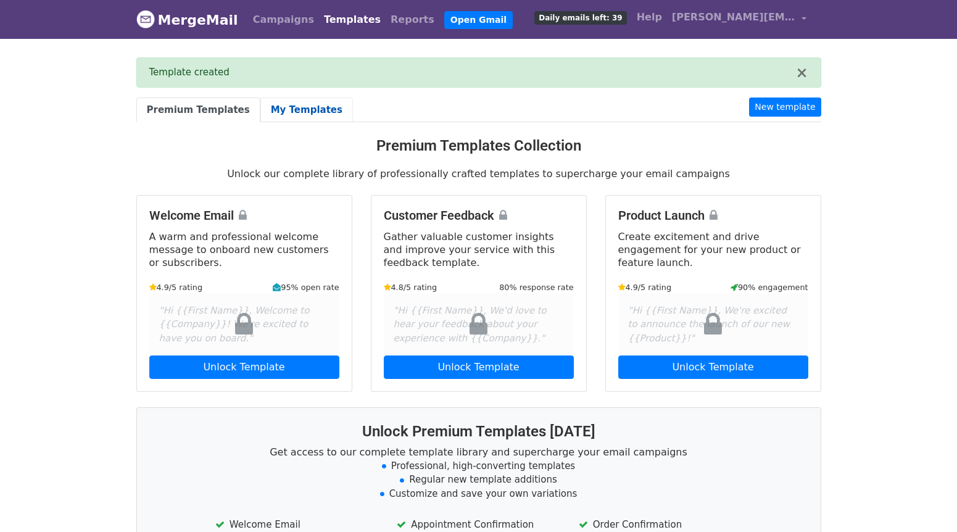
click at [307, 109] on link "My Templates" at bounding box center [306, 109] width 93 height 25
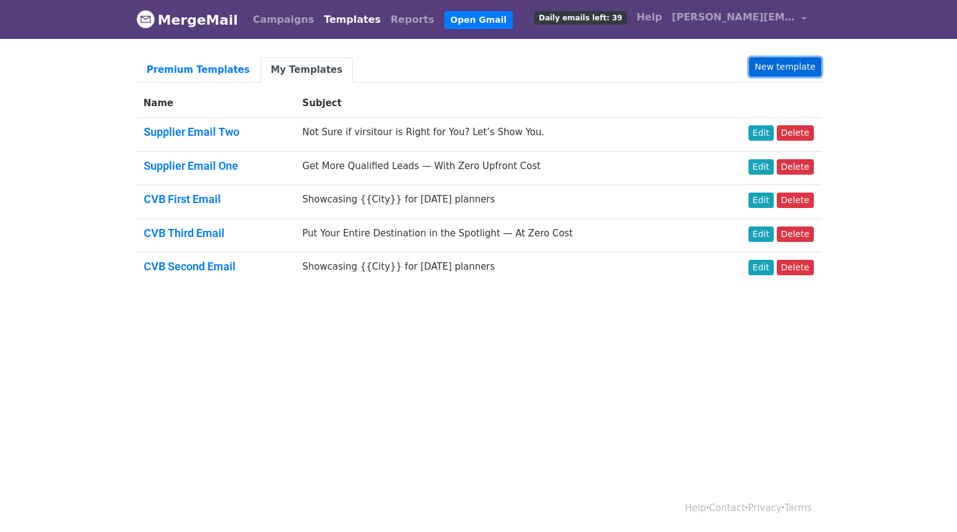
click at [781, 69] on link "New template" at bounding box center [785, 66] width 72 height 19
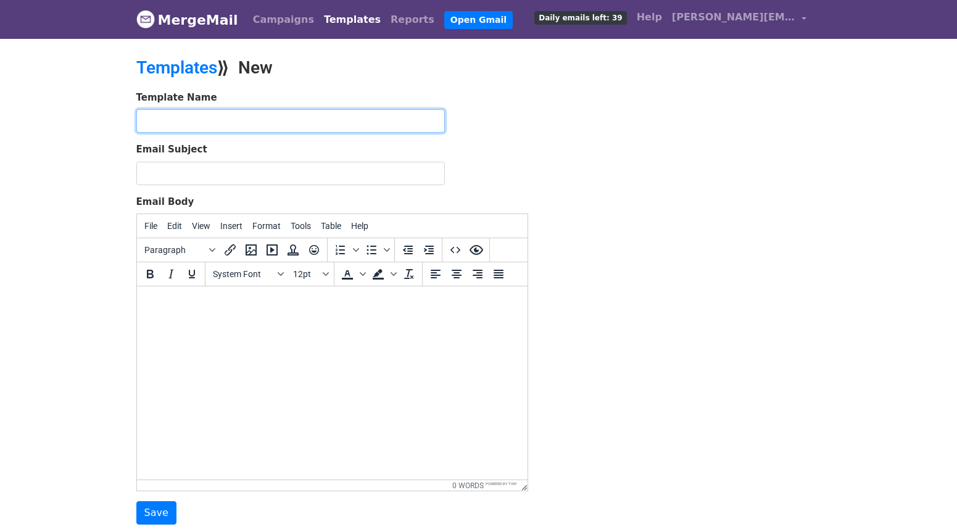
click at [254, 114] on input "text" at bounding box center [290, 120] width 308 height 23
type input "Supplier Email Three"
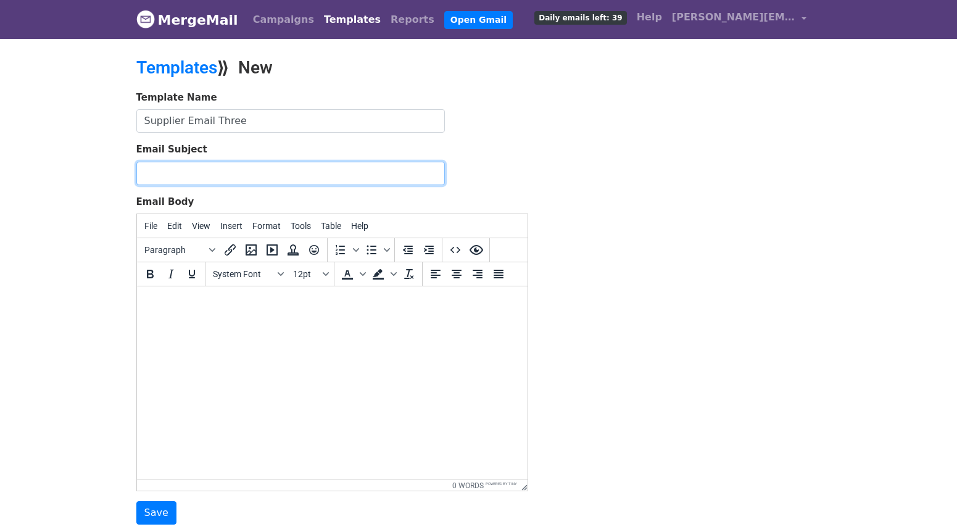
click at [242, 170] on input "Email Subject" at bounding box center [290, 173] width 308 height 23
paste input "Ready to Stand Out? Let’s Get You Booked Faster"
drag, startPoint x: 376, startPoint y: 176, endPoint x: 102, endPoint y: 162, distance: 274.2
click at [102, 162] on body "MergeMail Campaigns Templates Reports Open Gmail Daily emails left: 39 Help deb…" at bounding box center [478, 287] width 957 height 574
paste input "More Visibility. More Leads. More Bookings."
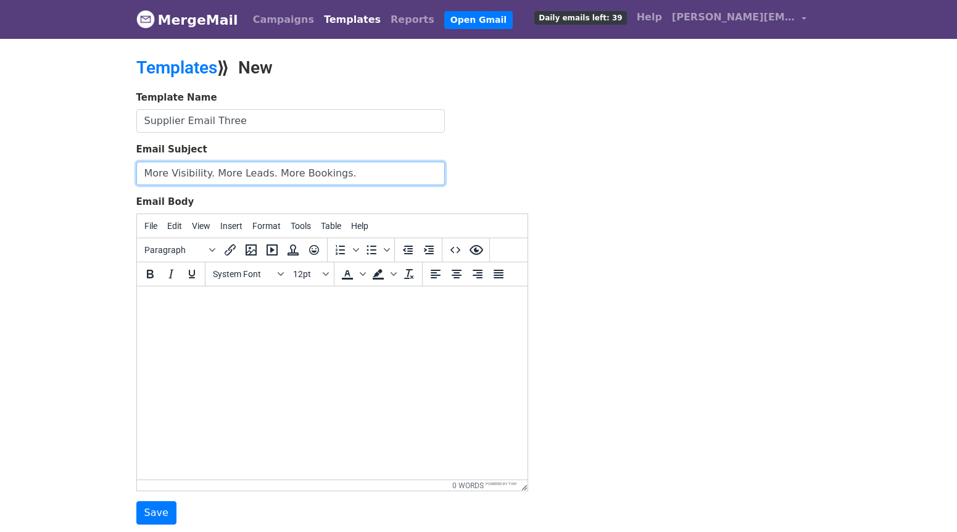
type input "More Visibility. More Leads. More Bookings."
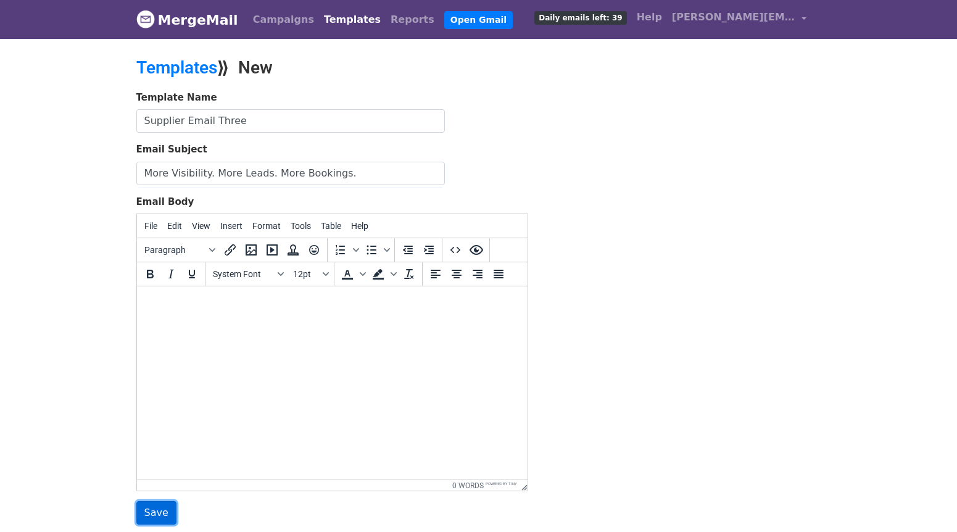
click at [162, 504] on input "Save" at bounding box center [156, 512] width 40 height 23
